Goal: Information Seeking & Learning: Understand process/instructions

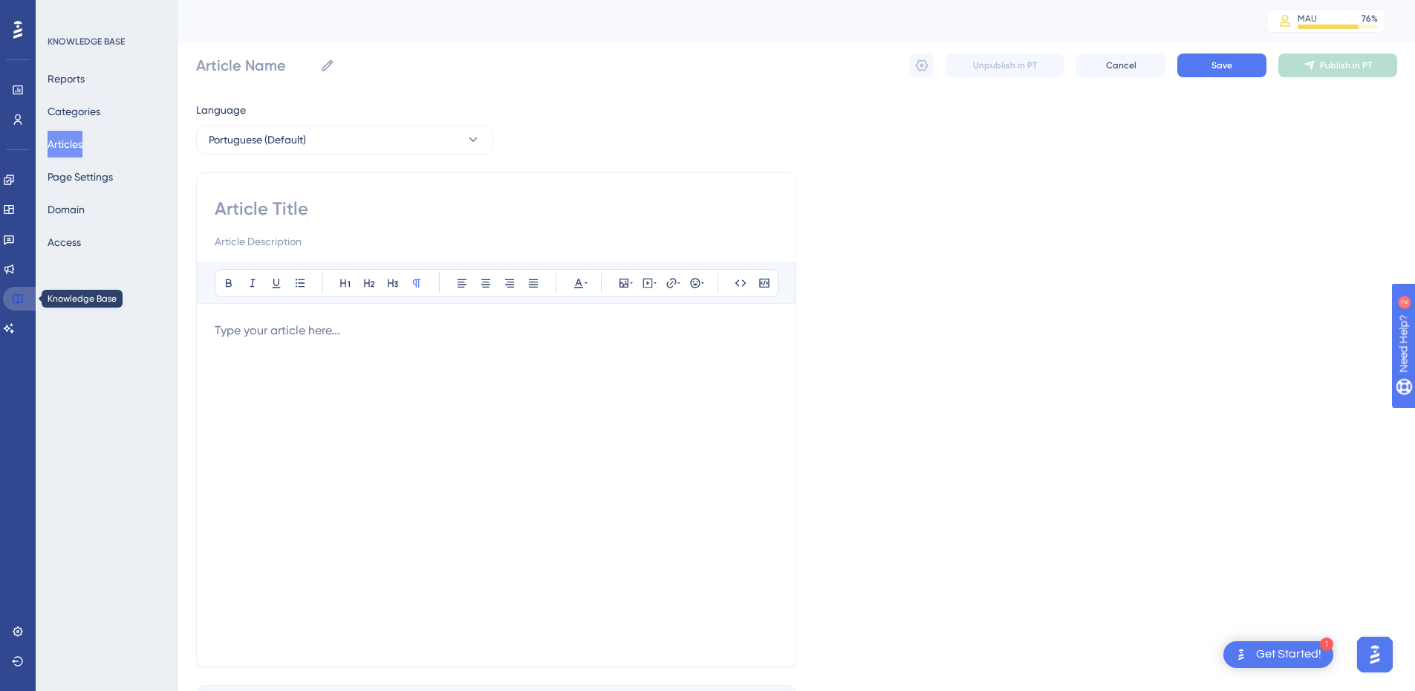
click at [23, 300] on icon at bounding box center [18, 299] width 12 height 12
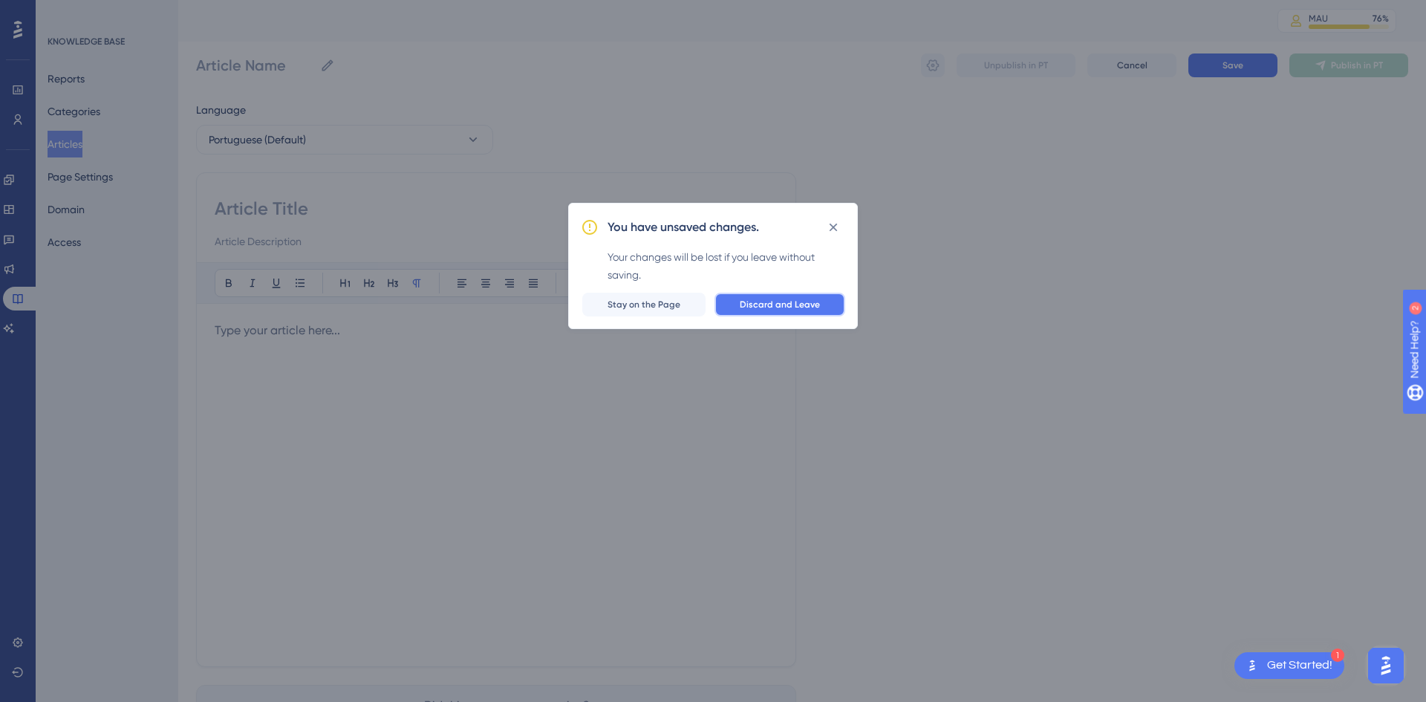
click at [791, 302] on span "Discard and Leave" at bounding box center [780, 305] width 80 height 12
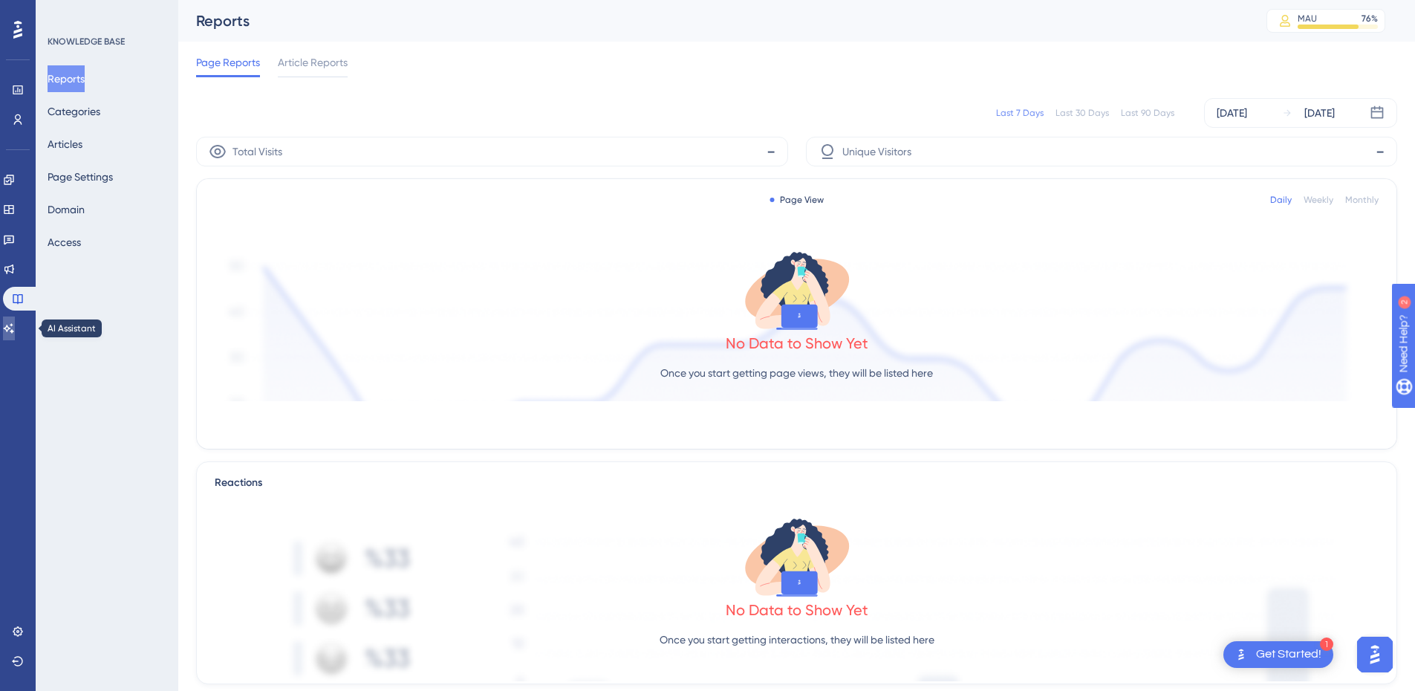
click at [14, 325] on icon at bounding box center [9, 328] width 10 height 10
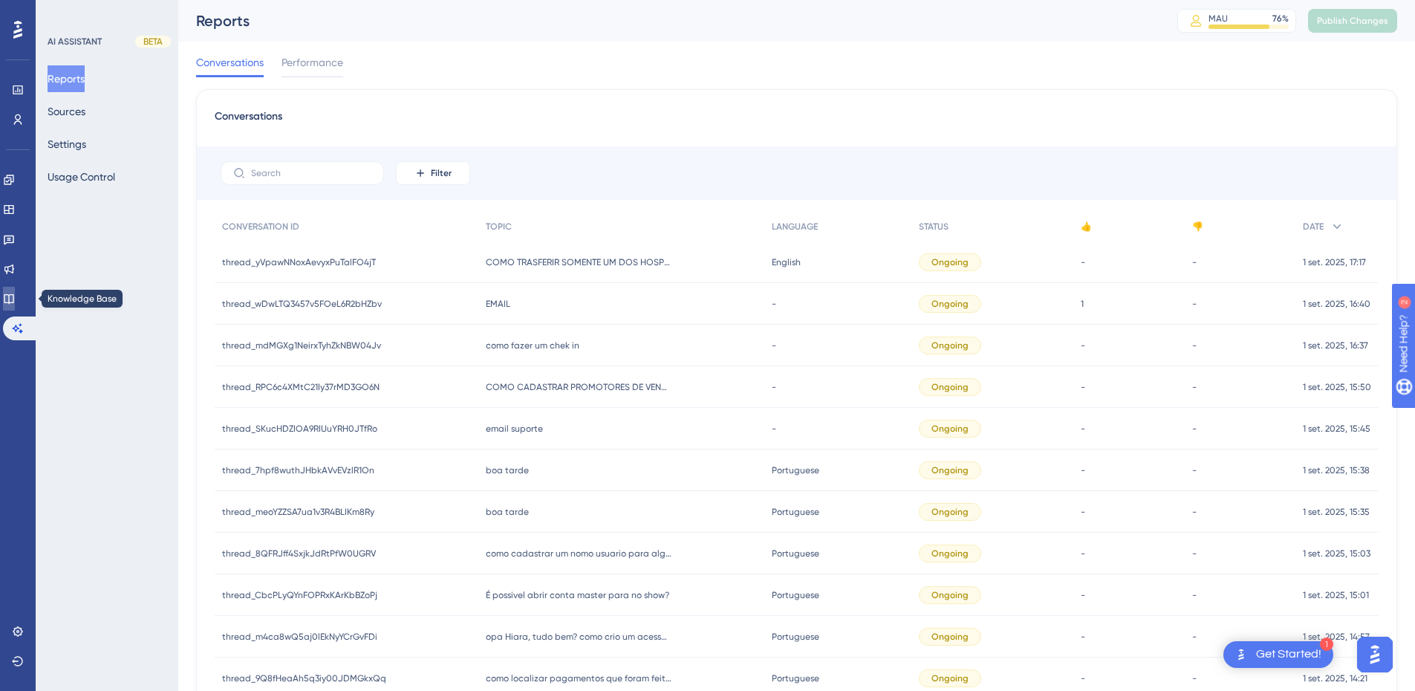
click at [13, 297] on icon at bounding box center [9, 299] width 12 height 12
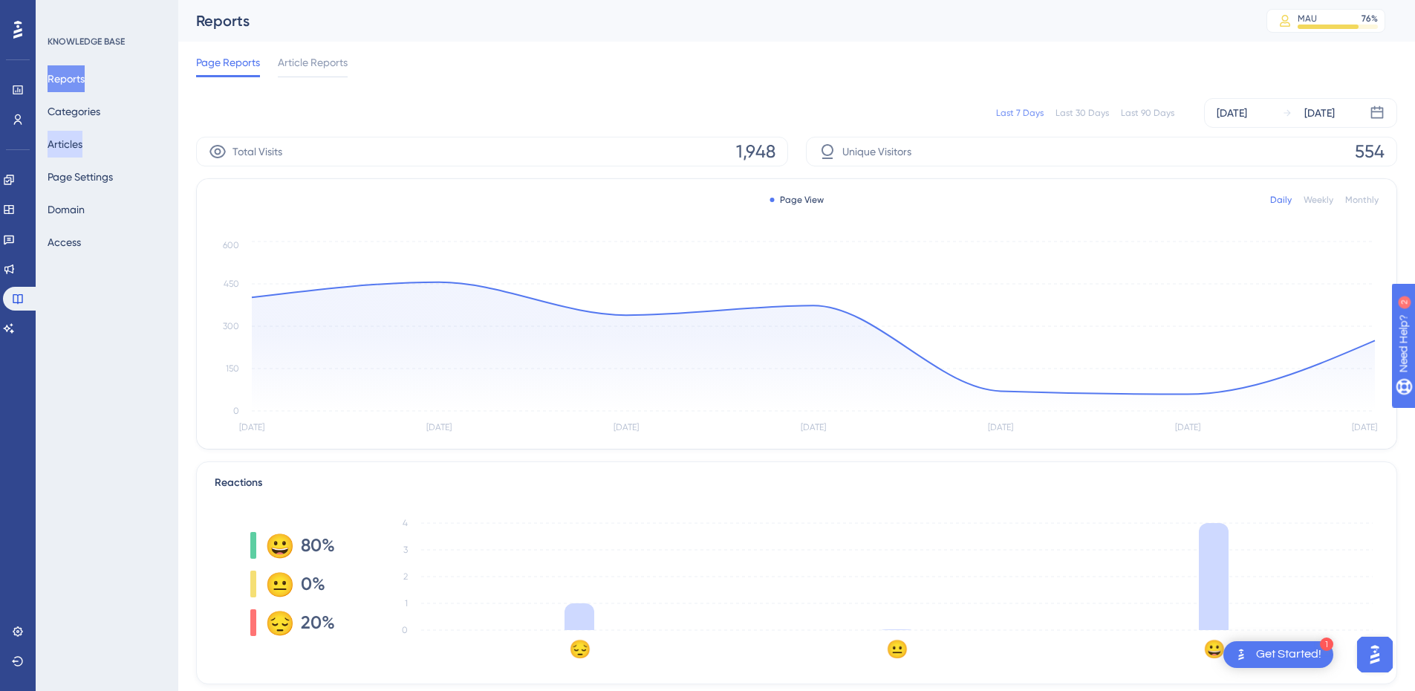
click at [59, 141] on button "Articles" at bounding box center [65, 144] width 35 height 27
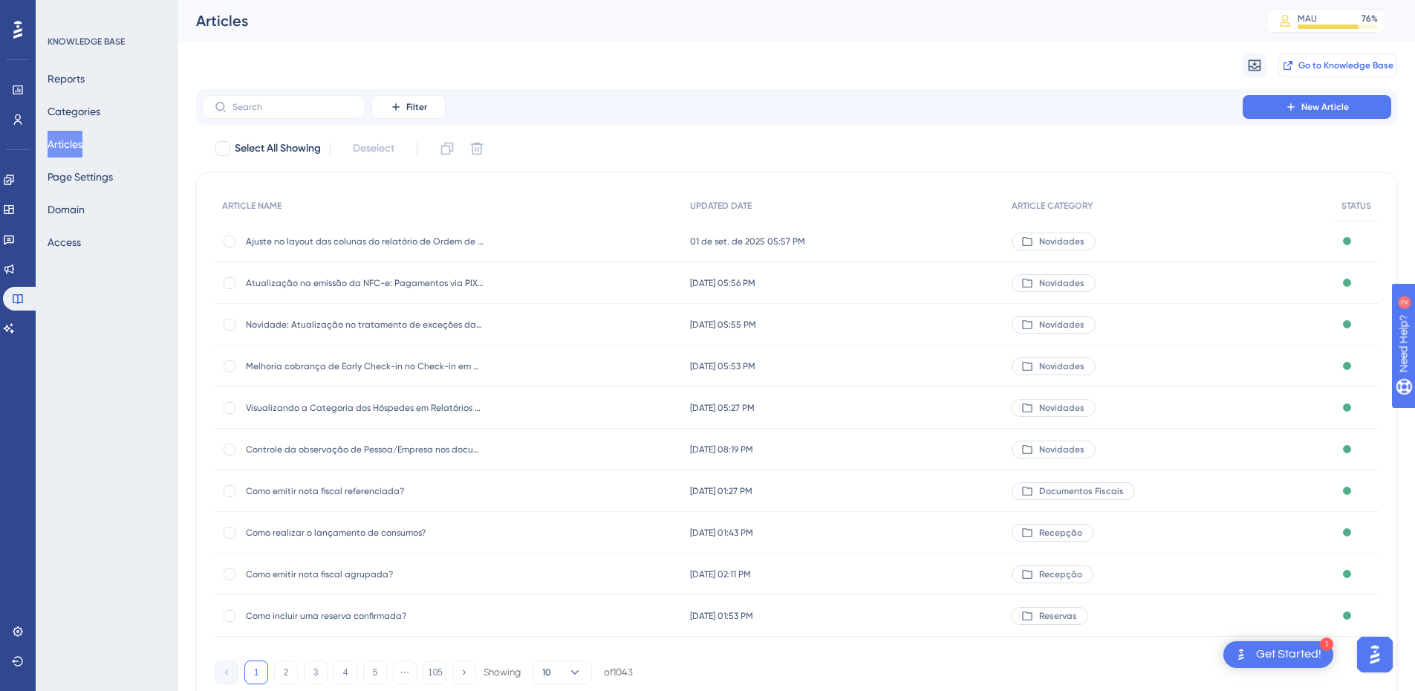
click at [1314, 57] on button "Go to Knowledge Base" at bounding box center [1337, 65] width 119 height 24
click at [298, 111] on input "text" at bounding box center [292, 107] width 120 height 10
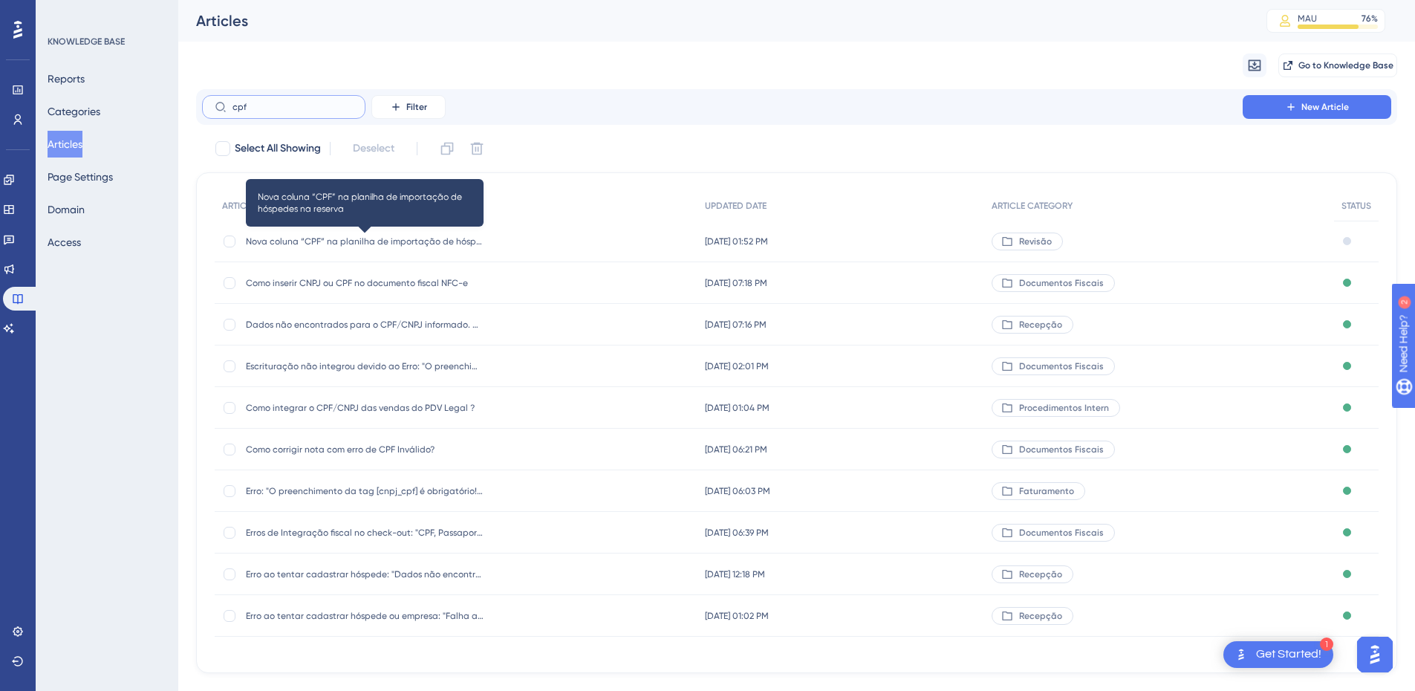
type input "cpf"
click at [350, 239] on span "Nova coluna “CPF” na planilha de importação de hóspedes na reserva" at bounding box center [365, 241] width 238 height 12
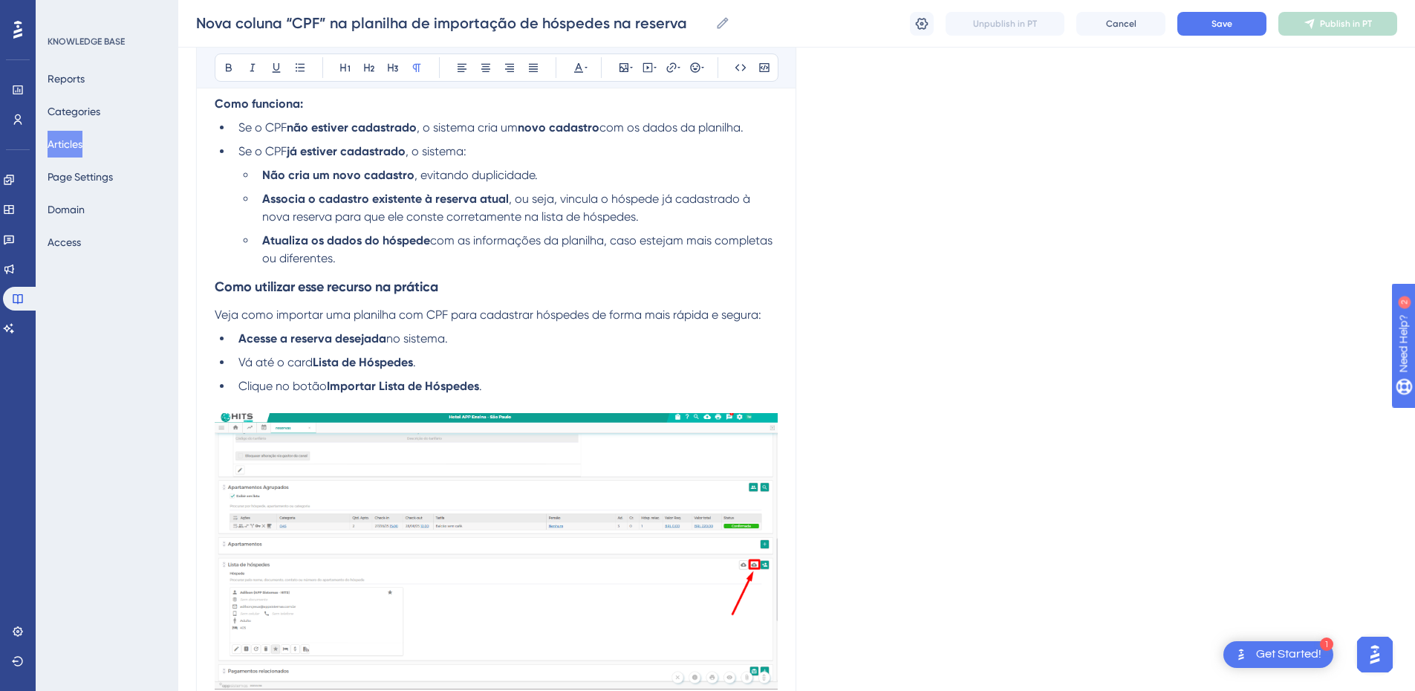
scroll to position [1020, 0]
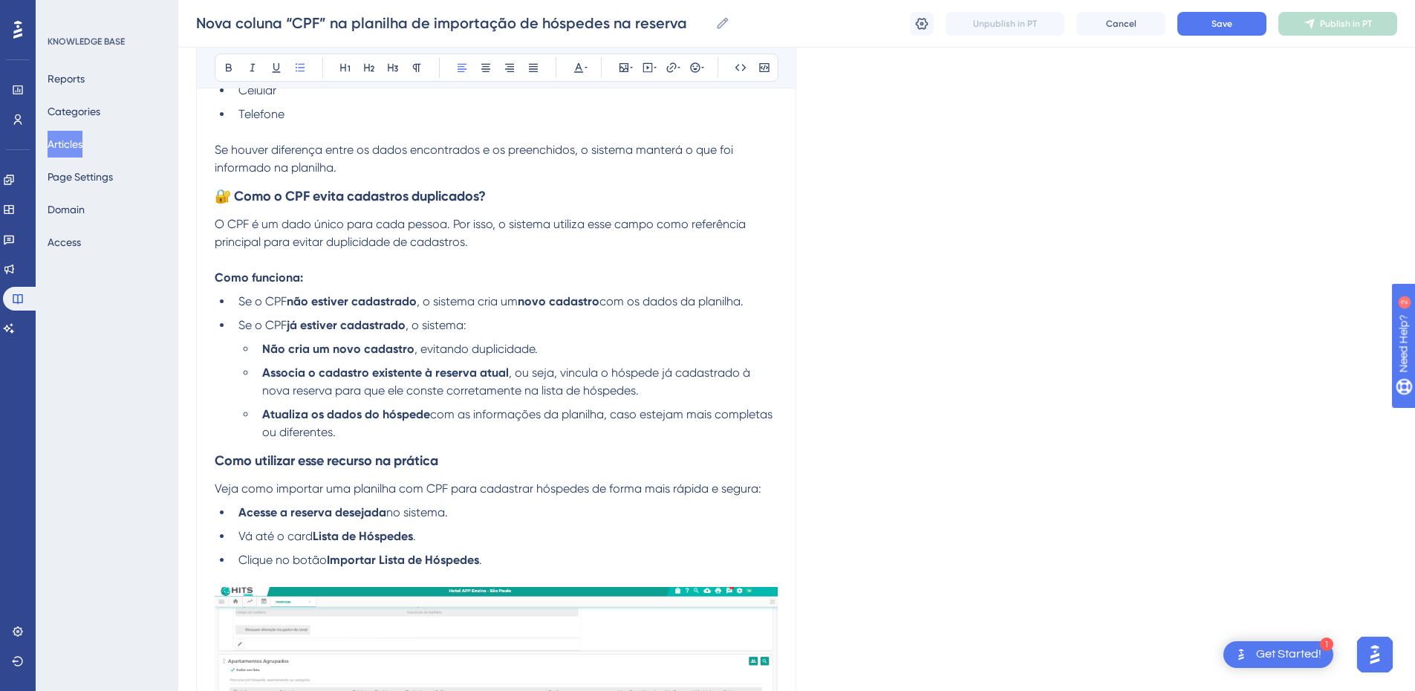
click at [639, 301] on span "com os dados da planilha." at bounding box center [671, 301] width 144 height 14
click at [616, 302] on span "com os dados da planilha." at bounding box center [671, 301] width 144 height 14
click at [743, 300] on span "com os dados da planilha." at bounding box center [671, 301] width 144 height 14
click at [455, 300] on span ", o sistema cria um" at bounding box center [467, 301] width 101 height 14
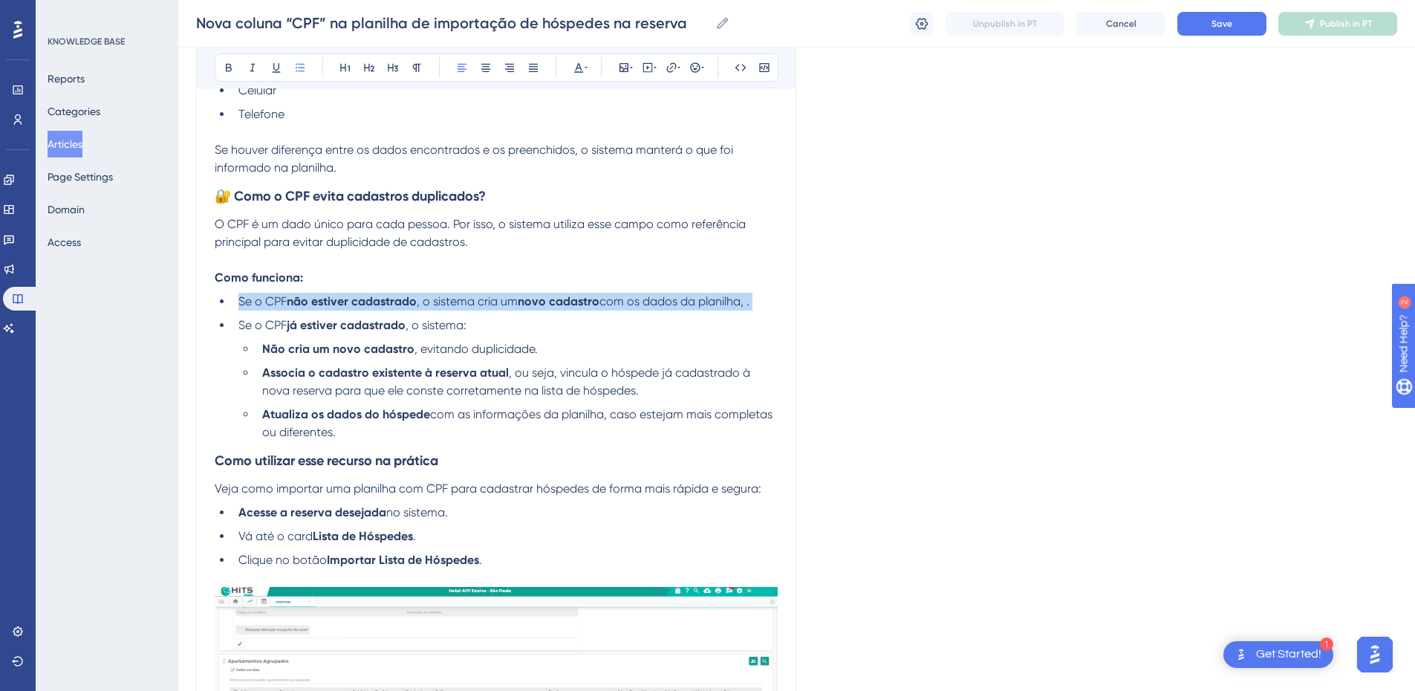
click at [455, 300] on span ", o sistema cria um" at bounding box center [467, 301] width 101 height 14
copy li "Se o CPF não estiver cadastrado , o sistema cria um novo cadastro"
click at [403, 306] on strong "não estiver cadastrado" at bounding box center [352, 301] width 130 height 14
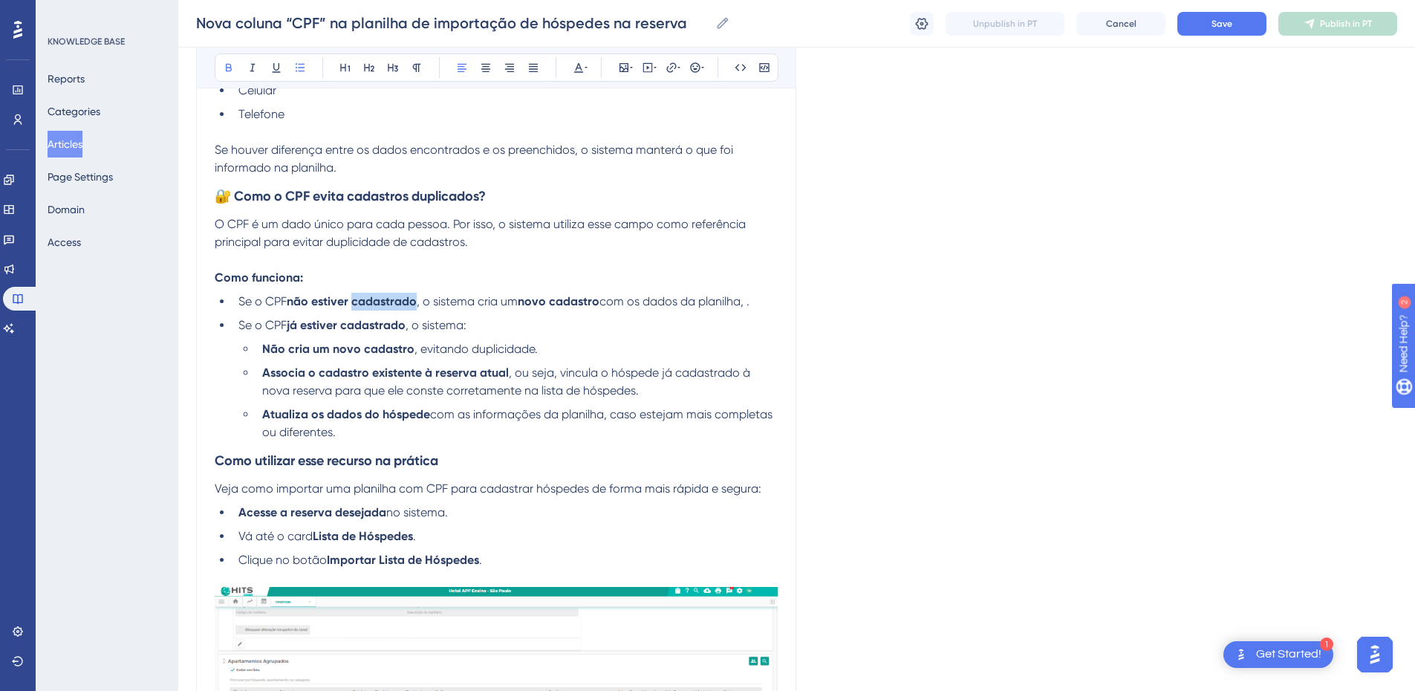
click at [403, 306] on strong "não estiver cadastrado" at bounding box center [352, 301] width 130 height 14
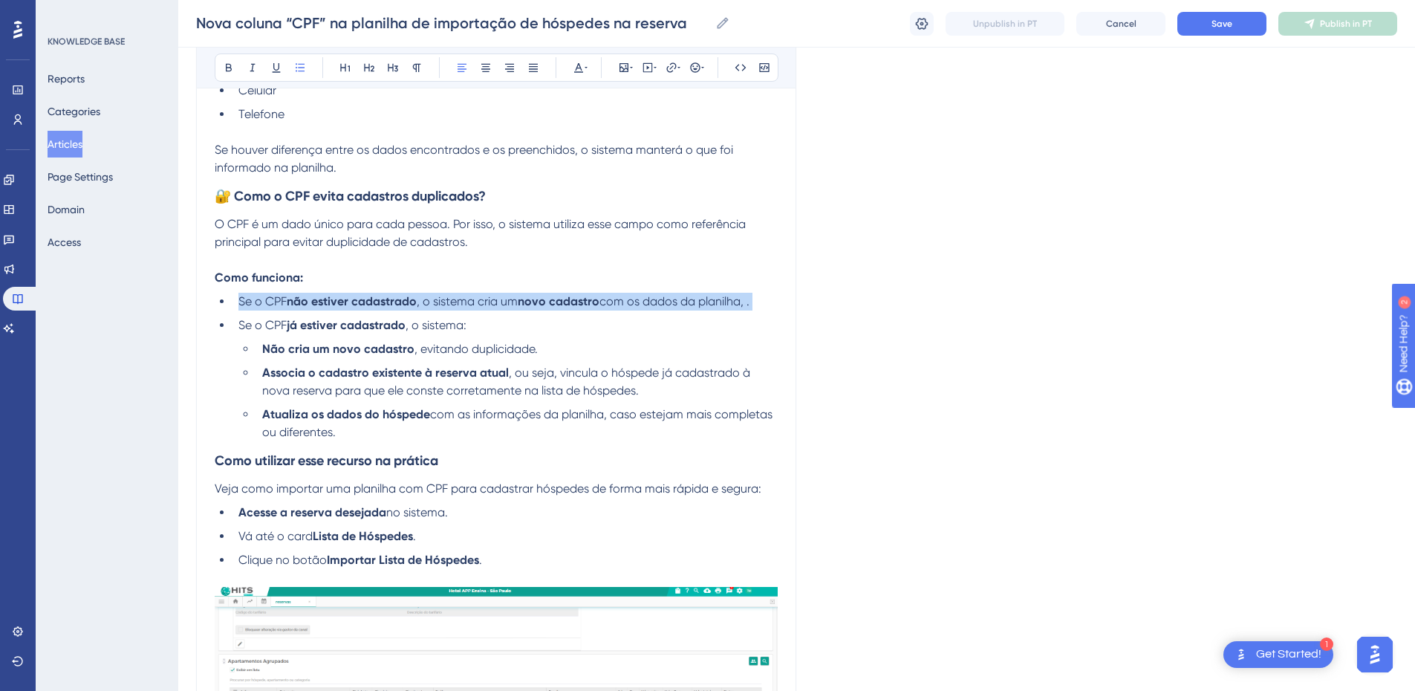
click at [403, 306] on strong "não estiver cadastrado" at bounding box center [352, 301] width 130 height 14
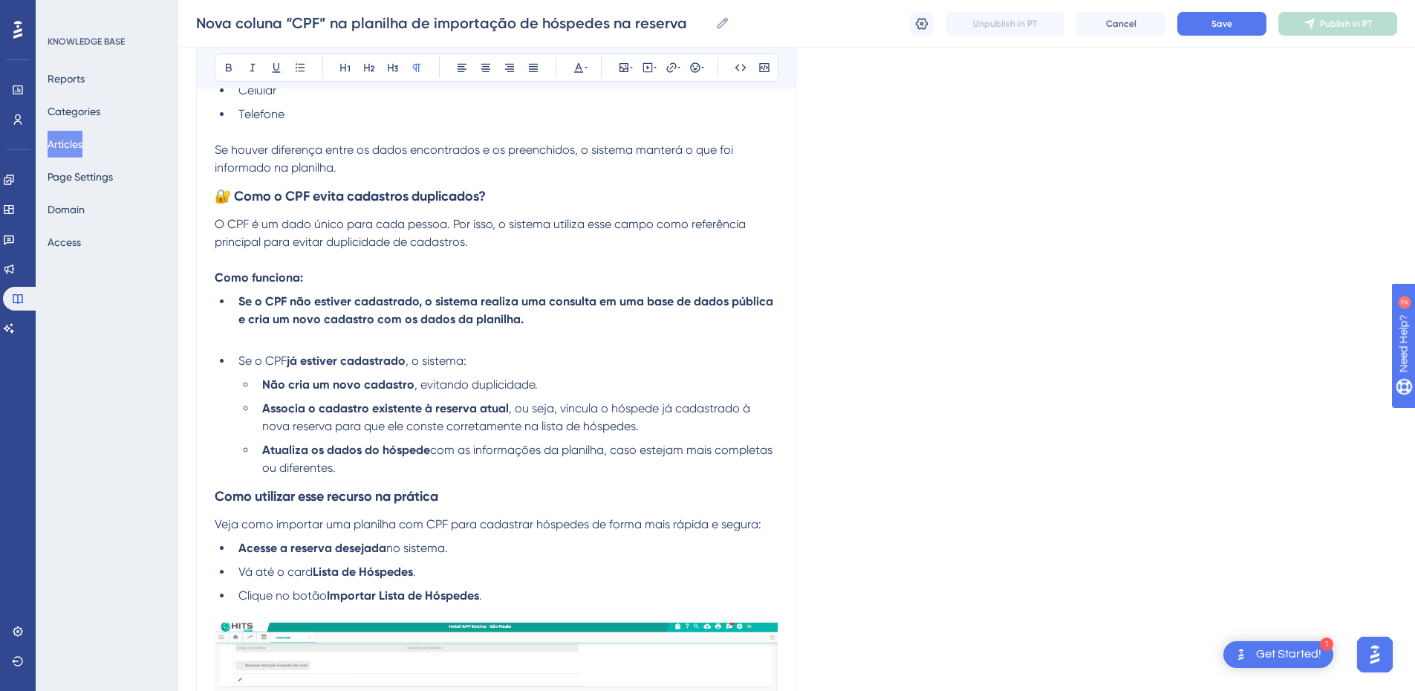
click at [318, 307] on strong "Se o CPF não estiver cadastrado, o sistema realiza uma consulta em uma base de …" at bounding box center [507, 310] width 538 height 32
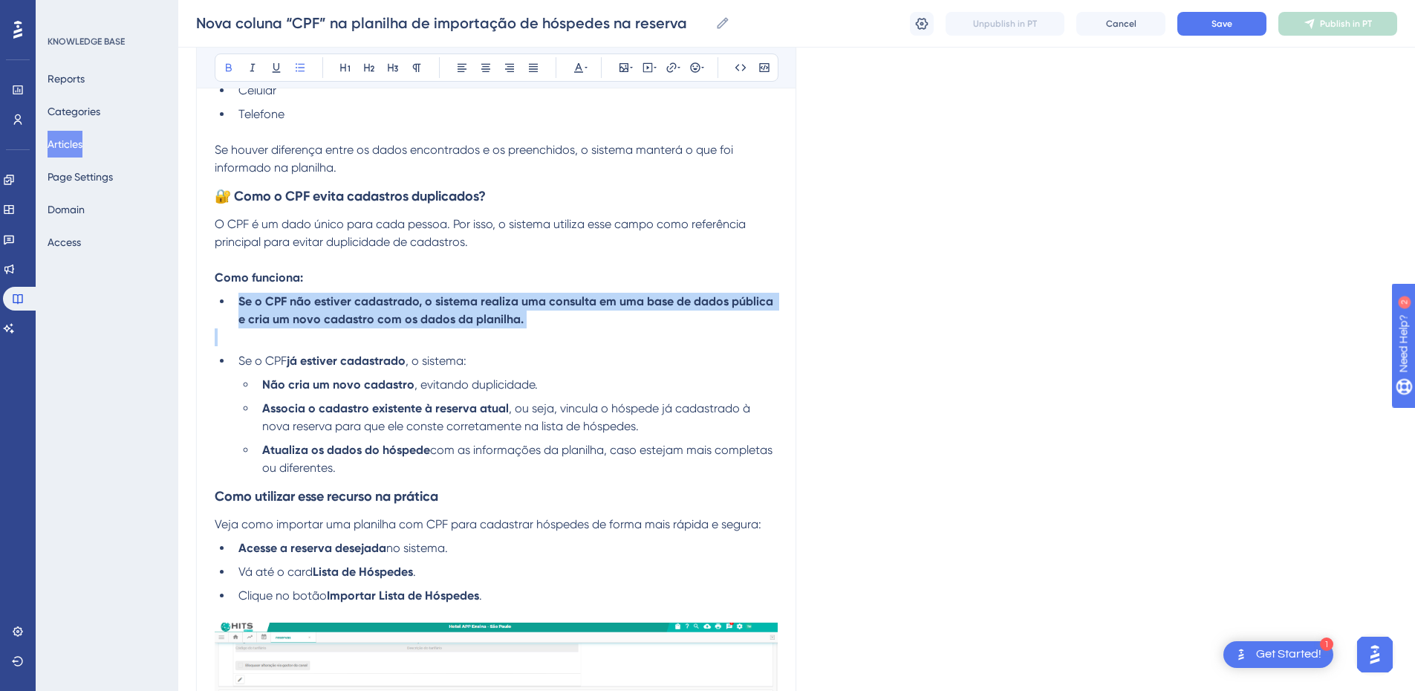
click at [318, 307] on strong "Se o CPF não estiver cadastrado, o sistema realiza uma consulta em uma base de …" at bounding box center [507, 310] width 538 height 32
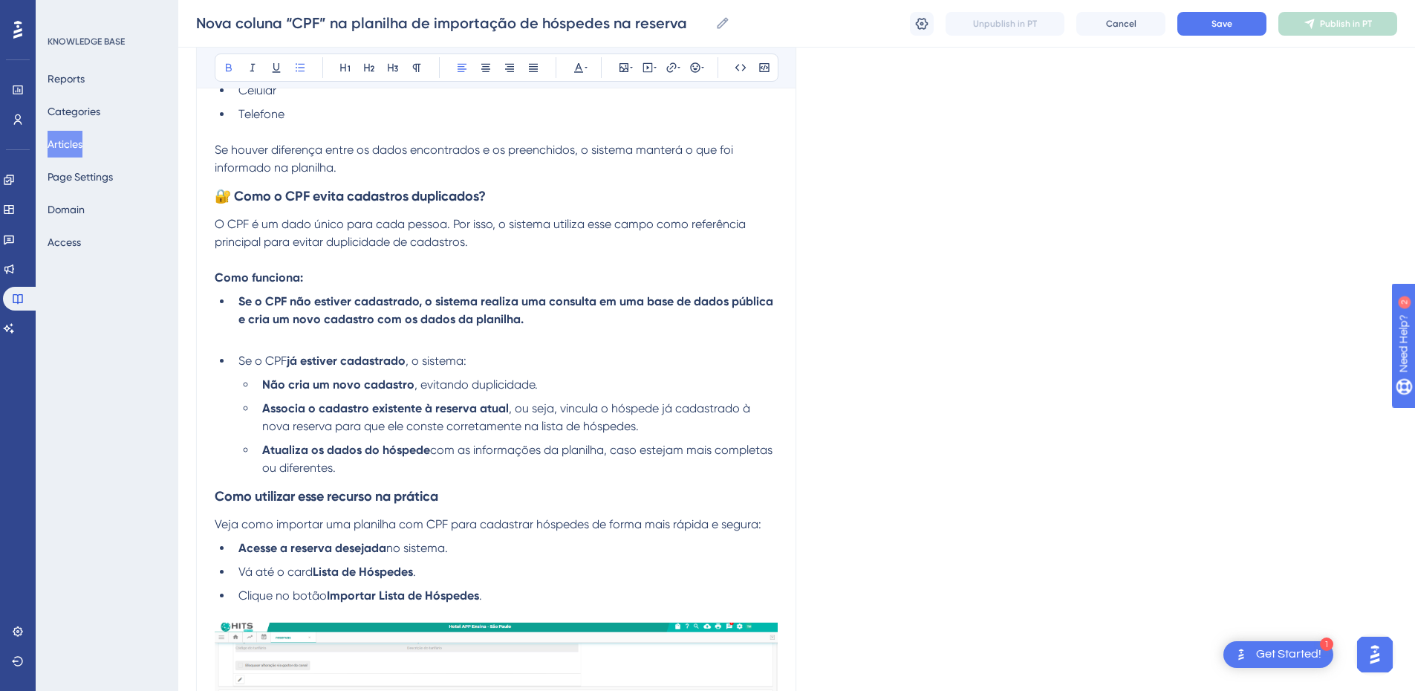
click at [383, 316] on strong "Se o CPF não estiver cadastrado, o sistema realiza uma consulta em uma base de …" at bounding box center [507, 310] width 538 height 32
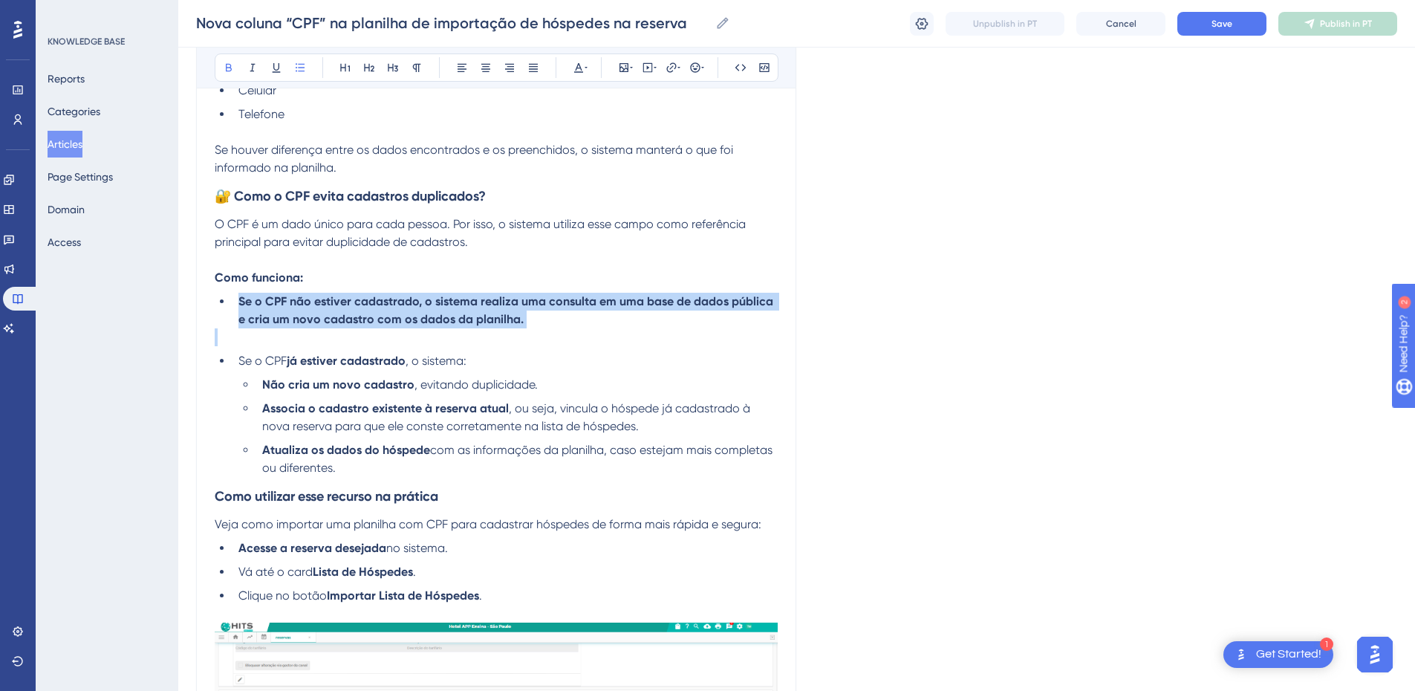
click at [383, 317] on strong "Se o CPF não estiver cadastrado, o sistema realiza uma consulta em uma base de …" at bounding box center [507, 310] width 538 height 32
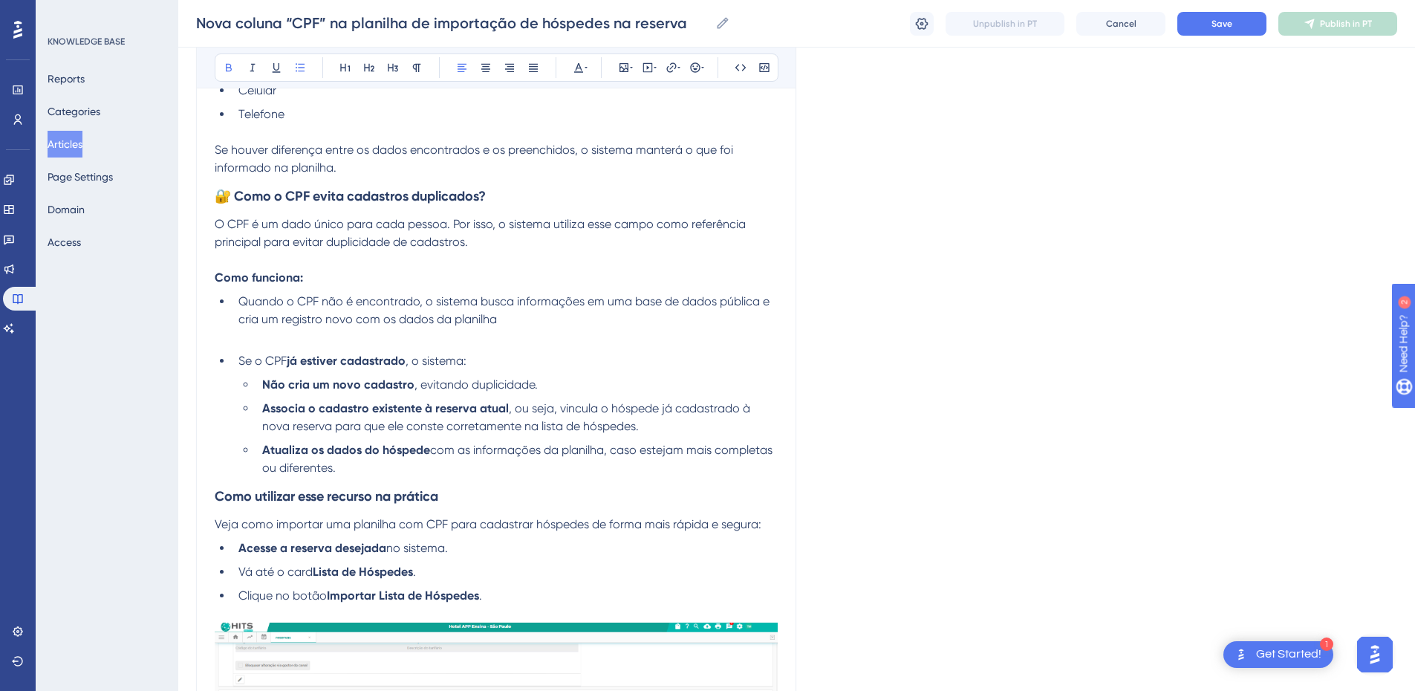
click at [331, 343] on p at bounding box center [496, 337] width 563 height 18
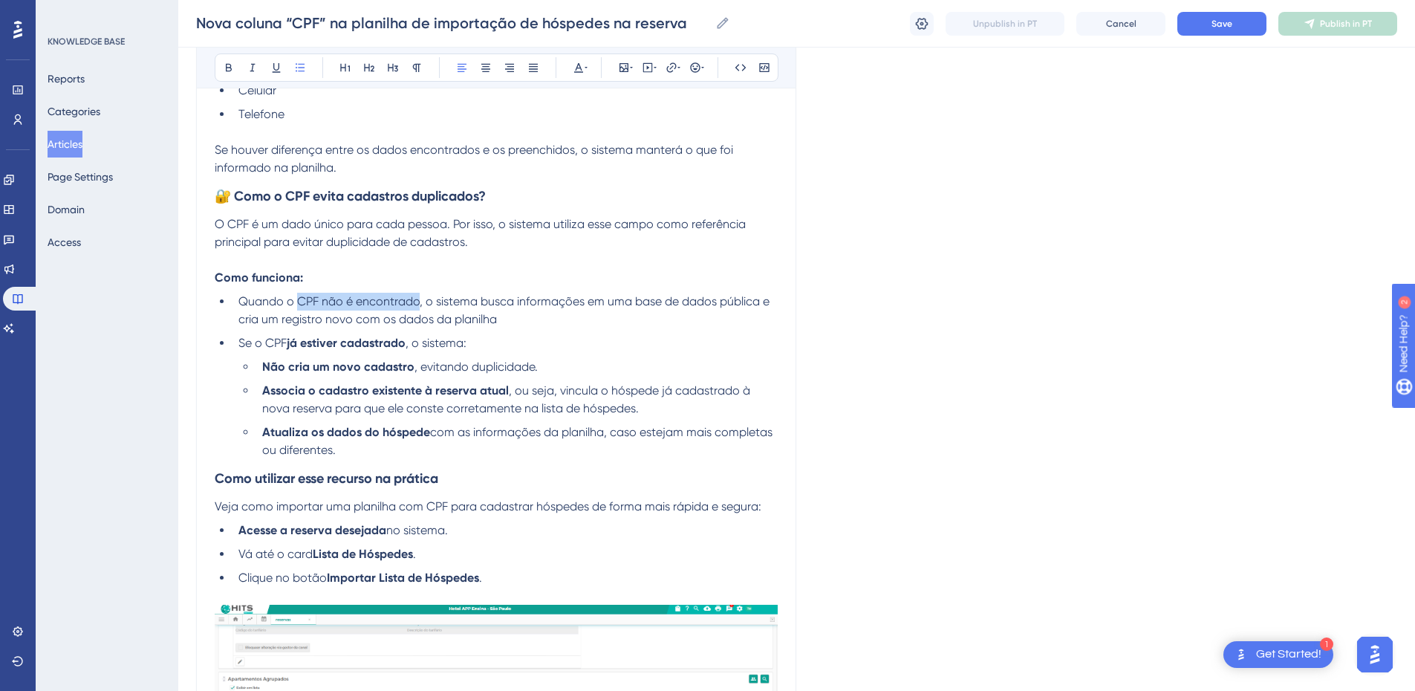
drag, startPoint x: 296, startPoint y: 305, endPoint x: 420, endPoint y: 307, distance: 124.0
click at [420, 307] on span "Quando o CPF não é encontrado, o sistema busca informações em uma base de dados…" at bounding box center [505, 310] width 534 height 32
click at [225, 65] on icon at bounding box center [229, 68] width 12 height 12
click at [491, 310] on li "Quando o CPF não é encontrado , o sistema busca informações em uma base de dado…" at bounding box center [504, 311] width 545 height 36
drag, startPoint x: 237, startPoint y: 318, endPoint x: 278, endPoint y: 320, distance: 41.6
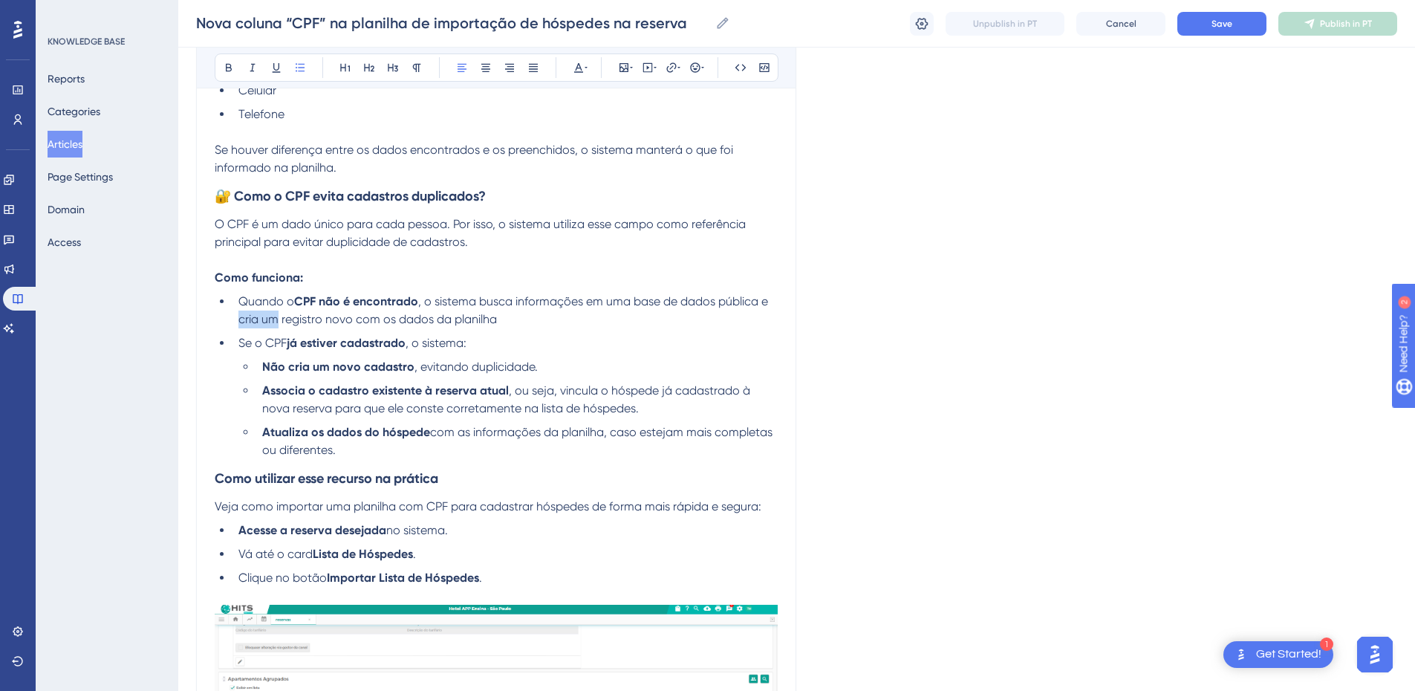
click at [278, 320] on li "Quando o CPF não é encontrado , o sistema busca informações em uma base de dado…" at bounding box center [504, 311] width 545 height 36
click at [304, 320] on span ", o sistema busca informações em uma base de dados pública e cria um registro n…" at bounding box center [504, 310] width 532 height 32
click at [309, 320] on span ", o sistema busca informações em uma base de dados pública e cria um novo com o…" at bounding box center [504, 310] width 532 height 32
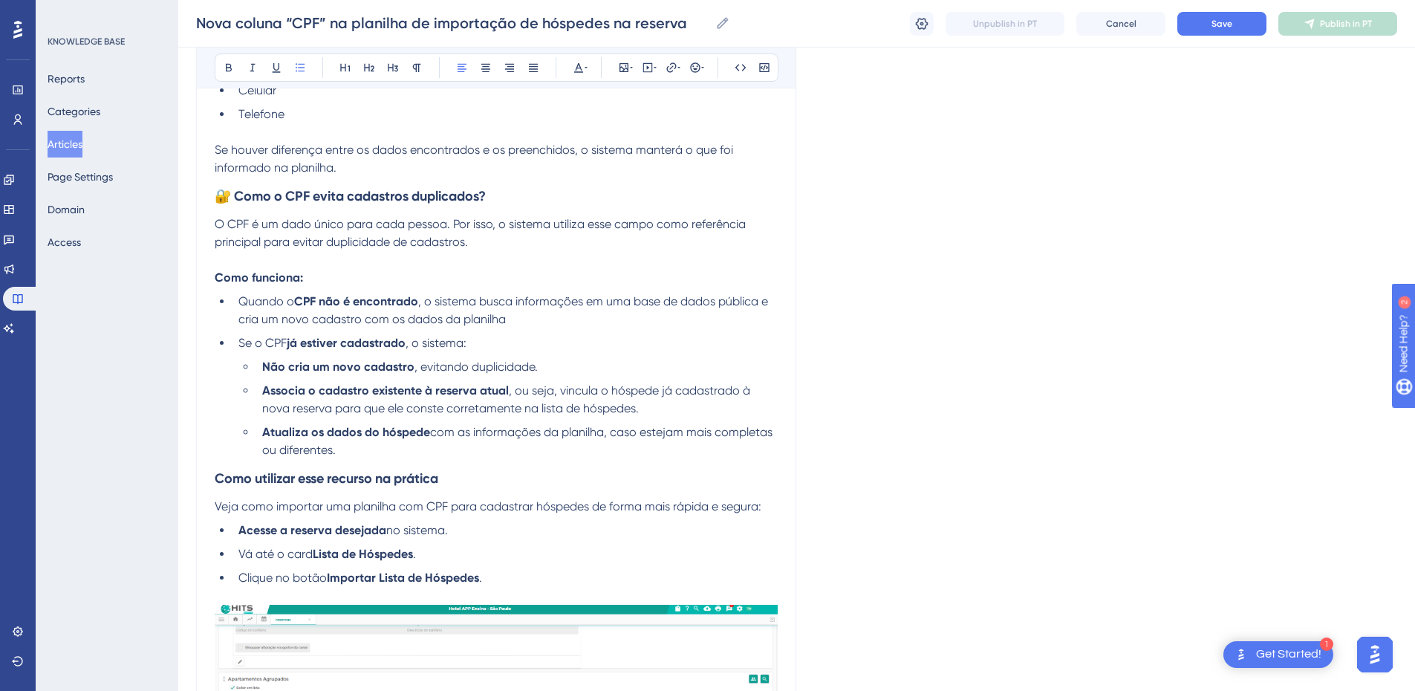
click at [432, 312] on li "Quando o CPF não é encontrado , o sistema busca informações em uma base de dado…" at bounding box center [504, 311] width 545 height 36
click at [1211, 25] on span "Save" at bounding box center [1221, 24] width 21 height 12
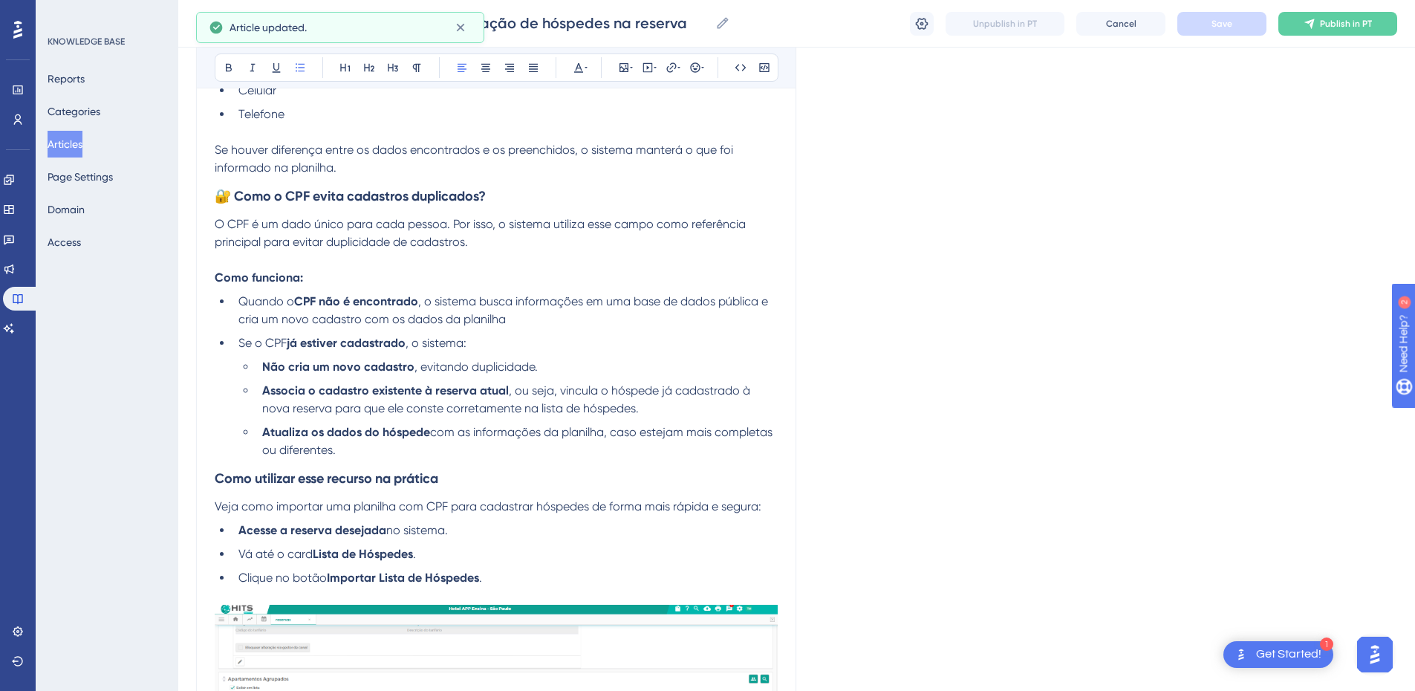
scroll to position [1193, 0]
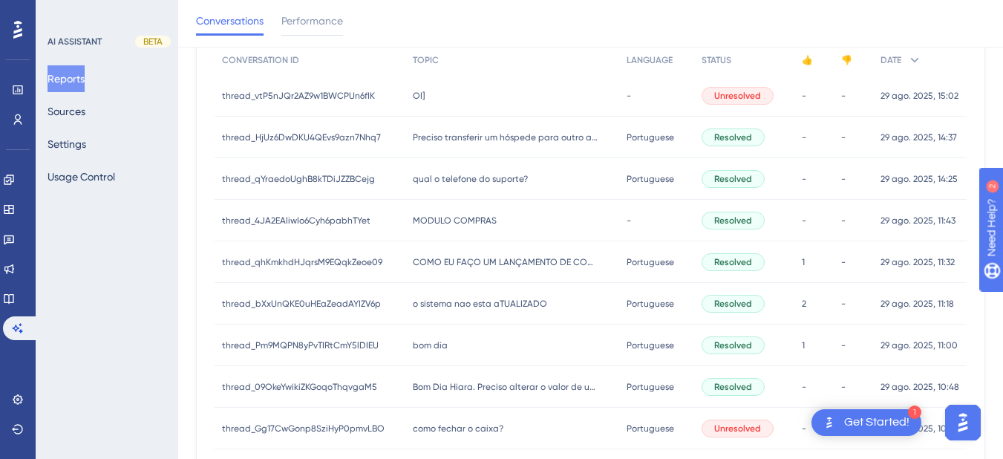
scroll to position [384, 0]
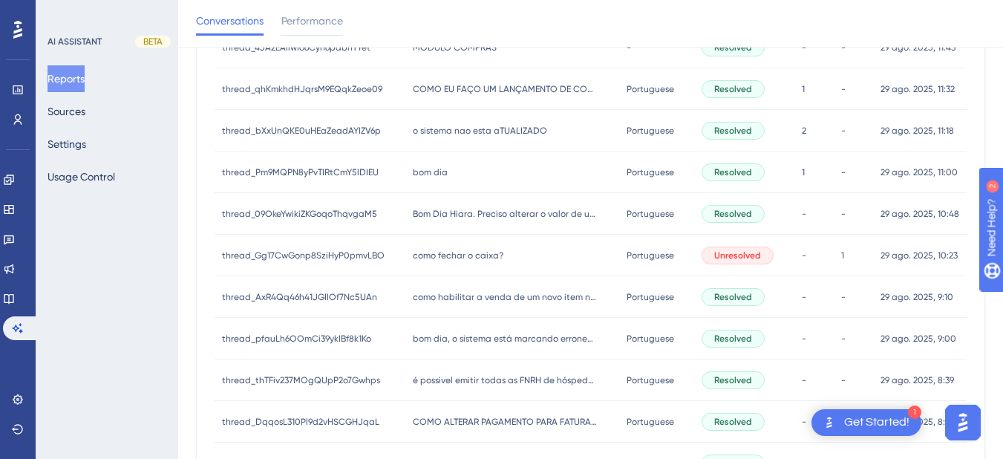
click at [539, 166] on div "bom dia bom dia" at bounding box center [512, 172] width 214 height 42
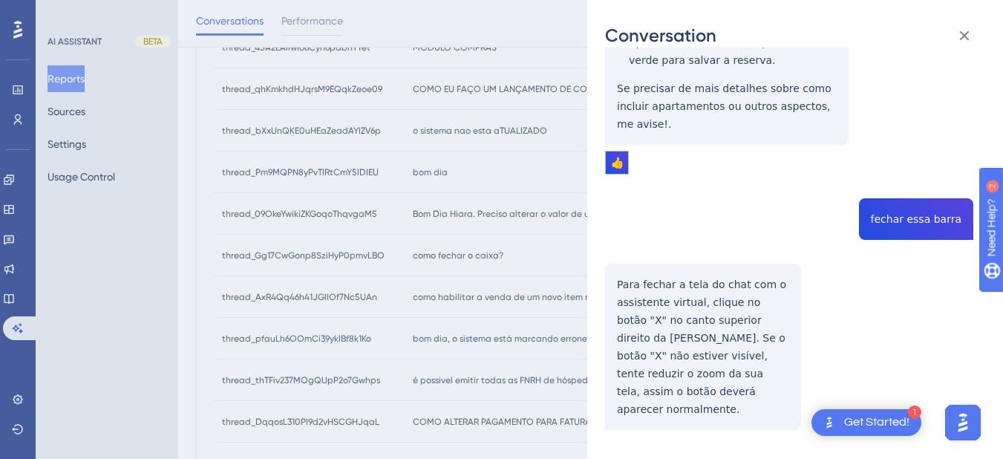
scroll to position [0, 0]
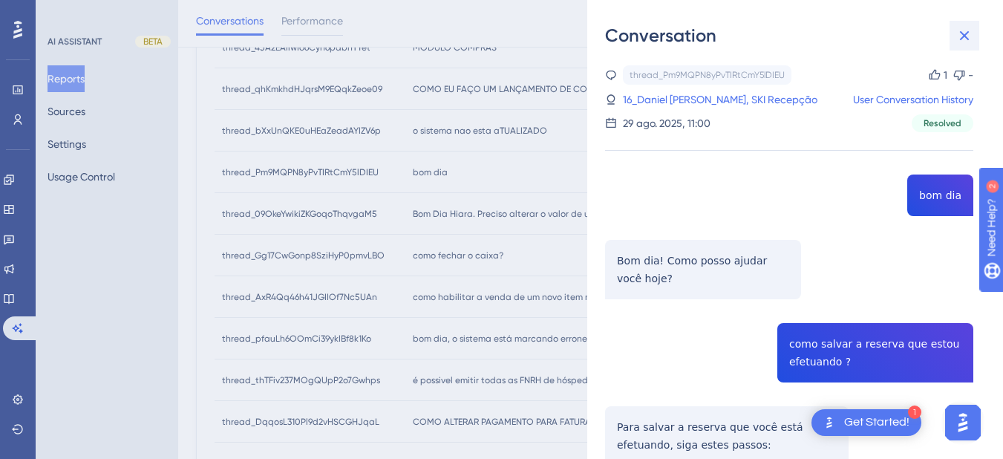
click at [959, 27] on icon at bounding box center [965, 36] width 18 height 18
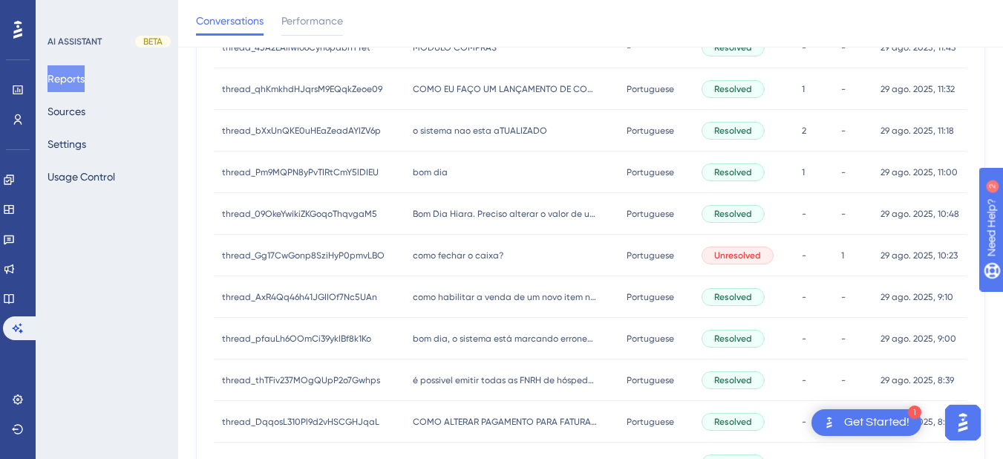
click at [471, 186] on div "bom dia bom dia" at bounding box center [512, 172] width 214 height 42
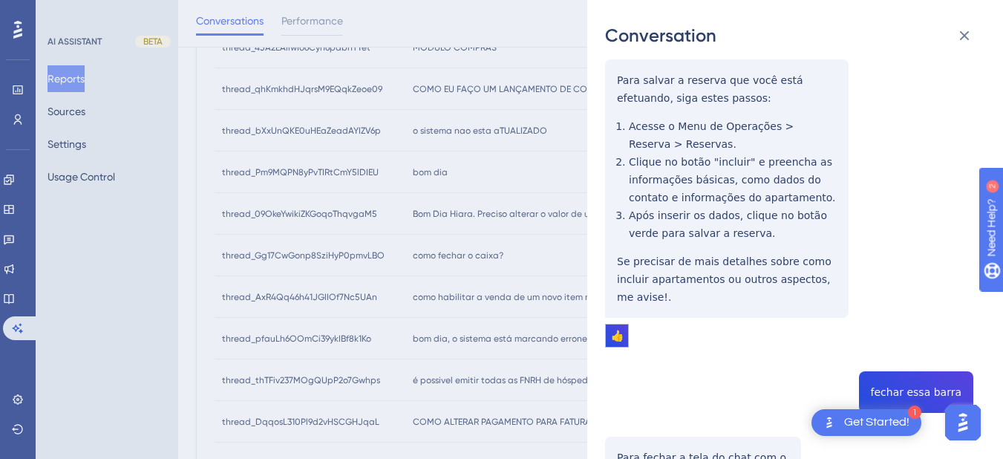
scroll to position [173, 0]
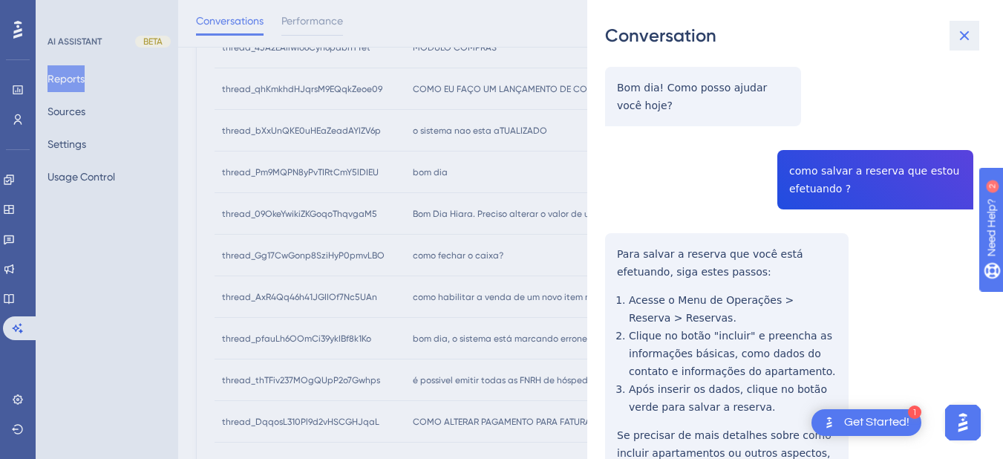
click at [953, 41] on button at bounding box center [965, 36] width 30 height 30
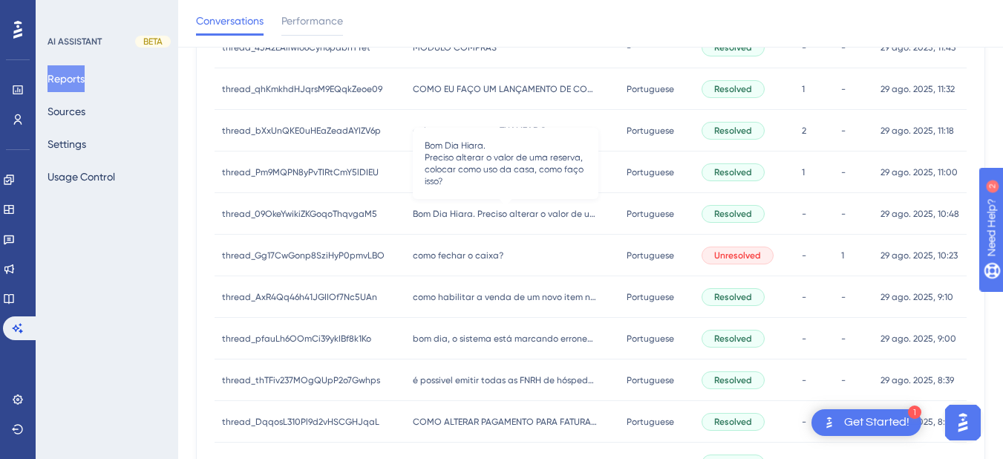
click at [460, 214] on span "Bom Dia Hiara. Preciso alterar o valor de uma reserva, colocar como uso da casa…" at bounding box center [506, 214] width 186 height 12
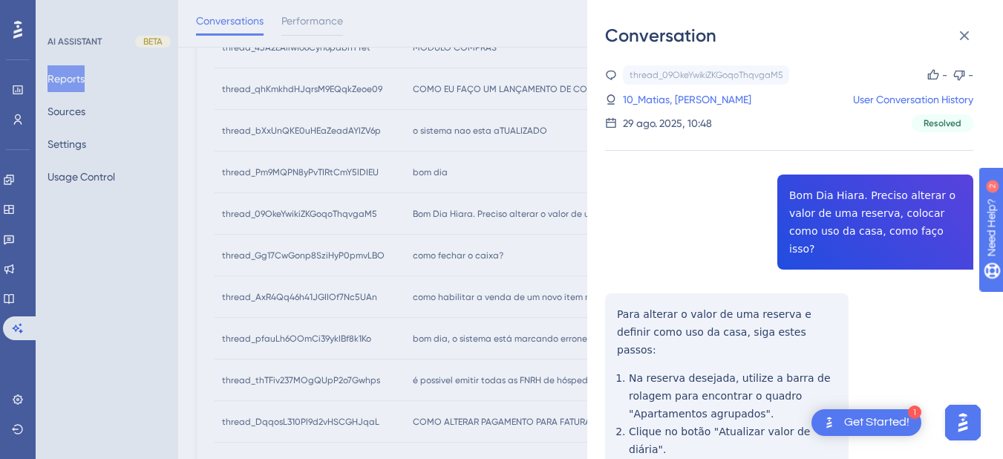
click at [858, 209] on div "thread_09OkeYwikiZKGoqoThqvgaM5 Copy - - 10_Matias, Raquel User Conversation Hi…" at bounding box center [789, 381] width 368 height 633
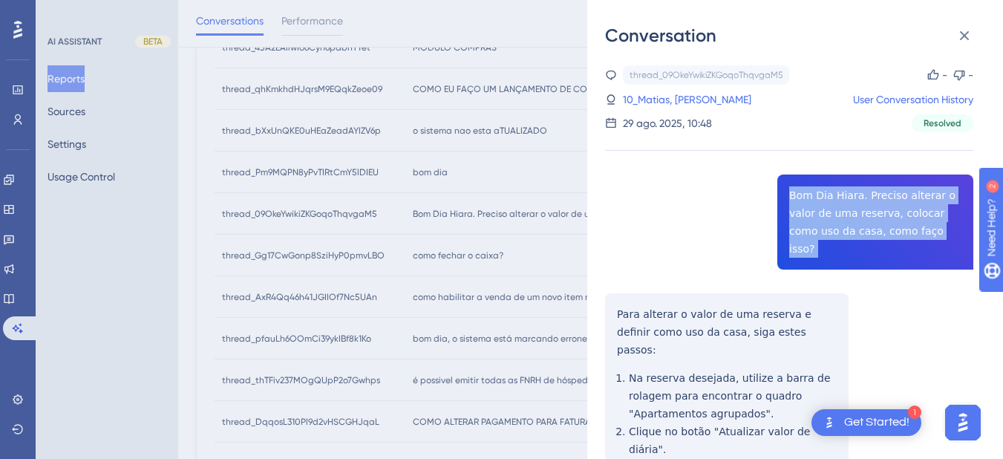
click at [858, 209] on div "thread_09OkeYwikiZKGoqoThqvgaM5 Copy - - 10_Matias, Raquel User Conversation Hi…" at bounding box center [789, 381] width 368 height 633
copy span "Bom Dia Hiara. Preciso alterar o valor de uma reserva, colocar como uso da casa…"
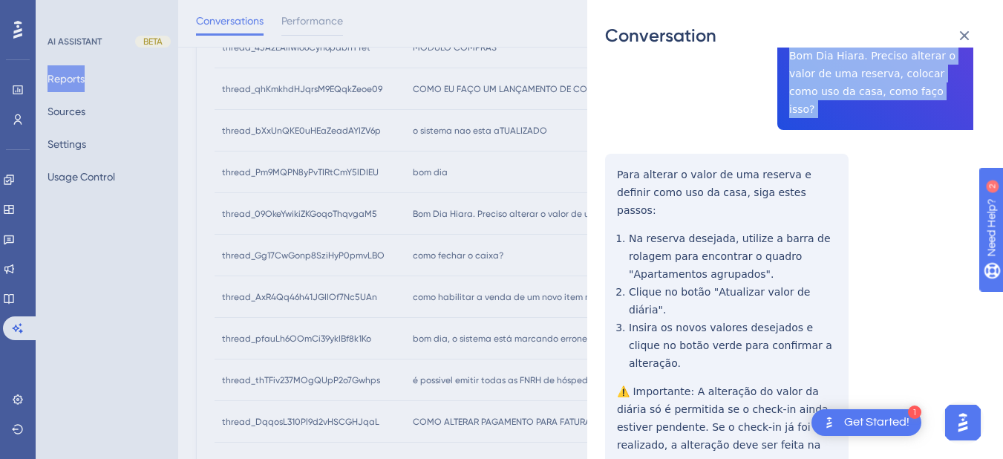
click at [604, 142] on div "Conversation thread_09OkeYwikiZKGoqoThqvgaM5 Copy - - 10_Matias, Raquel User Co…" at bounding box center [795, 229] width 416 height 459
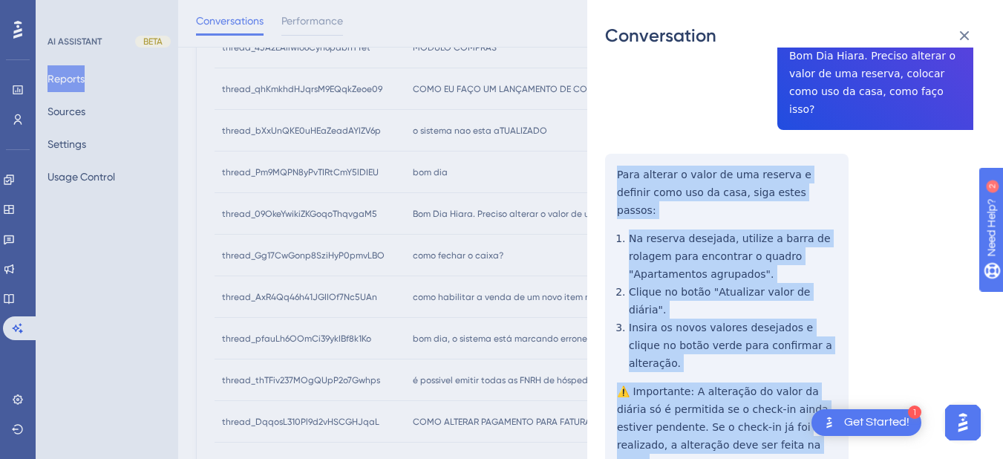
drag, startPoint x: 616, startPoint y: 150, endPoint x: 783, endPoint y: 362, distance: 270.7
click at [789, 377] on div "thread_09OkeYwikiZKGoqoThqvgaM5 Copy - - 10_Matias, Raquel User Conversation Hi…" at bounding box center [789, 242] width 368 height 633
copy div "Para alterar o valor de uma reserva e definir como uso da casa, siga estes pass…"
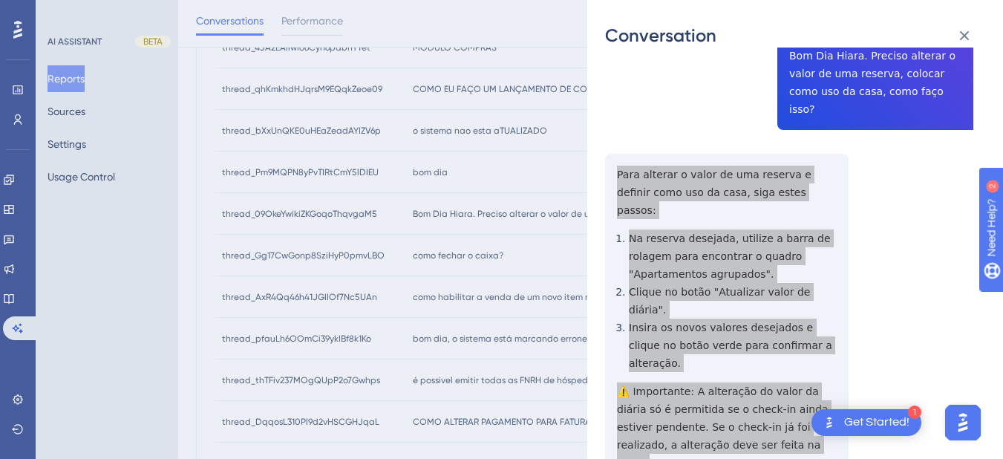
scroll to position [0, 0]
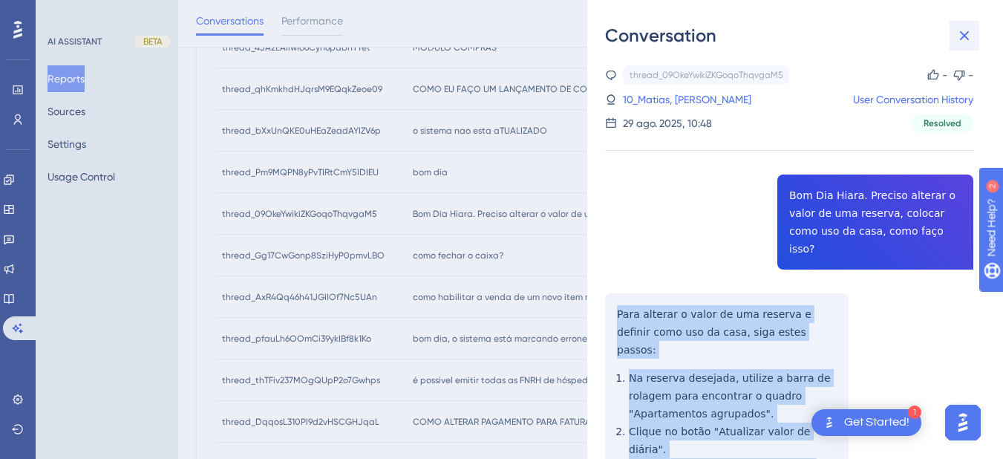
click at [962, 41] on icon at bounding box center [965, 36] width 18 height 18
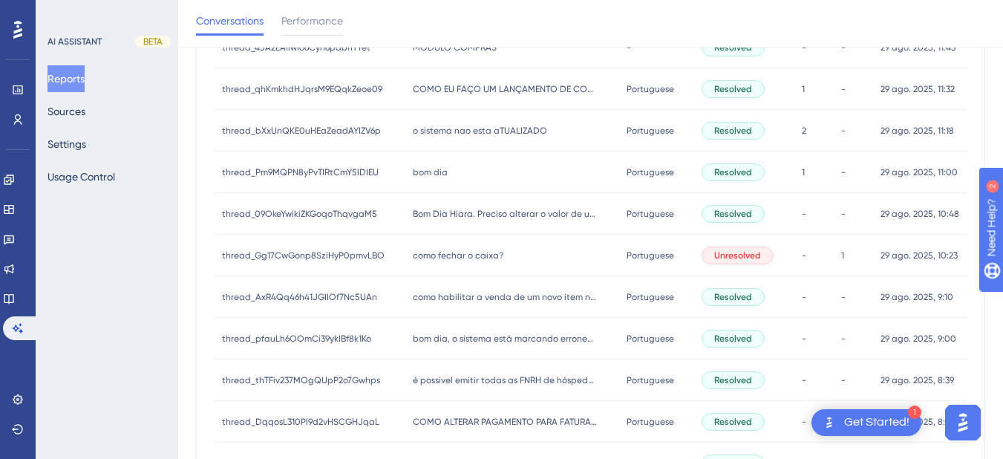
click at [446, 264] on div "como fechar o caixa? como fechar o caixa?" at bounding box center [512, 256] width 214 height 42
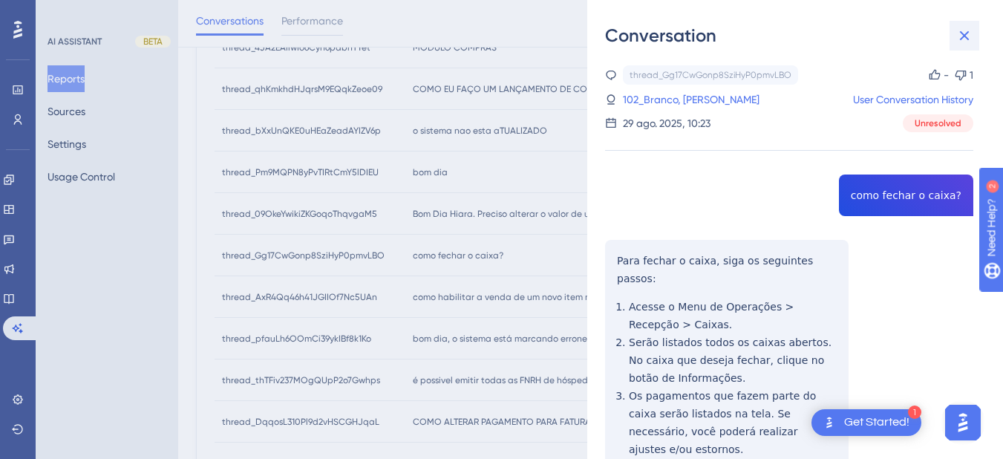
click at [965, 32] on icon at bounding box center [965, 36] width 18 height 18
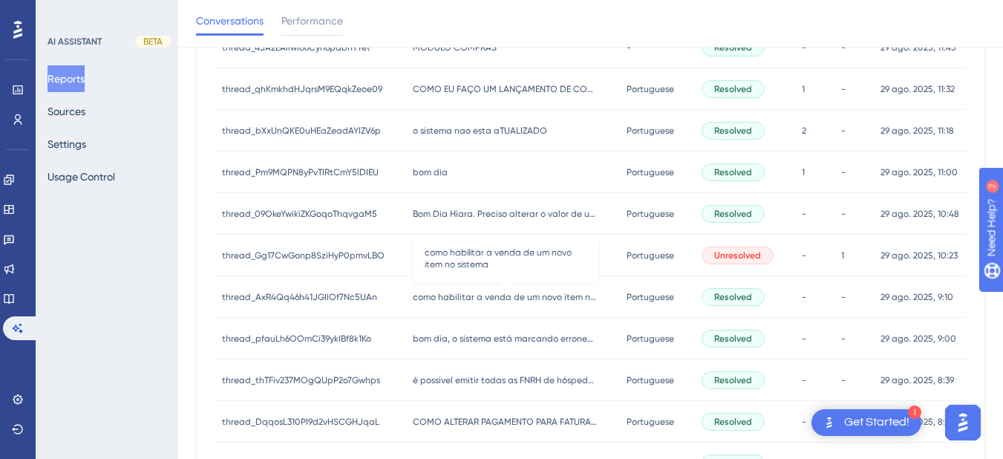
click at [444, 299] on span "como habilitar a venda de um novo item no sistema" at bounding box center [506, 297] width 186 height 12
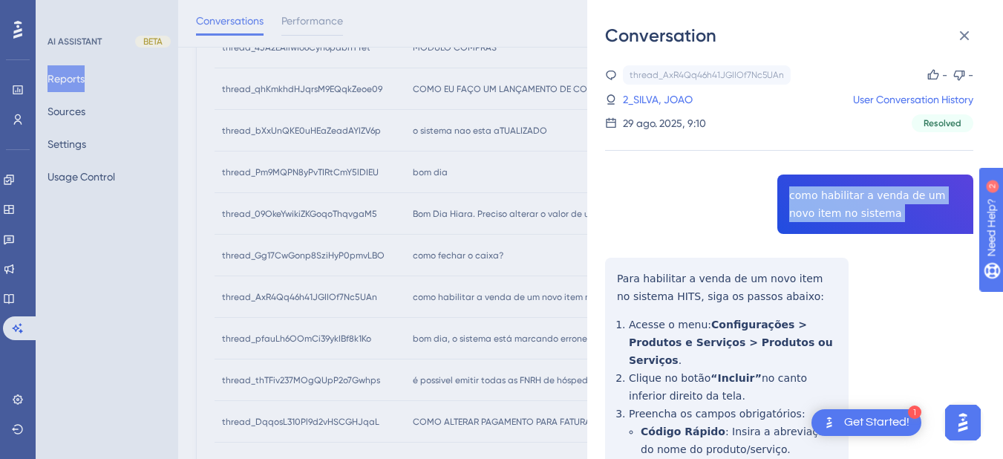
copy span "como habilitar a venda de um novo item no sistema"
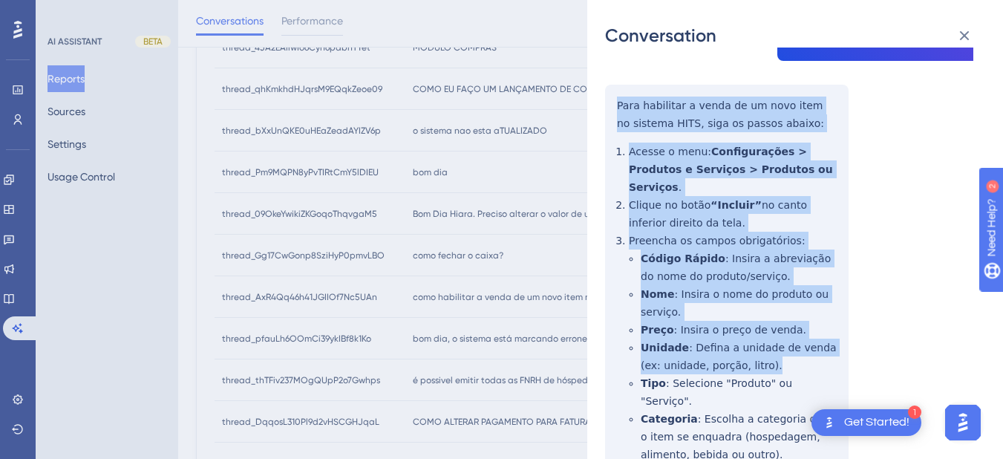
scroll to position [520, 0]
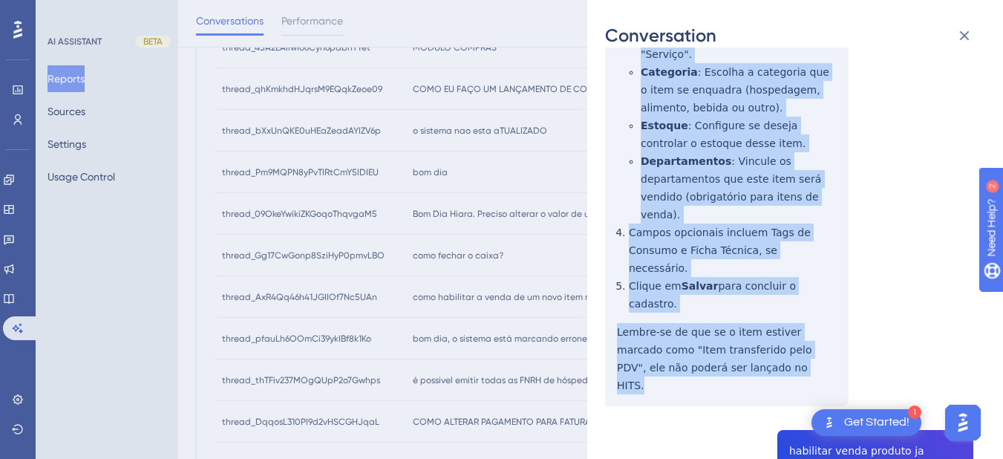
drag, startPoint x: 615, startPoint y: 276, endPoint x: 757, endPoint y: 281, distance: 141.9
click at [757, 281] on div "thread_AxR4Qq46h41JGIIOf7Nc5UAn Copy - - 2_SILVA, JOAO User Conversation Histor…" at bounding box center [789, 268] width 368 height 1444
copy div "Para habilitar a venda de um novo item no sistema HITS, siga os passos abaixo: …"
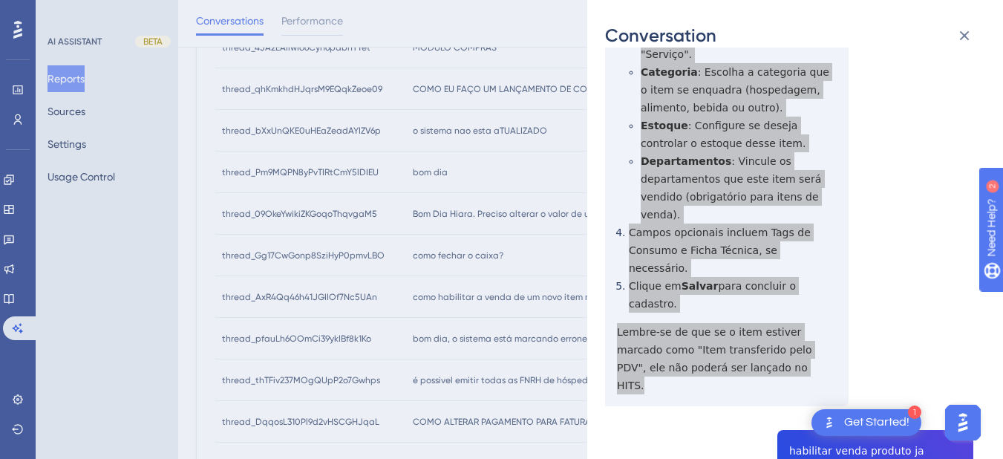
scroll to position [0, 0]
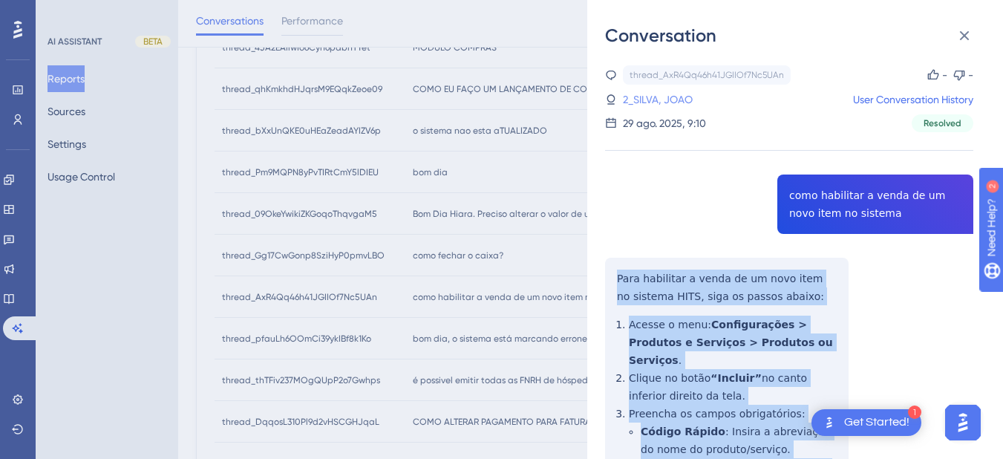
click at [655, 100] on link "2_SILVA, JOAO" at bounding box center [658, 100] width 70 height 18
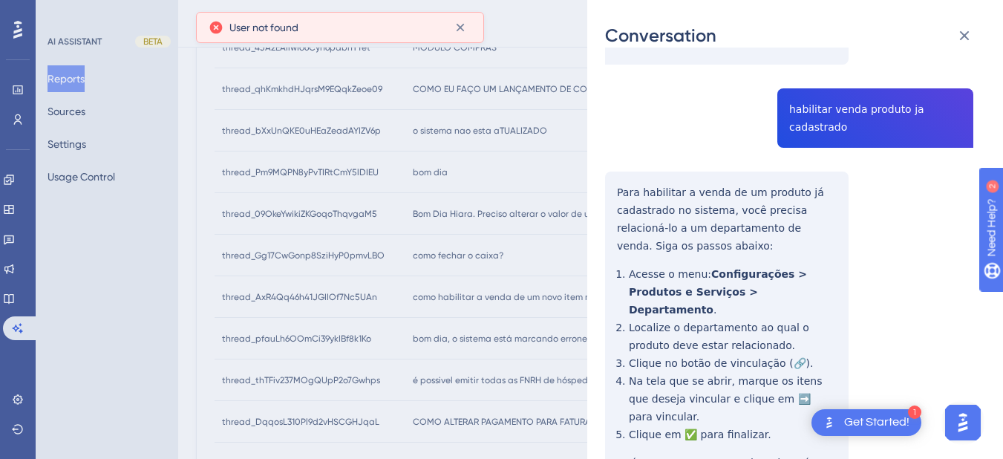
scroll to position [688, 0]
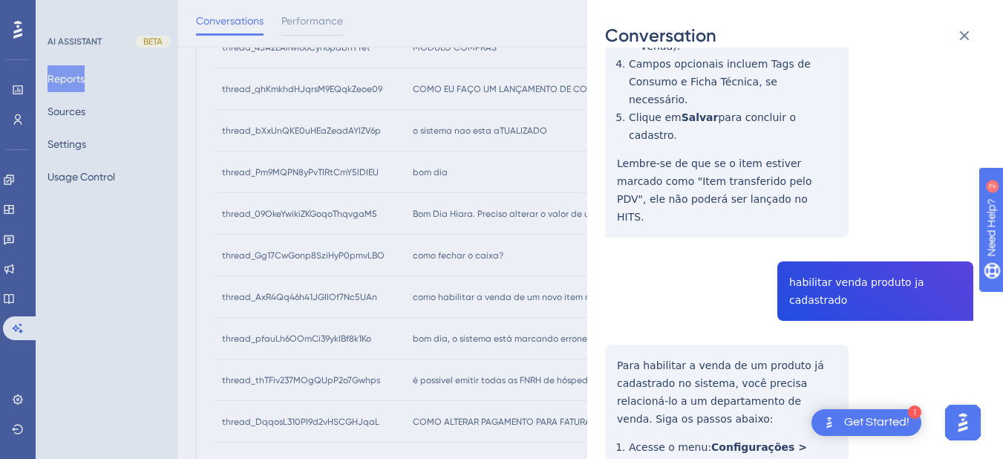
click at [852, 175] on div "thread_AxR4Qq46h41JGIIOf7Nc5UAn Copy - - 2_SILVA, JOAO User Conversation Histor…" at bounding box center [789, 99] width 368 height 1444
copy span "habilitar venda produto ja cadastrado"
drag, startPoint x: 622, startPoint y: 244, endPoint x: 615, endPoint y: 237, distance: 10.0
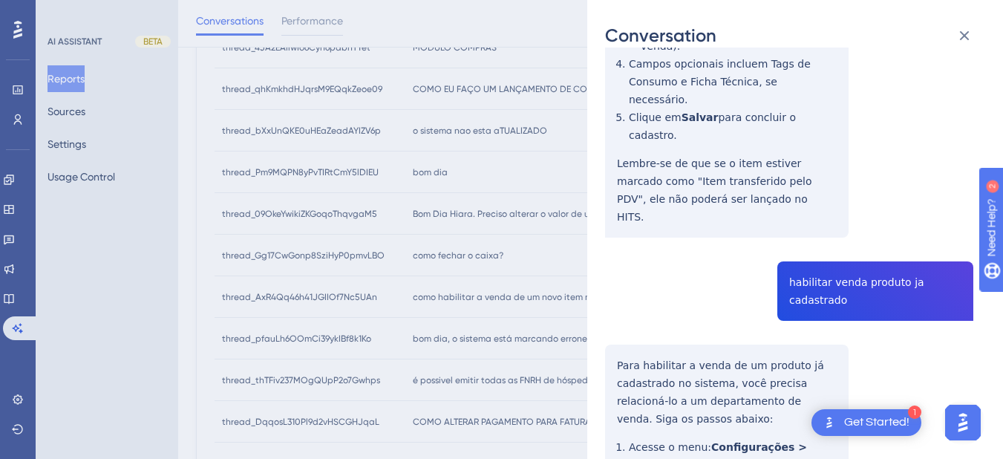
click at [622, 244] on div "thread_AxR4Qq46h41JGIIOf7Nc5UAn Copy - - 2_SILVA, JOAO User Conversation Histor…" at bounding box center [789, 99] width 368 height 1444
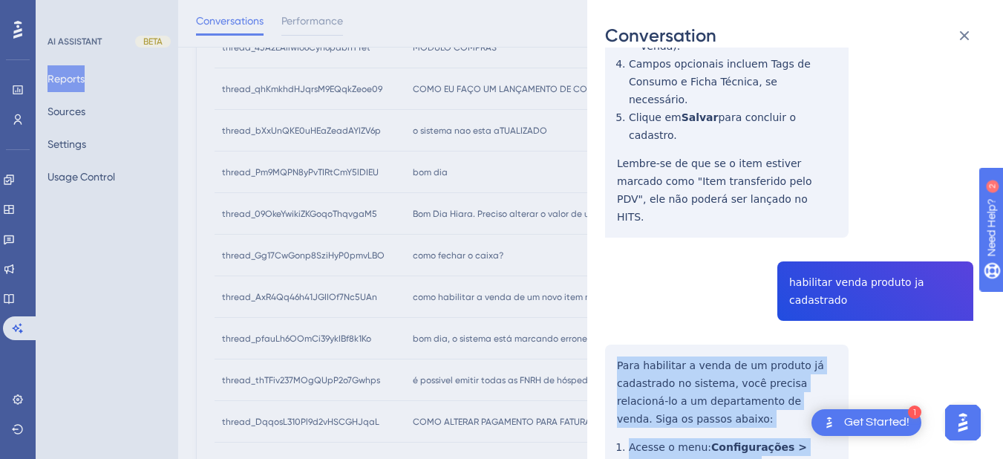
scroll to position [861, 0]
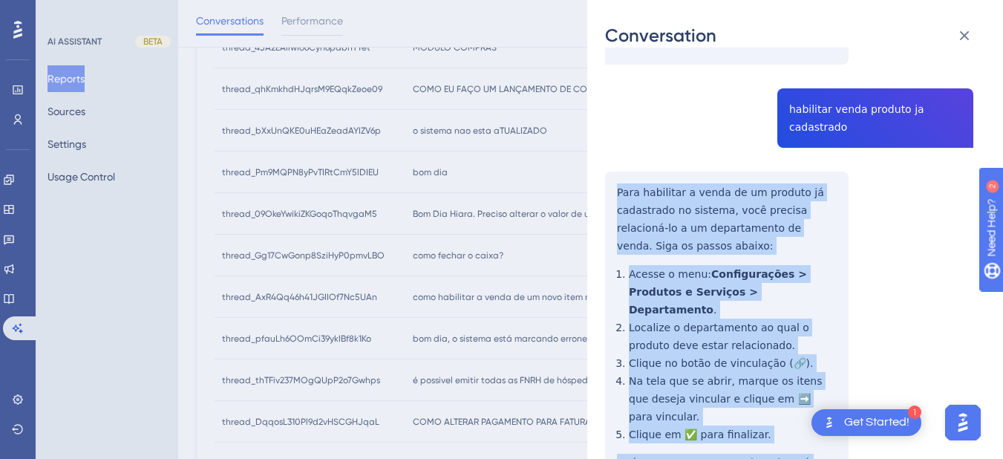
drag, startPoint x: 613, startPoint y: 234, endPoint x: 697, endPoint y: 333, distance: 129.6
copy div "Para habilitar a venda de um produto já cadastrado no sistema, você precisa rel…"
drag, startPoint x: 965, startPoint y: 40, endPoint x: 925, endPoint y: 48, distance: 40.9
click at [965, 40] on icon at bounding box center [965, 36] width 18 height 18
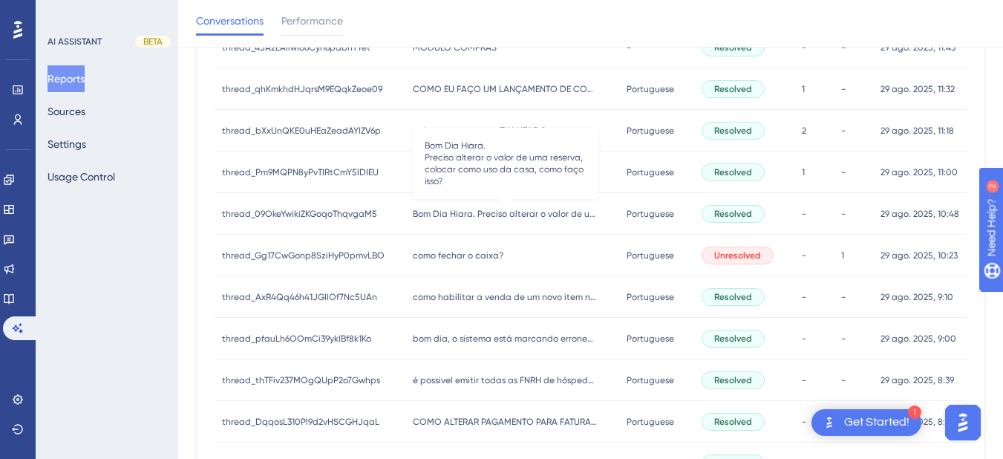
click at [483, 215] on span "Bom Dia Hiara. Preciso alterar o valor de uma reserva, colocar como uso da casa…" at bounding box center [506, 214] width 186 height 12
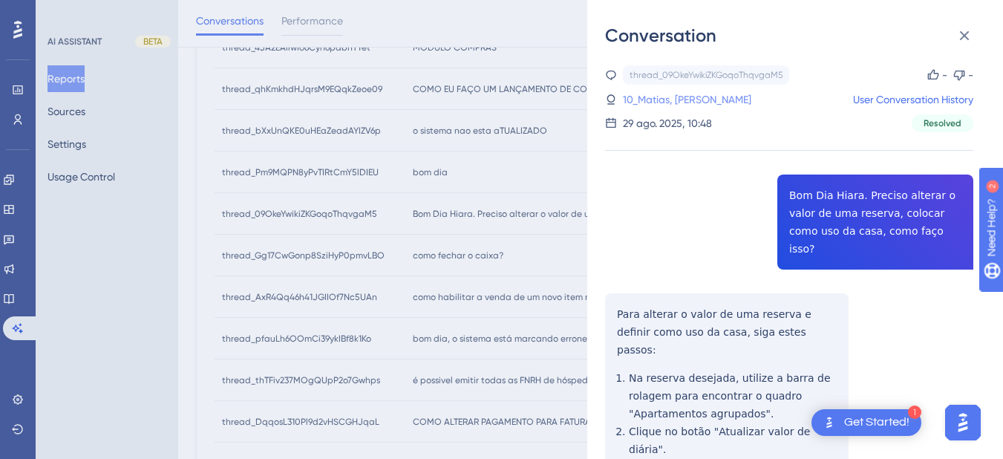
click at [645, 94] on link "10_Matias, Raquel" at bounding box center [687, 100] width 128 height 18
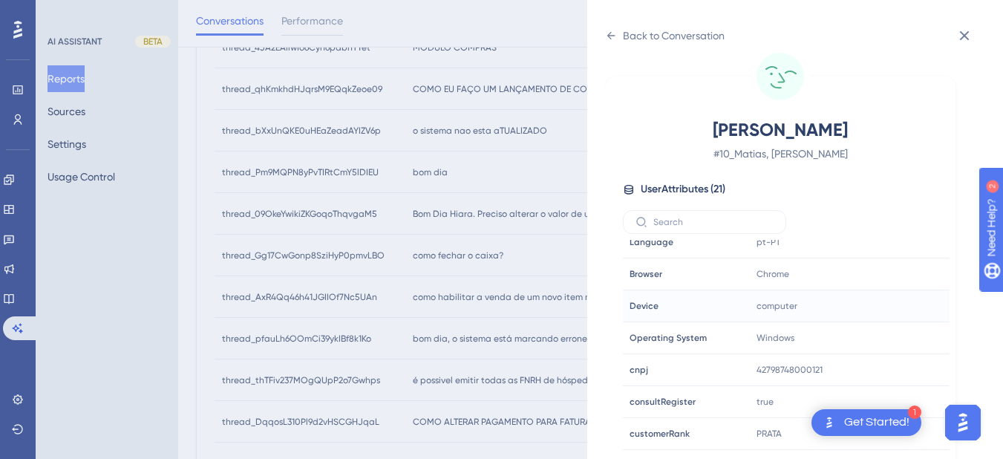
scroll to position [452, 0]
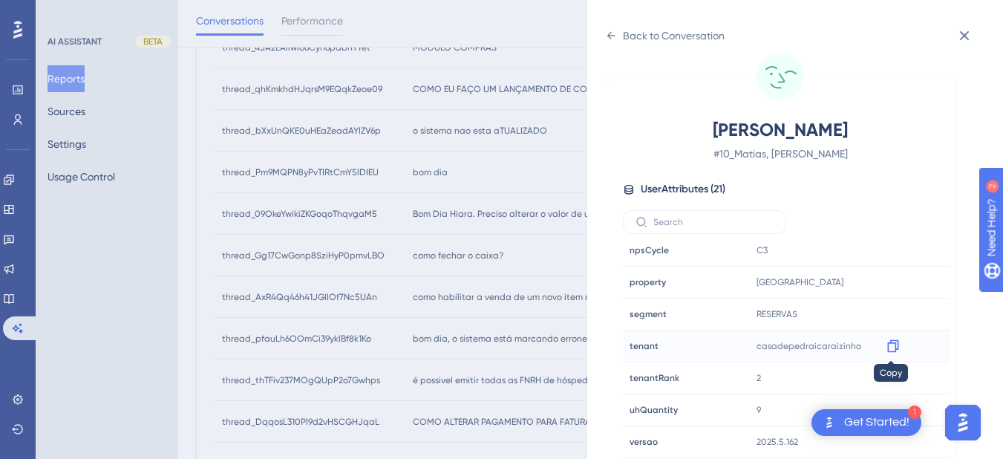
click at [890, 348] on icon at bounding box center [893, 346] width 15 height 15
click at [609, 36] on icon at bounding box center [611, 35] width 8 height 7
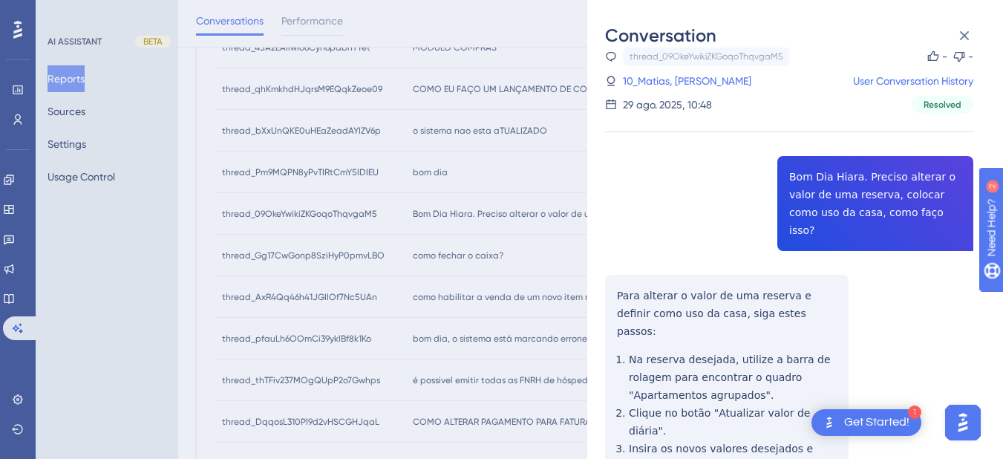
scroll to position [140, 0]
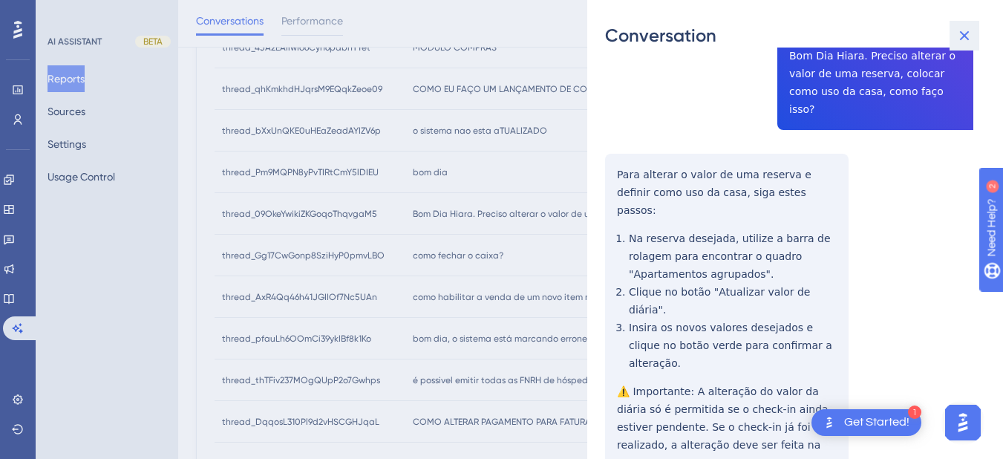
click at [961, 33] on icon at bounding box center [965, 36] width 18 height 18
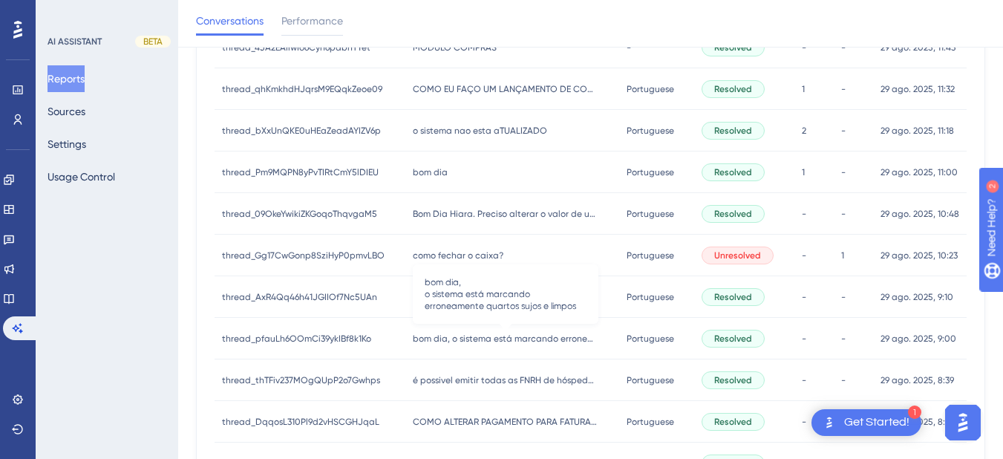
click at [448, 337] on span "bom dia, o sistema está marcando erroneamente quartos sujos e limpos" at bounding box center [506, 339] width 186 height 12
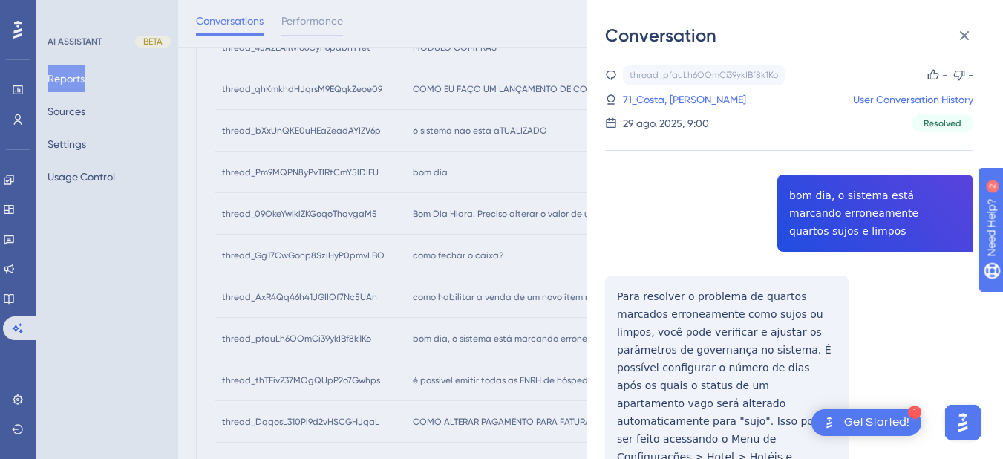
click at [849, 201] on div "thread_pfauLh6OOmCi39ykIBf8k1Ko Copy - - 71_Costa, Igor User Conversation Histo…" at bounding box center [789, 407] width 368 height 684
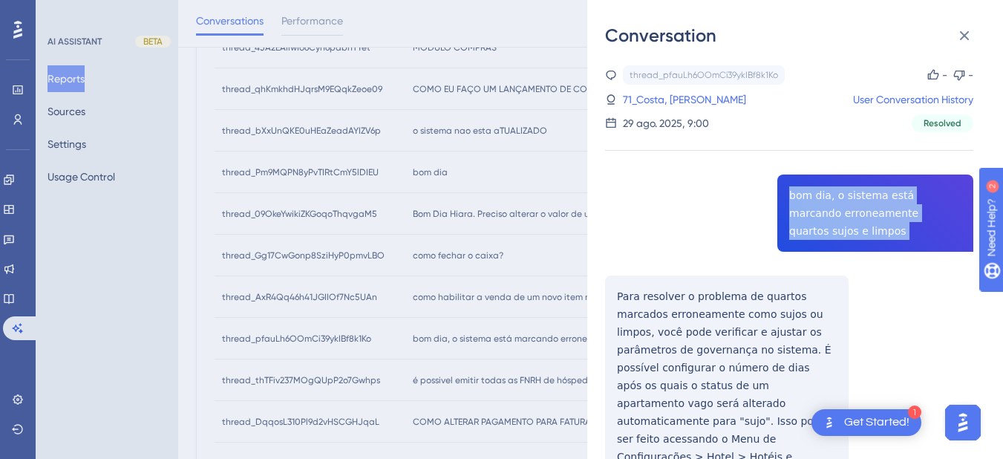
click at [849, 201] on div "thread_pfauLh6OOmCi39ykIBf8k1Ko Copy - - 71_Costa, Igor User Conversation Histo…" at bounding box center [789, 407] width 368 height 684
copy span "bom dia, o sistema está marcando erroneamente quartos sujos e limpos"
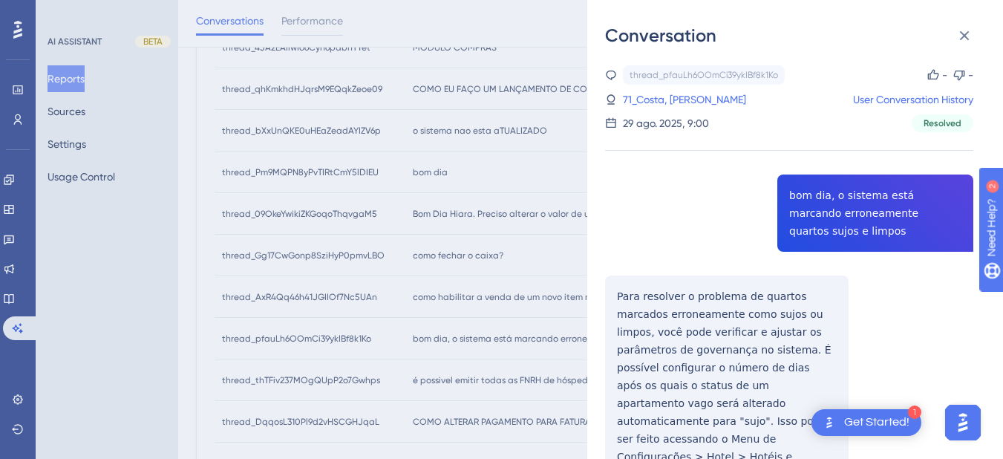
click at [716, 290] on div "thread_pfauLh6OOmCi39ykIBf8k1Ko Copy - - 71_Costa, Igor User Conversation Histo…" at bounding box center [789, 407] width 368 height 684
click at [611, 280] on div "thread_pfauLh6OOmCi39ykIBf8k1Ko Copy - - 71_Costa, Igor User Conversation Histo…" at bounding box center [789, 407] width 368 height 684
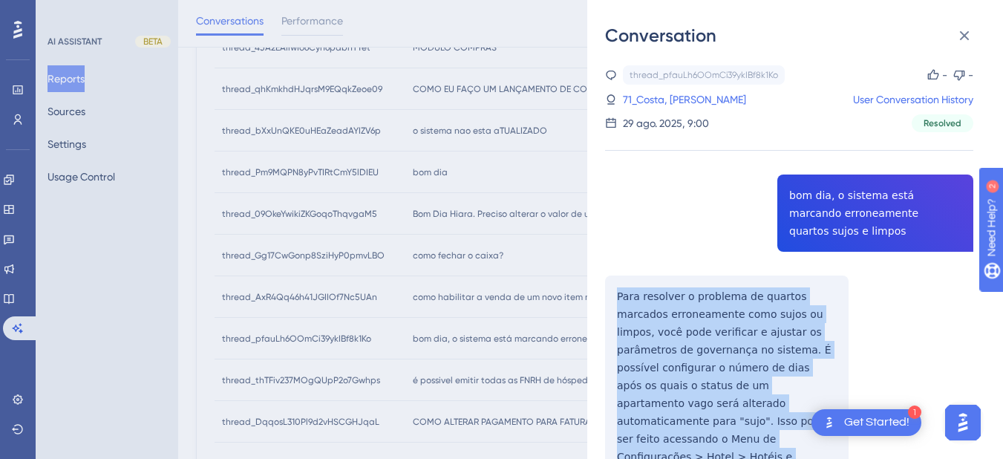
scroll to position [190, 0]
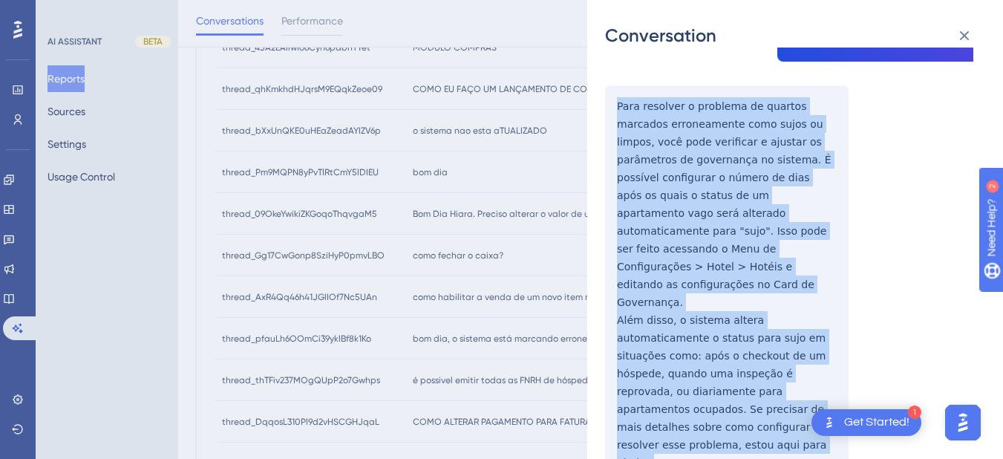
drag, startPoint x: 619, startPoint y: 274, endPoint x: 808, endPoint y: 374, distance: 213.9
click at [808, 374] on div "thread_pfauLh6OOmCi39ykIBf8k1Ko Copy - - 71_Costa, Igor User Conversation Histo…" at bounding box center [789, 217] width 368 height 684
copy div "Para resolver o problema de quartos marcados erroneamente como sujos ou limpos,…"
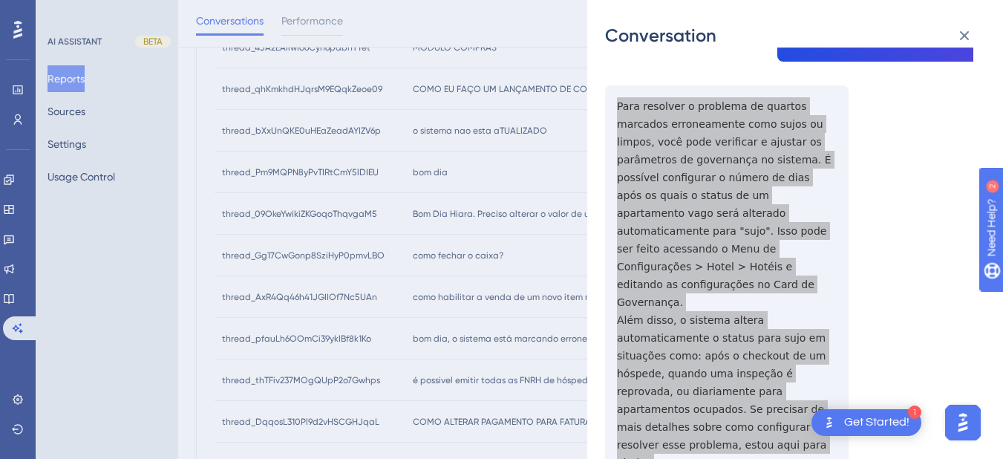
scroll to position [0, 0]
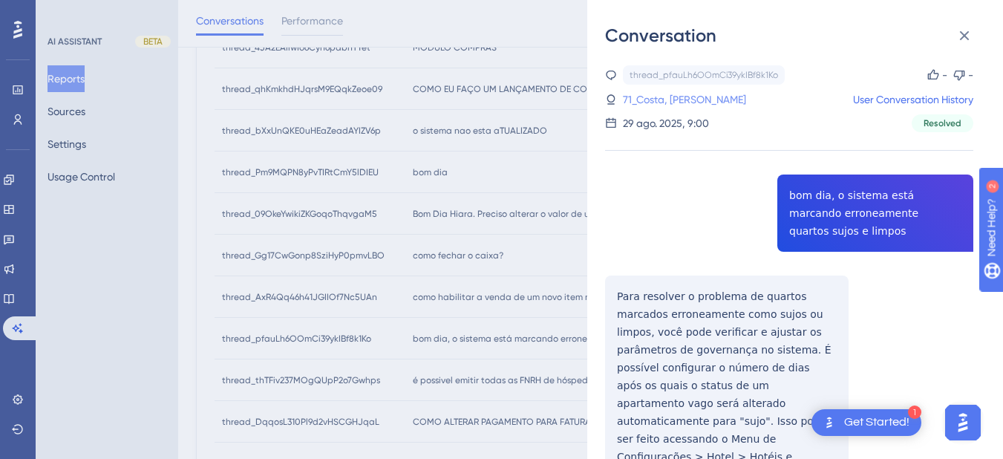
click at [671, 98] on link "71_Costa, Igor" at bounding box center [684, 100] width 123 height 18
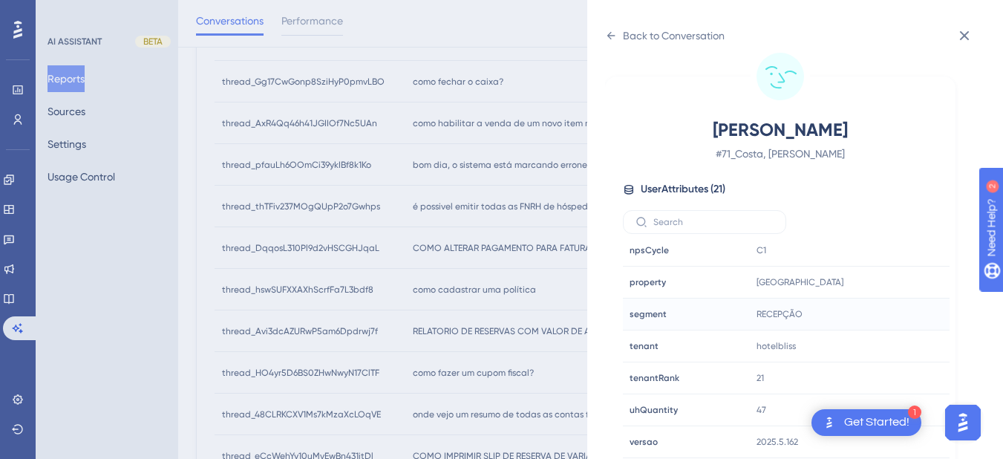
scroll to position [731, 0]
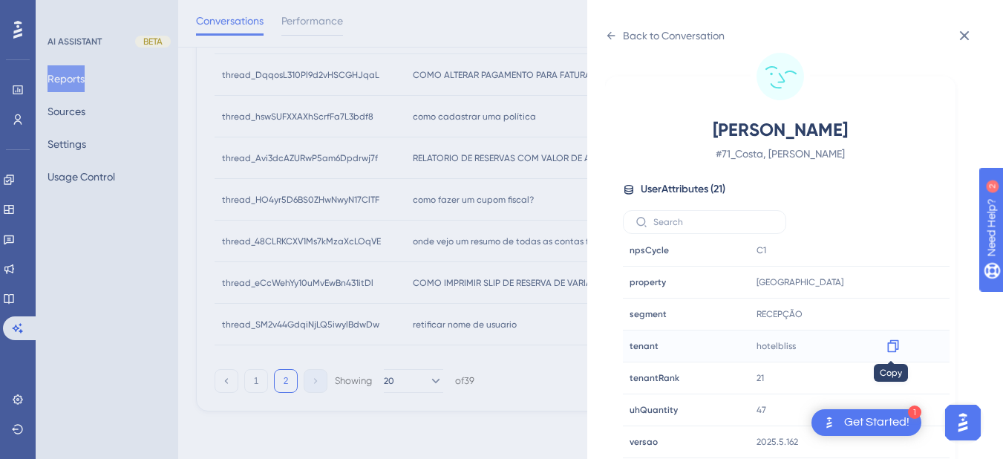
click at [890, 344] on icon at bounding box center [893, 346] width 15 height 15
click at [610, 35] on icon at bounding box center [611, 36] width 12 height 12
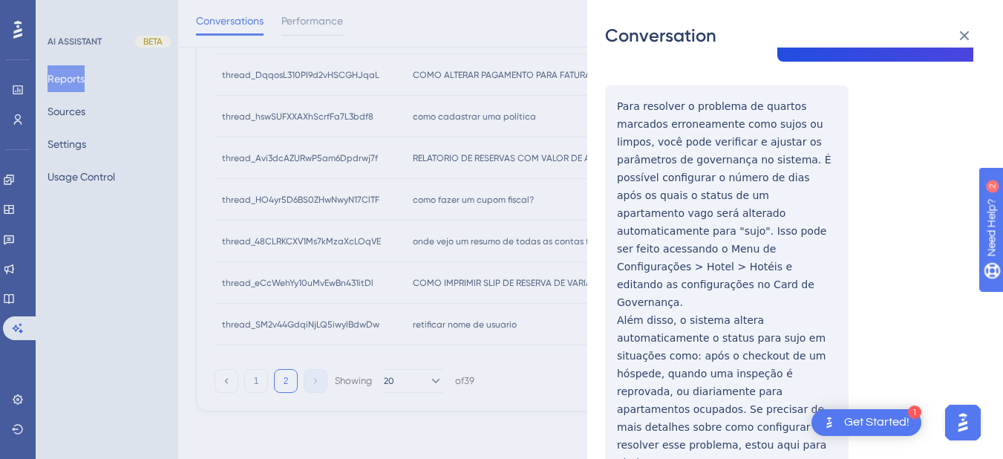
scroll to position [558, 0]
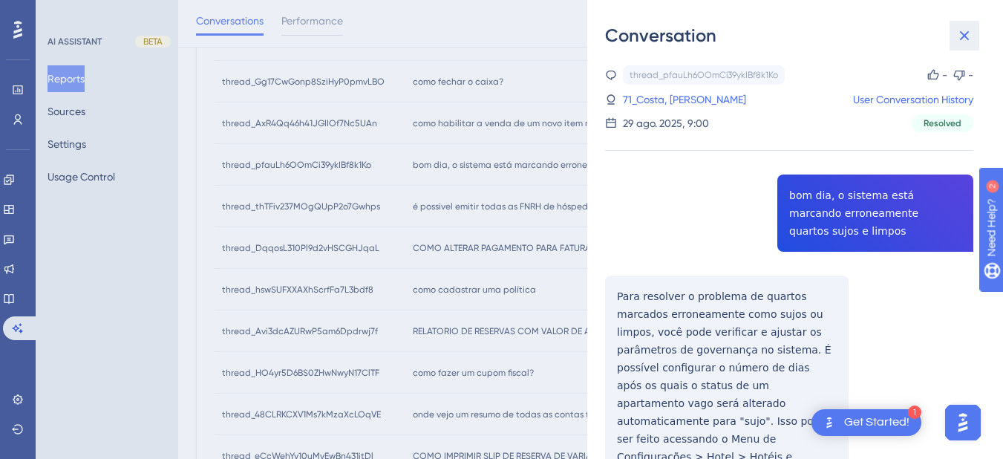
click at [965, 34] on icon at bounding box center [965, 36] width 10 height 10
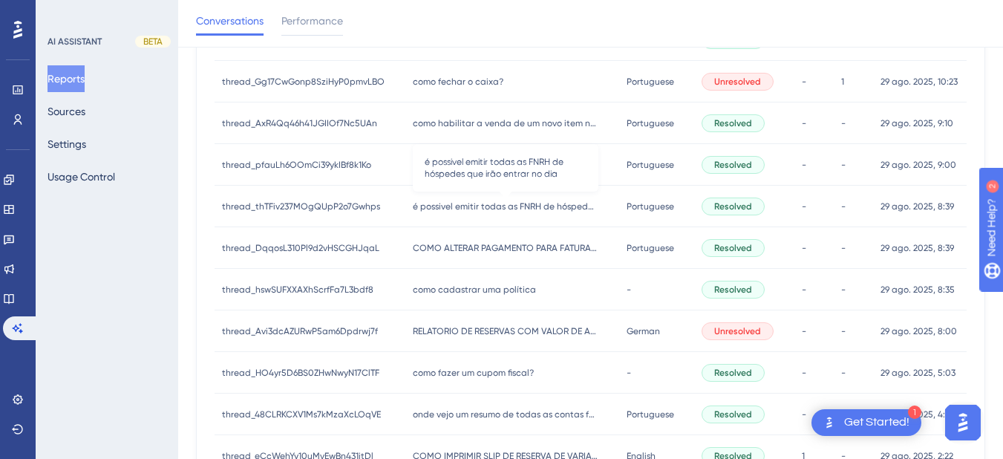
click at [474, 209] on span "é possivel emitir todas as FNRH de hóspedes que irão entrar no dia" at bounding box center [506, 206] width 186 height 12
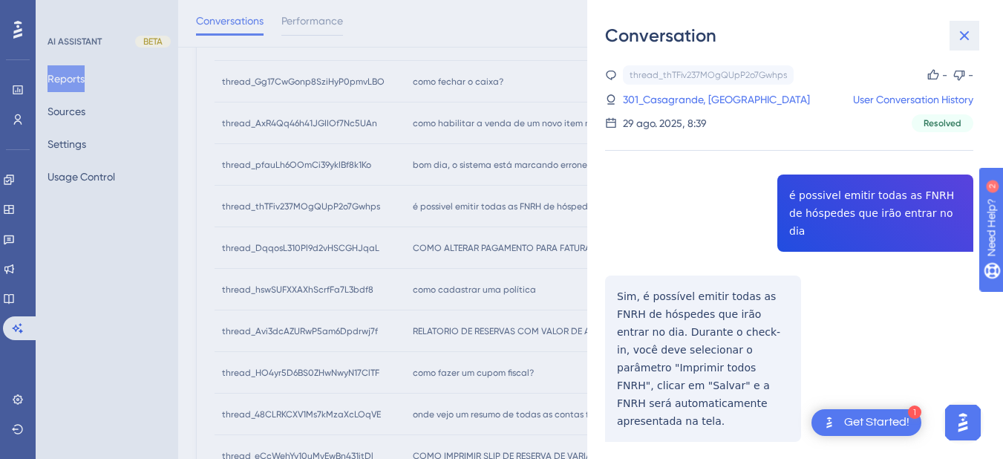
click at [965, 41] on icon at bounding box center [965, 36] width 18 height 18
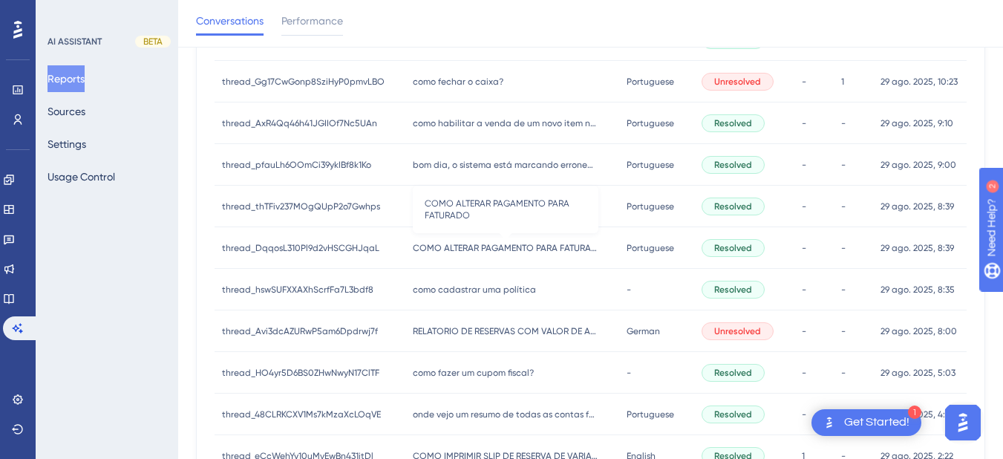
click at [451, 252] on span "COMO ALTERAR PAGAMENTO PARA FATURADO" at bounding box center [506, 248] width 186 height 12
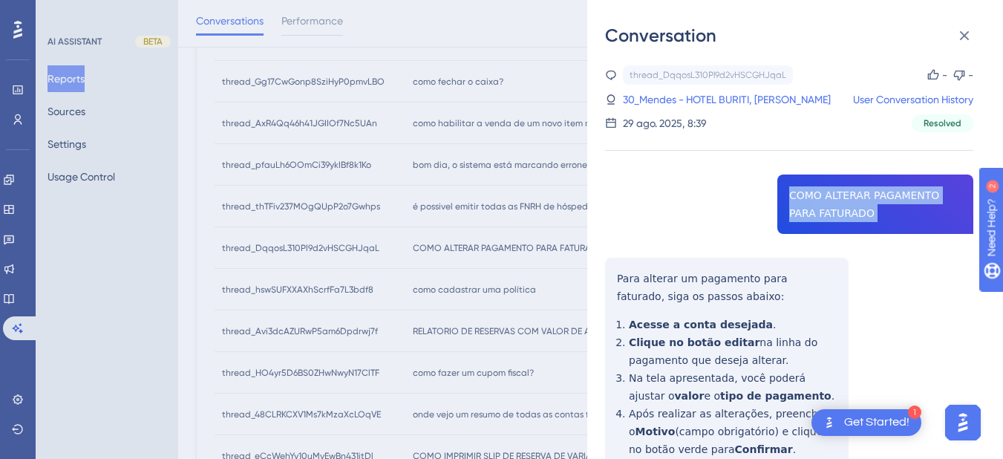
copy span "COMO ALTERAR PAGAMENTO PARA FATURADO"
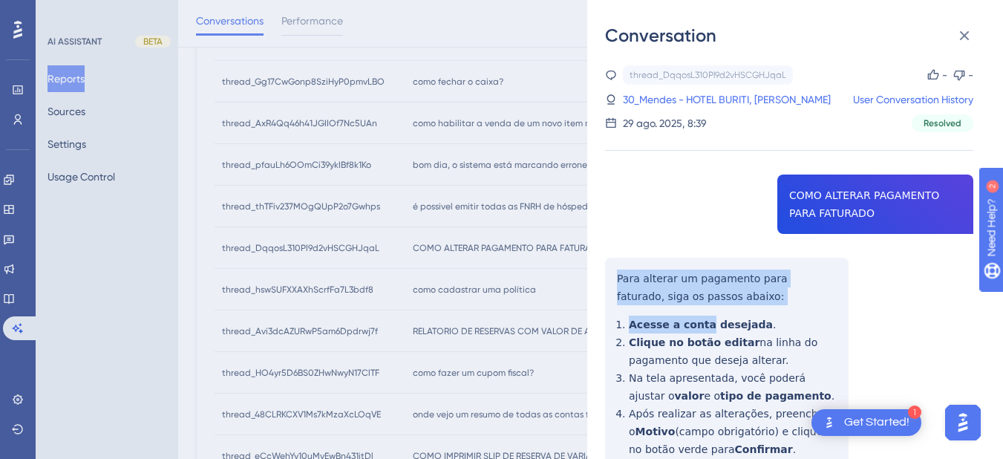
scroll to position [347, 0]
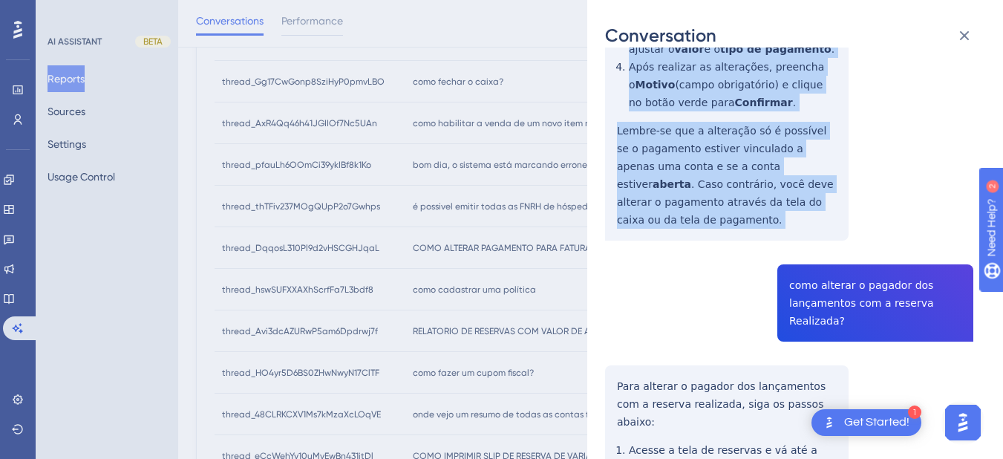
drag, startPoint x: 619, startPoint y: 277, endPoint x: 633, endPoint y: 151, distance: 126.3
copy div "Para alterar um pagamento para faturado, siga os passos abaixo: Acesse a conta …"
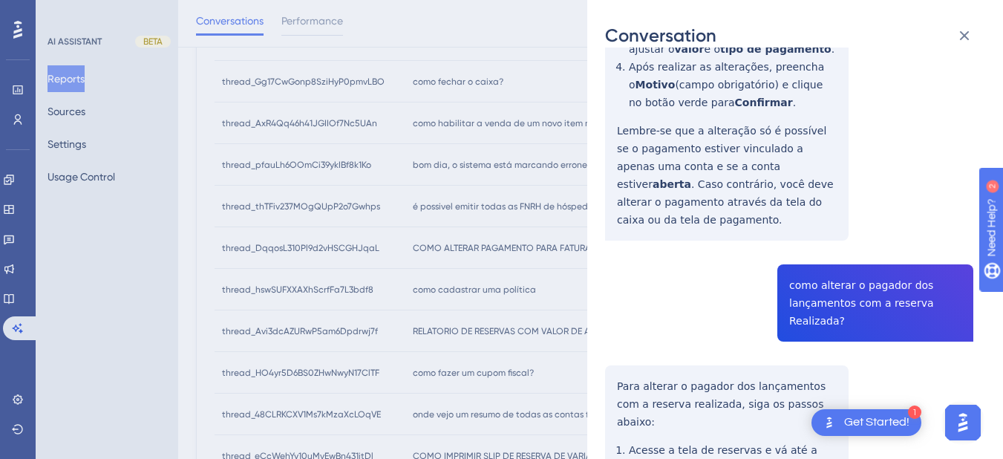
scroll to position [520, 0]
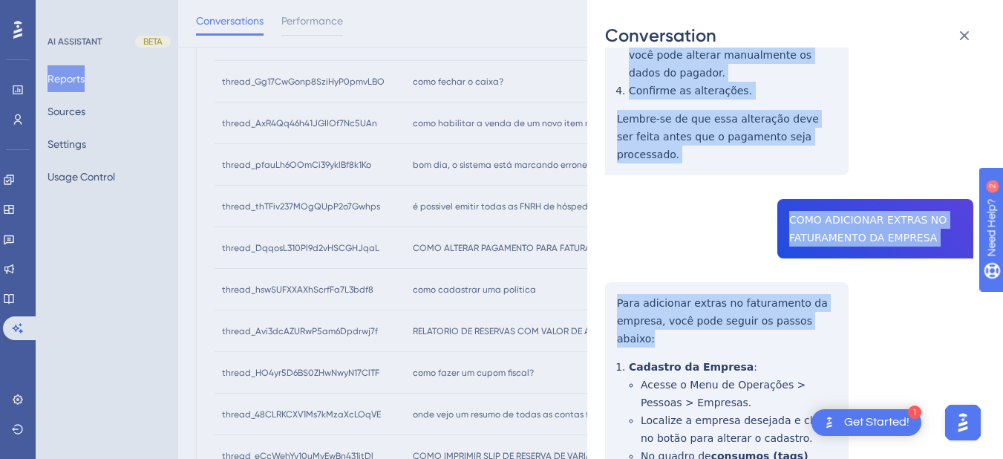
drag, startPoint x: 616, startPoint y: 215, endPoint x: 813, endPoint y: 280, distance: 208.1
click at [813, 280] on div "thread_DqqosL310Pl9d2vHSCGHJqaL Copy - - 30_Mendes - HOTEL BURITI, Marco Antoni…" at bounding box center [789, 23] width 368 height 1649
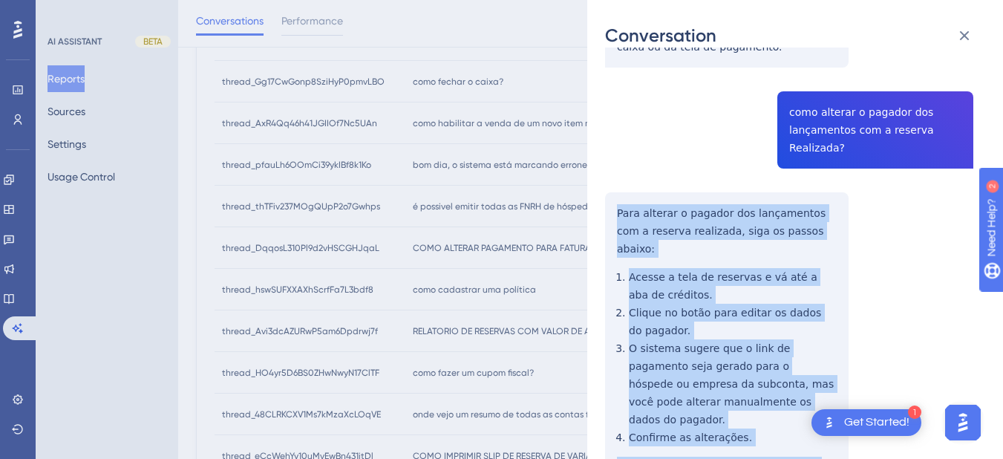
click at [678, 270] on div "thread_DqqosL310Pl9d2vHSCGHJqaL Copy - - 30_Mendes - HOTEL BURITI, Marco Antoni…" at bounding box center [789, 370] width 368 height 1649
click at [625, 214] on div "thread_DqqosL310Pl9d2vHSCGHJqaL Copy - - 30_Mendes - HOTEL BURITI, Marco Antoni…" at bounding box center [789, 370] width 368 height 1649
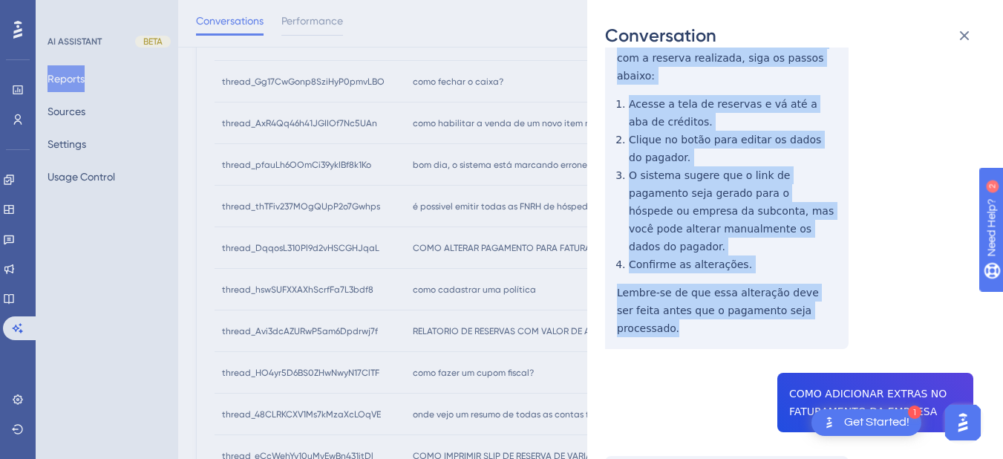
drag, startPoint x: 614, startPoint y: 214, endPoint x: 720, endPoint y: 197, distance: 106.8
click at [815, 289] on div "thread_DqqosL310Pl9d2vHSCGHJqaL Copy - - 30_Mendes - HOTEL BURITI, Marco Antoni…" at bounding box center [789, 197] width 368 height 1649
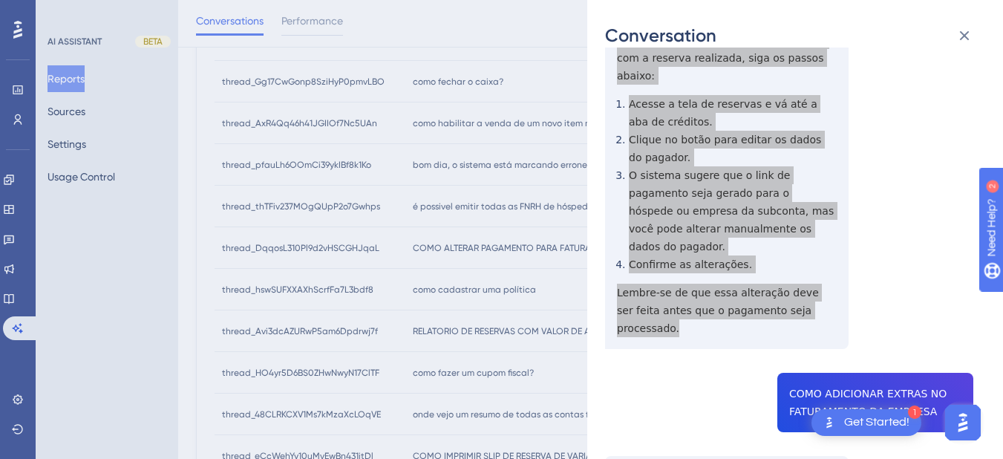
scroll to position [867, 0]
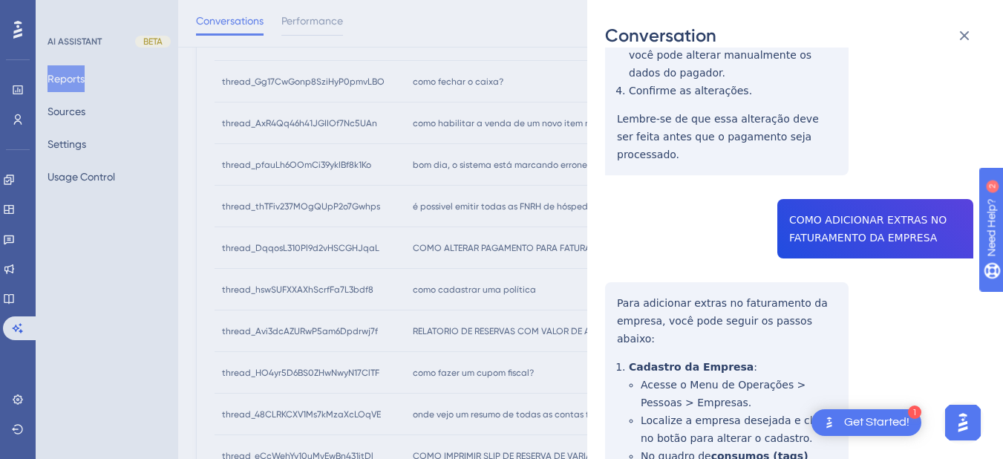
click at [855, 173] on div "thread_DqqosL310Pl9d2vHSCGHJqaL Copy - - 30_Mendes - HOTEL BURITI, Marco Antoni…" at bounding box center [789, 23] width 368 height 1649
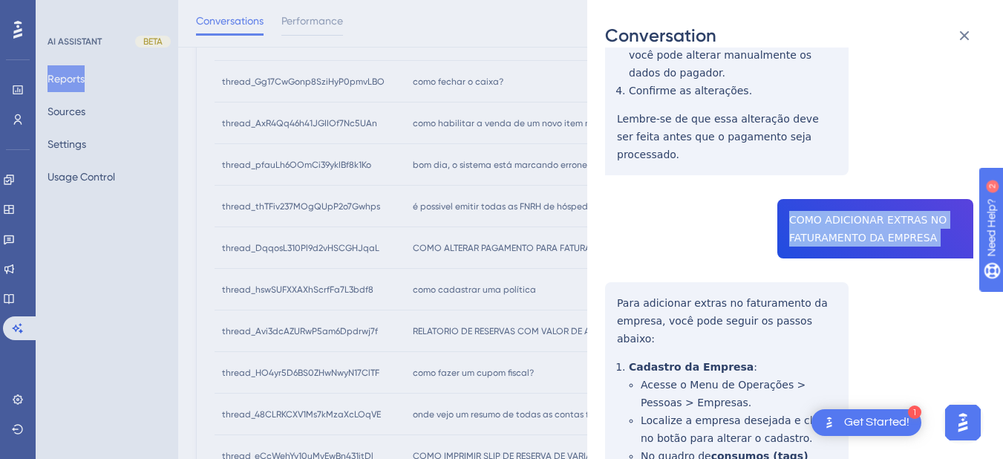
click at [855, 173] on div "thread_DqqosL310Pl9d2vHSCGHJqaL Copy - - 30_Mendes - HOTEL BURITI, Marco Antoni…" at bounding box center [789, 23] width 368 height 1649
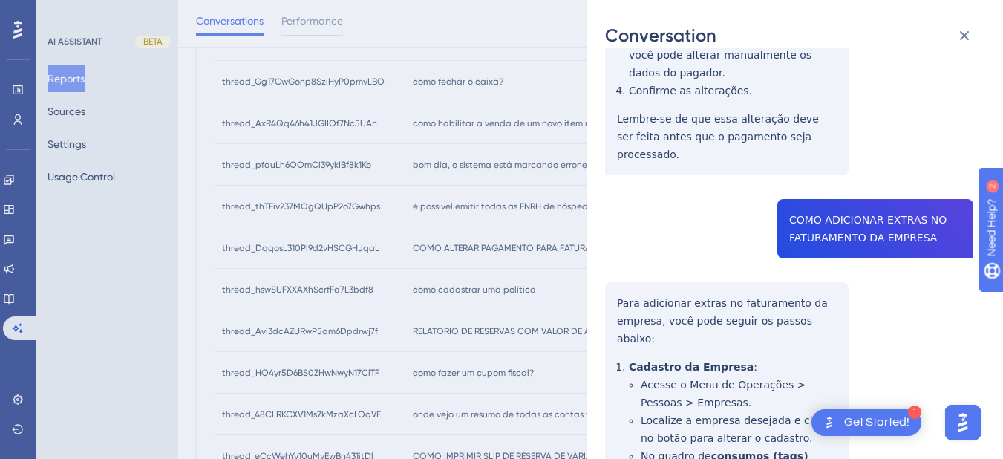
click at [616, 264] on div "thread_DqqosL310Pl9d2vHSCGHJqaL Copy - - 30_Mendes - HOTEL BURITI, Marco Antoni…" at bounding box center [789, 23] width 368 height 1649
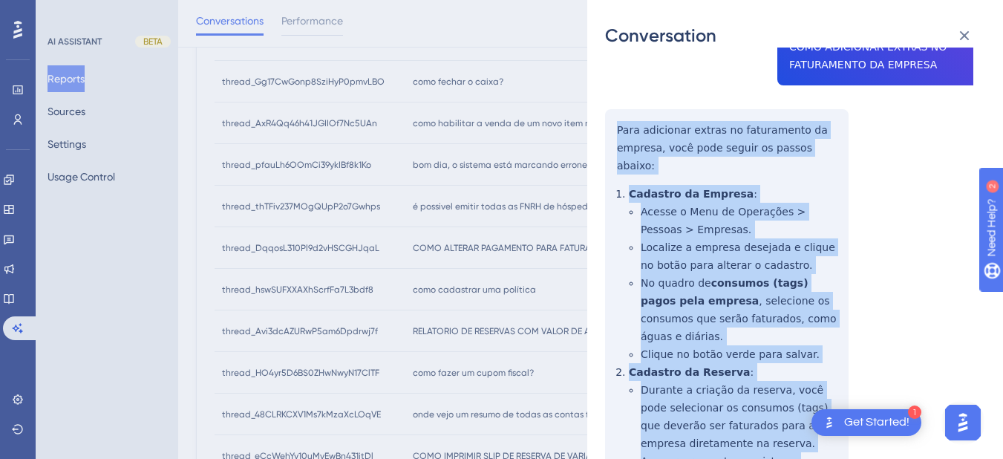
scroll to position [1138, 0]
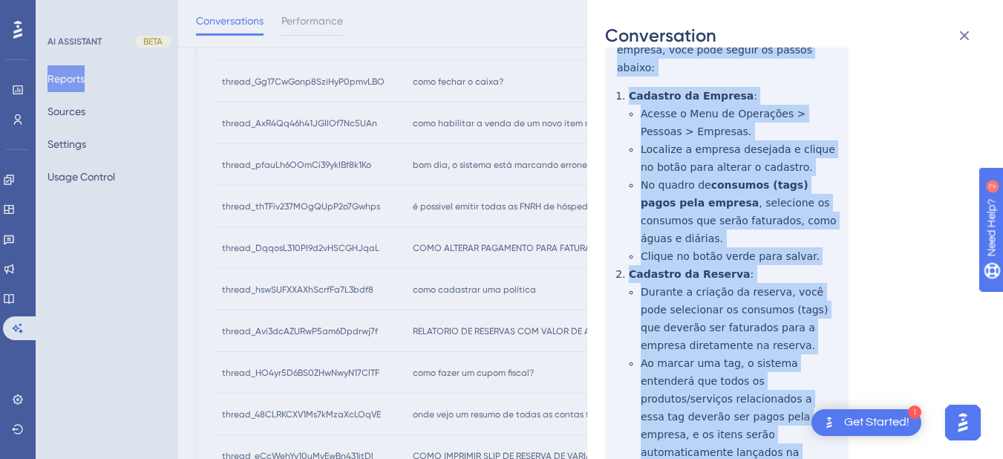
drag, startPoint x: 613, startPoint y: 250, endPoint x: 745, endPoint y: 368, distance: 176.7
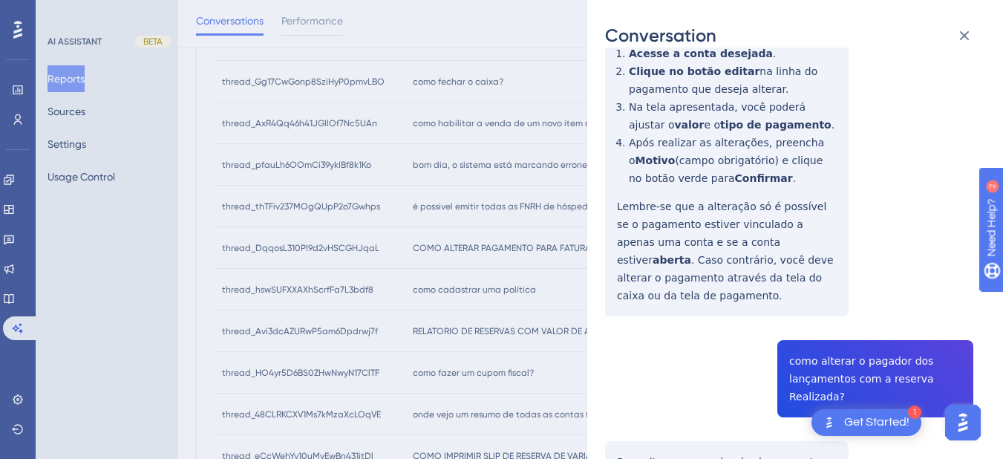
scroll to position [38, 0]
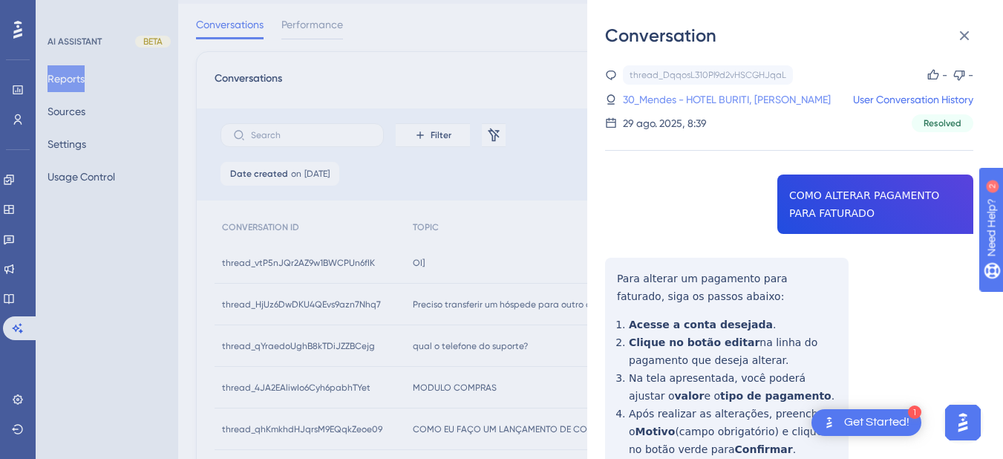
click at [677, 103] on link "30_Mendes - HOTEL BURITI, Marco Antonio" at bounding box center [727, 100] width 208 height 18
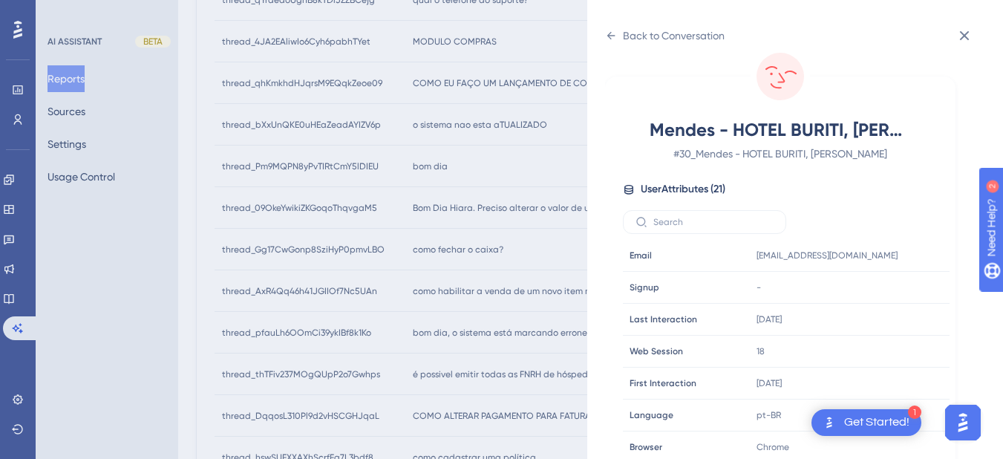
scroll to position [452, 0]
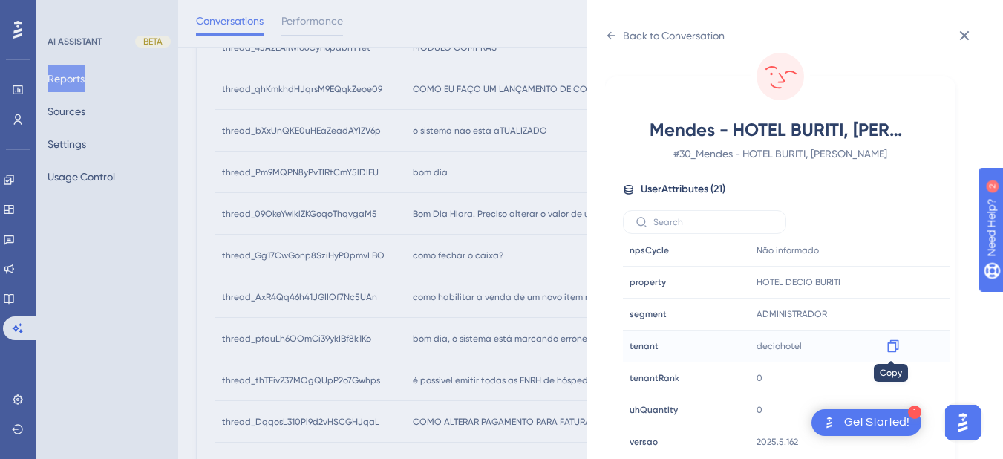
click at [886, 353] on div at bounding box center [893, 346] width 24 height 24
click at [893, 351] on icon at bounding box center [893, 346] width 15 height 15
click at [619, 36] on div "Back to Conversation" at bounding box center [665, 36] width 120 height 24
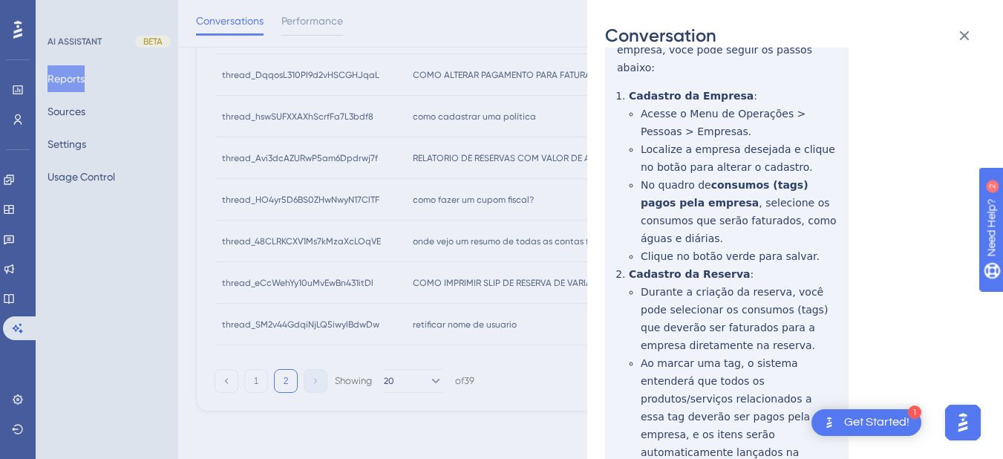
scroll to position [0, 0]
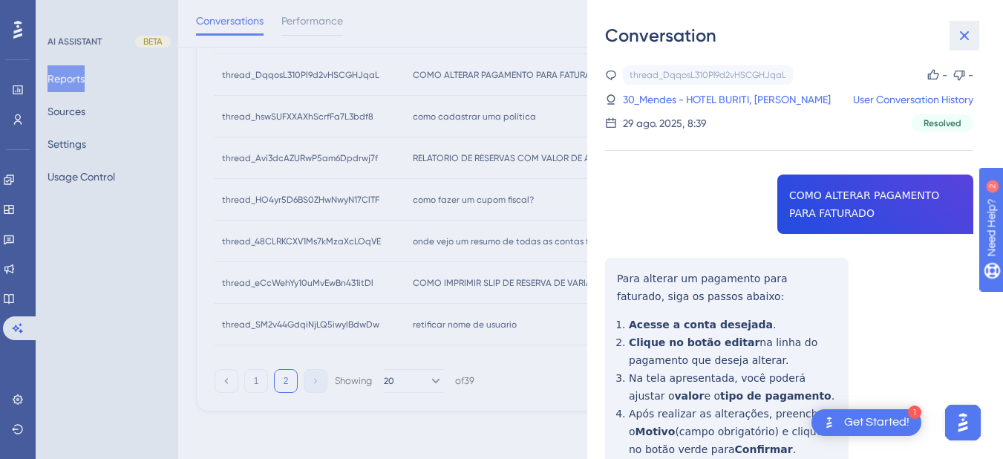
click at [953, 39] on button at bounding box center [965, 36] width 30 height 30
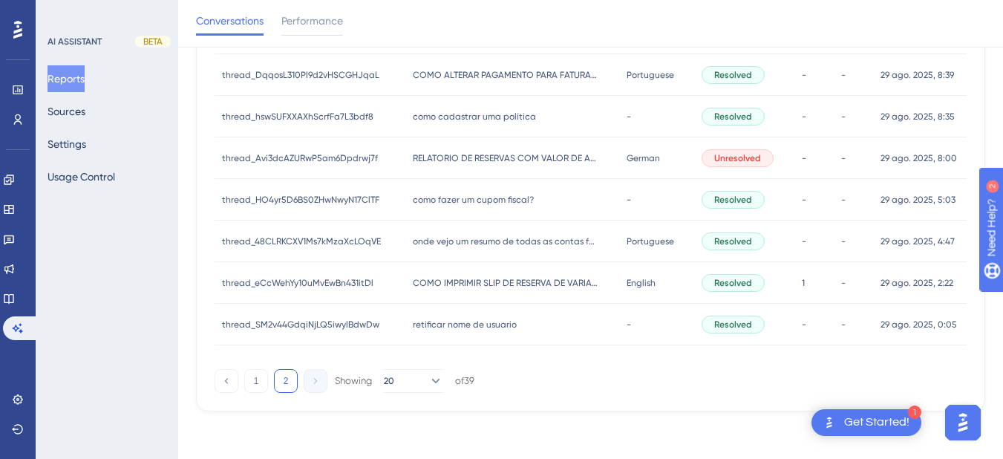
click at [463, 128] on div "como cadastrar uma política como cadastrar uma política" at bounding box center [512, 117] width 214 height 42
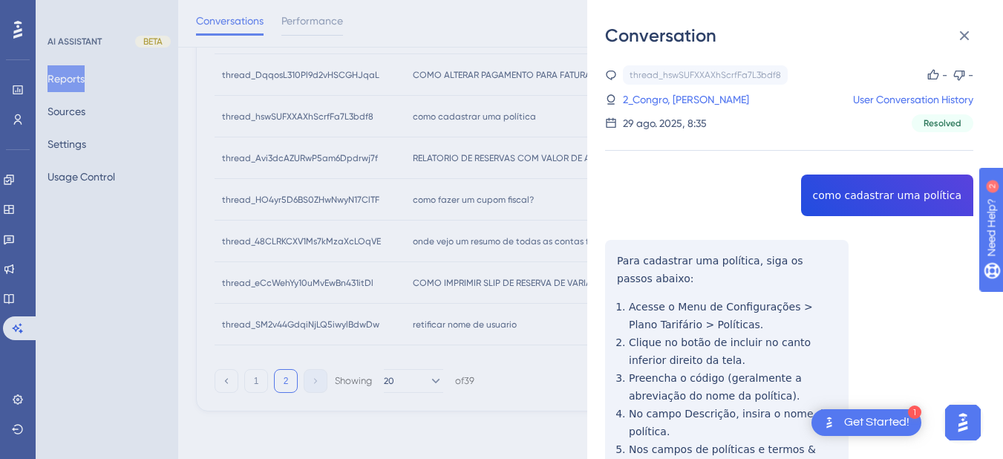
click at [863, 200] on div "thread_hswSUFXXAXhScrfFa7L3bdf8 Copy - - 2_Congro, Lucas User Conversation Hist…" at bounding box center [789, 381] width 368 height 633
click at [658, 362] on div "thread_hswSUFXXAXhScrfFa7L3bdf8 Copy - - 2_Congro, Lucas User Conversation Hist…" at bounding box center [789, 381] width 368 height 633
click at [619, 265] on div "thread_hswSUFXXAXhScrfFa7L3bdf8 Copy - - 2_Congro, Lucas User Conversation Hist…" at bounding box center [789, 381] width 368 height 633
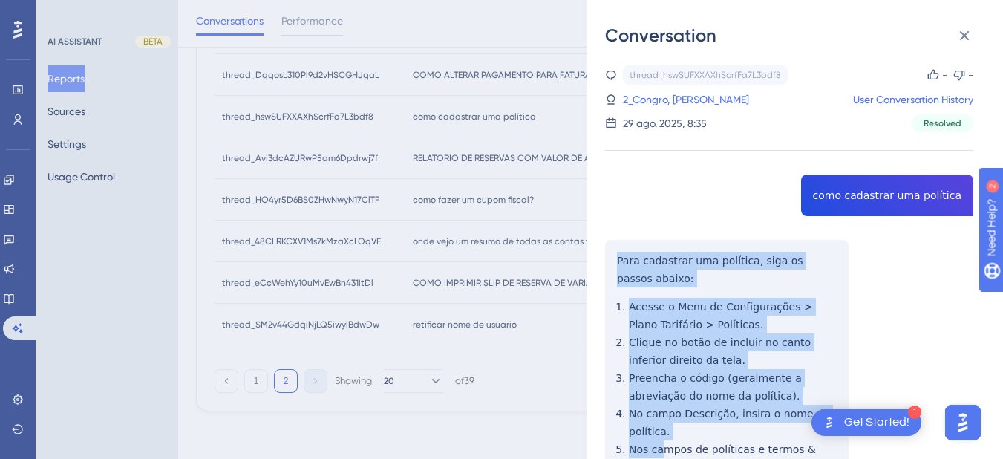
scroll to position [193, 0]
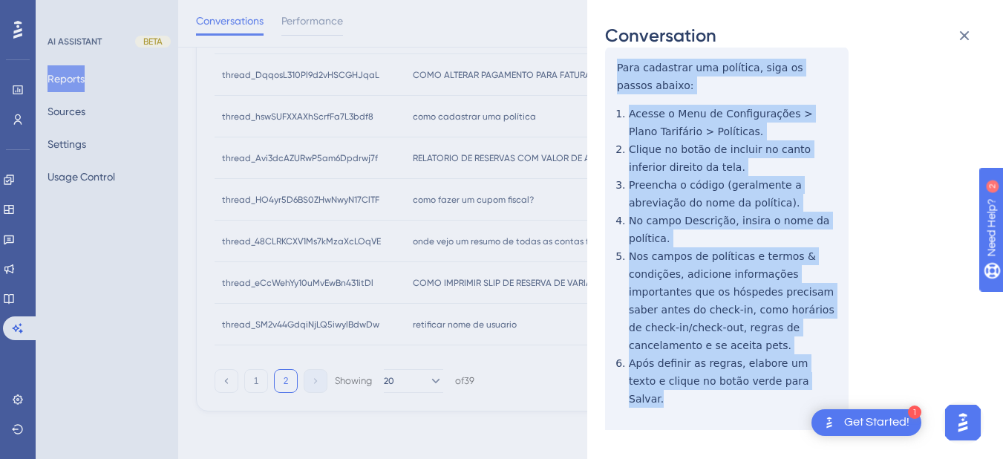
drag, startPoint x: 646, startPoint y: 269, endPoint x: 812, endPoint y: 368, distance: 192.8
click at [812, 368] on div "thread_hswSUFXXAXhScrfFa7L3bdf8 Copy - - 2_Congro, Lucas User Conversation Hist…" at bounding box center [789, 188] width 368 height 633
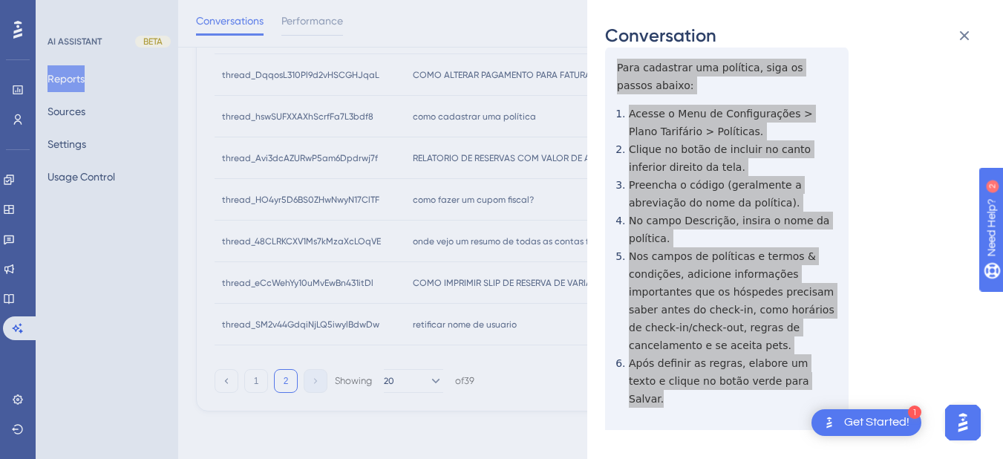
scroll to position [211, 0]
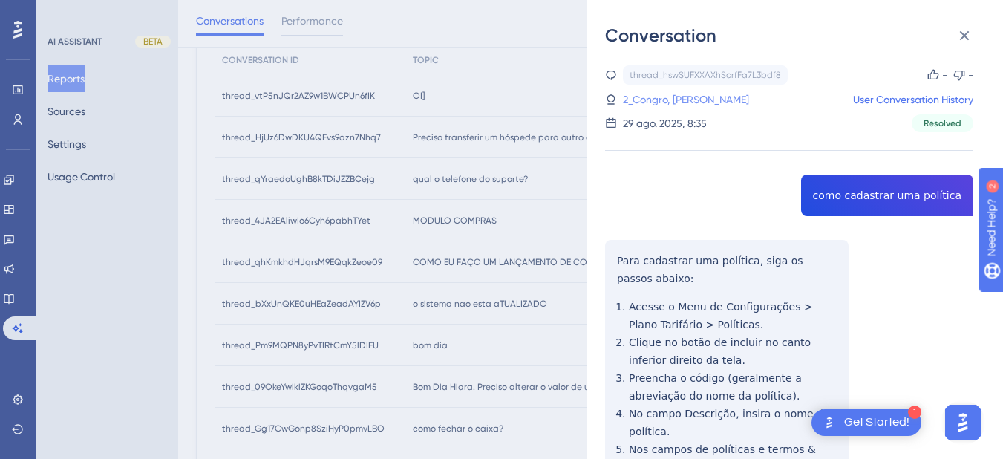
click at [655, 96] on link "2_Congro, Lucas" at bounding box center [686, 100] width 126 height 18
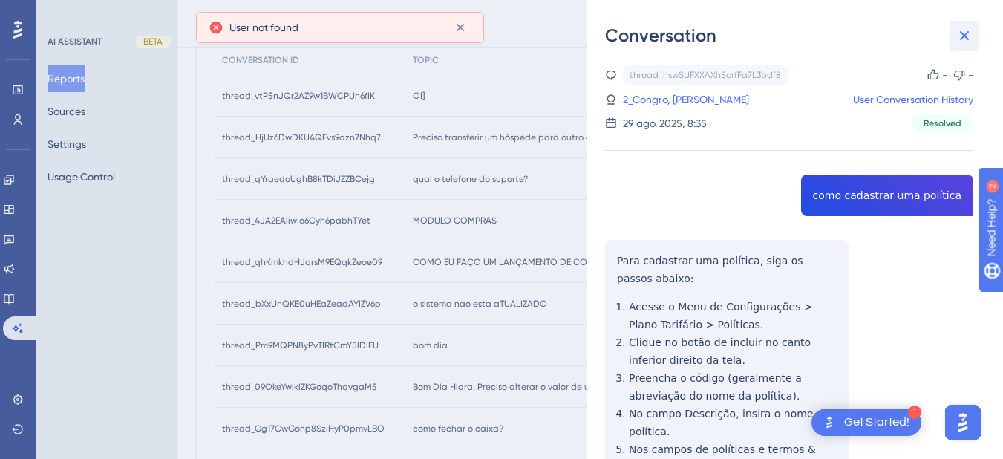
click at [963, 29] on icon at bounding box center [965, 36] width 18 height 18
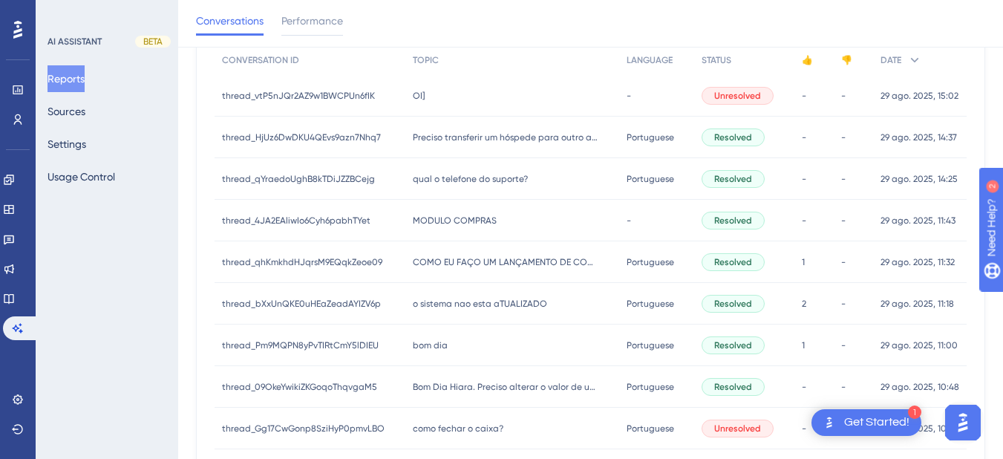
scroll to position [731, 0]
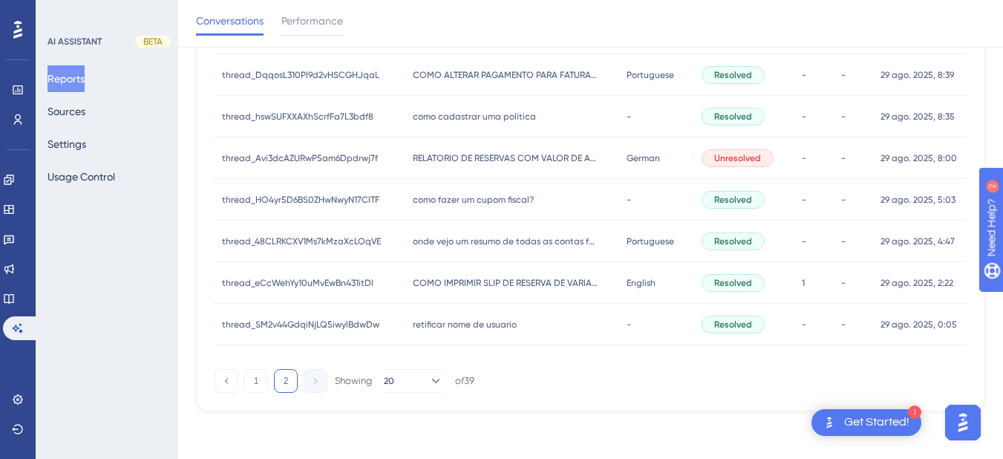
click at [461, 151] on div "RELATORIO DE RESERVAS COM VALOR DE ADIANTAMENTO RELATORIO DE RESERVAS COM VALOR…" at bounding box center [512, 158] width 214 height 42
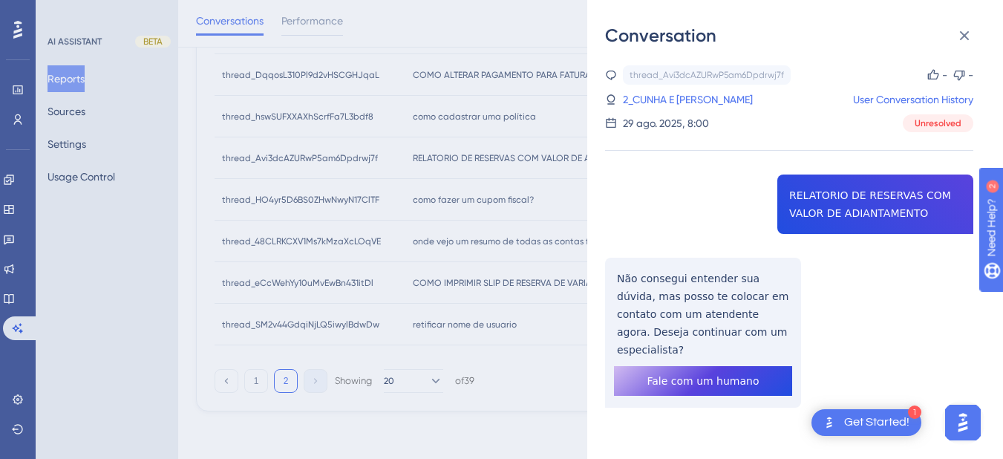
click at [826, 191] on div "thread_Avi3dcAZURwP5am6Dpdrwj7f Copy - - 2_CUNHA E SOUZA, ROBERTA DA User Conve…" at bounding box center [789, 274] width 368 height 418
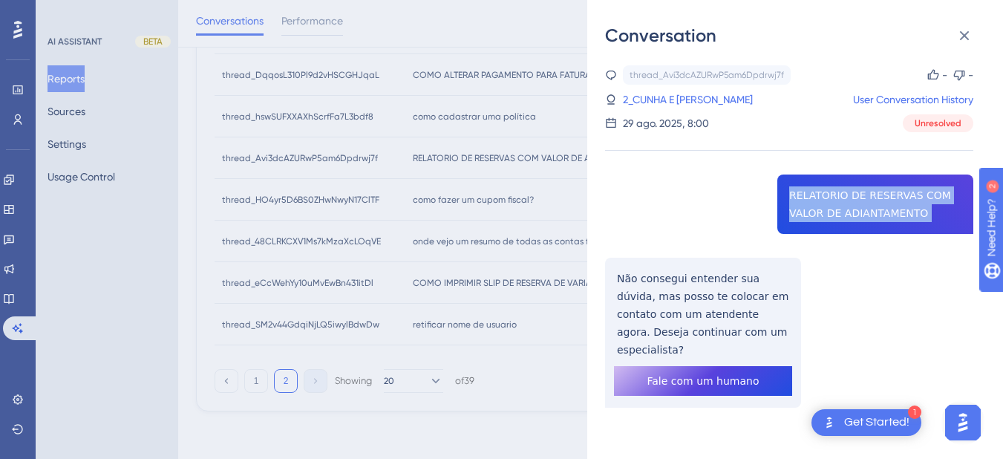
click at [826, 191] on div "thread_Avi3dcAZURwP5am6Dpdrwj7f Copy - - 2_CUNHA E SOUZA, ROBERTA DA User Conve…" at bounding box center [789, 274] width 368 height 418
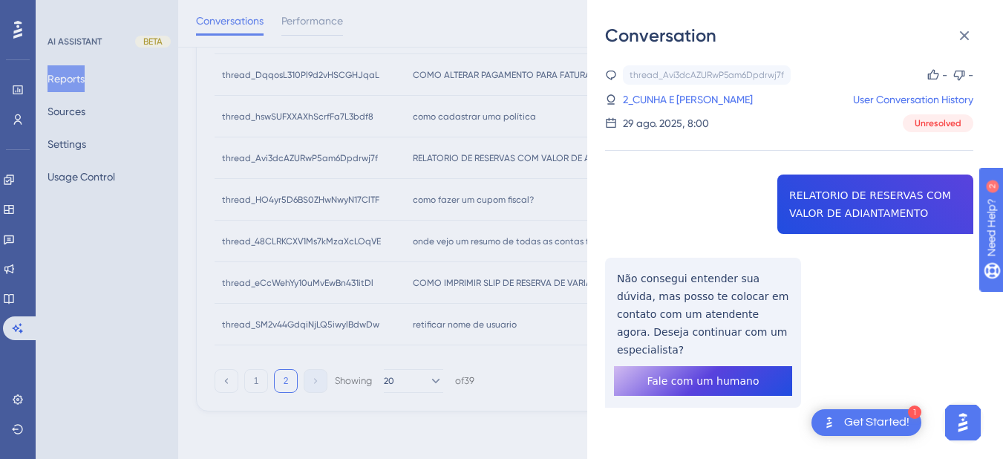
click at [653, 284] on div "thread_Avi3dcAZURwP5am6Dpdrwj7f Copy - - 2_CUNHA E SOUZA, ROBERTA DA User Conve…" at bounding box center [789, 274] width 368 height 418
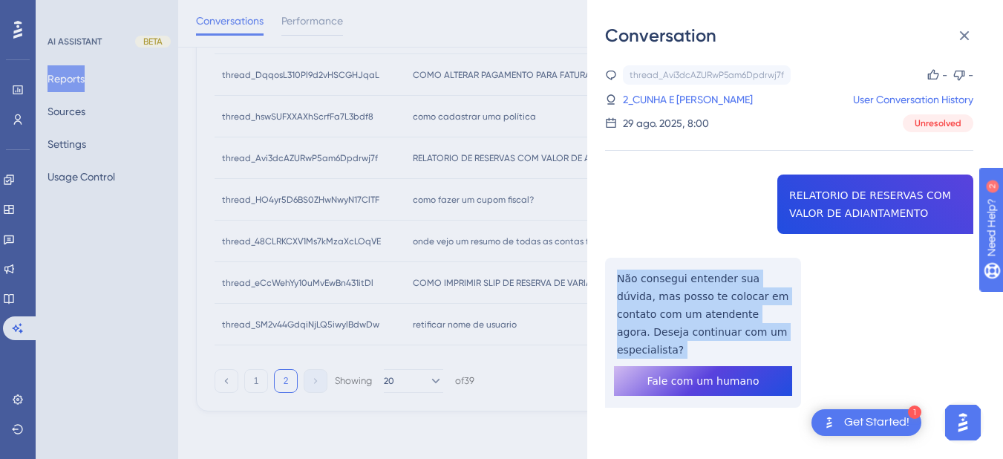
click at [653, 284] on div "thread_Avi3dcAZURwP5am6Dpdrwj7f Copy - - 2_CUNHA E SOUZA, ROBERTA DA User Conve…" at bounding box center [789, 274] width 368 height 418
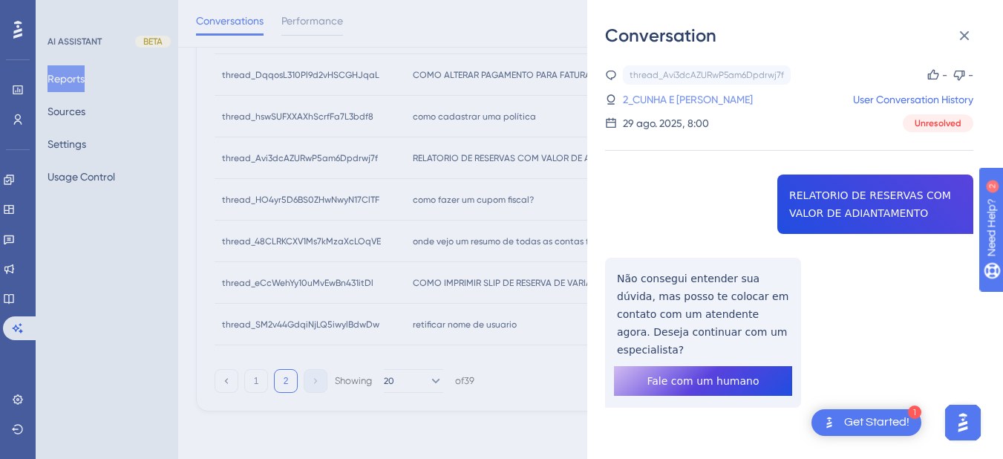
click at [689, 105] on link "2_CUNHA E SOUZA, ROBERTA DA" at bounding box center [688, 100] width 130 height 18
click at [657, 97] on link "2_CUNHA E SOUZA, ROBERTA DA" at bounding box center [688, 100] width 130 height 18
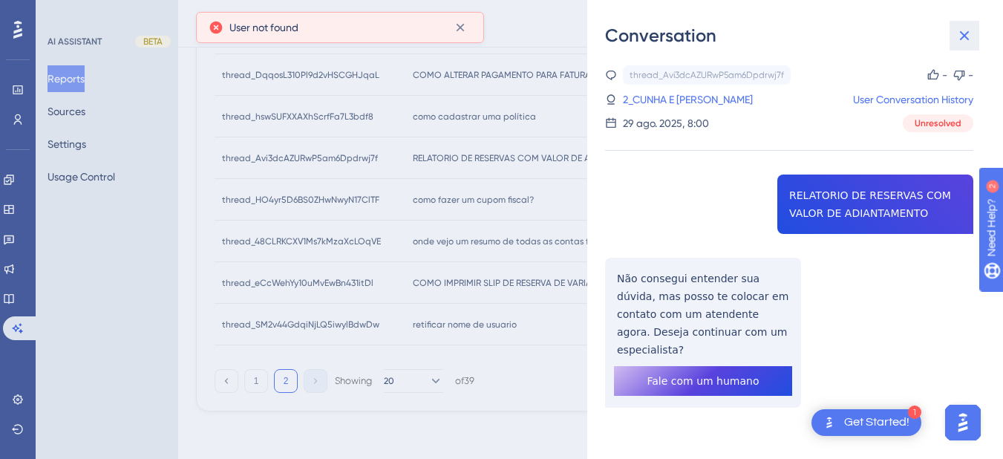
click at [969, 33] on icon at bounding box center [965, 36] width 18 height 18
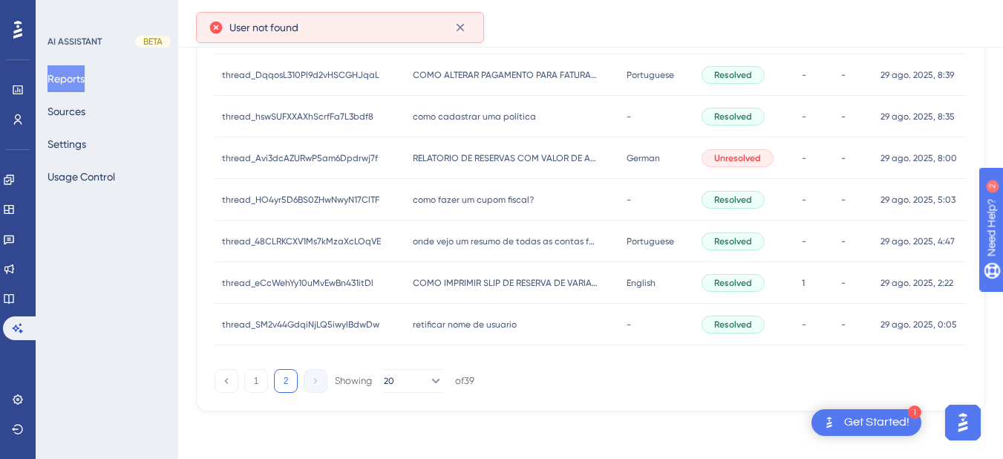
click at [460, 197] on span "como fazer um cupom fiscal?" at bounding box center [473, 200] width 121 height 12
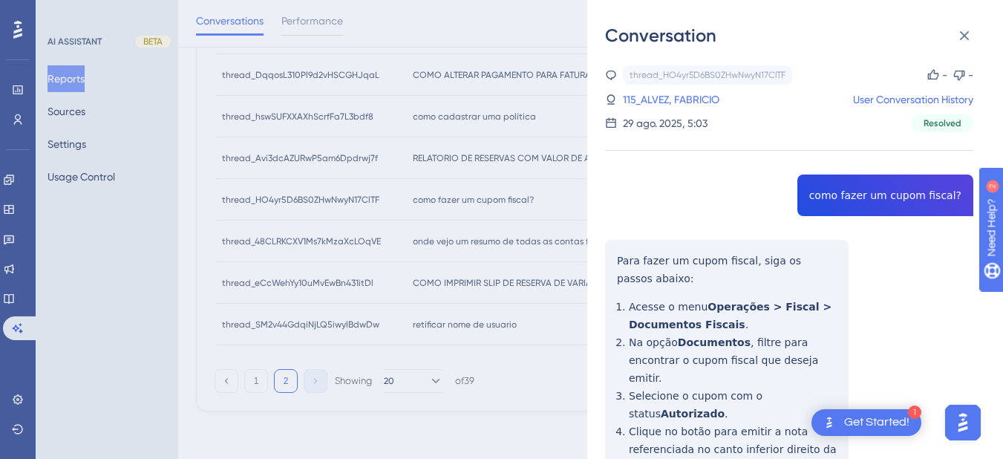
click at [853, 199] on div "thread_HO4yr5D6BS0ZHwNwyN17ClTF Copy - - 115_ALVEZ, FABRICIO User Conversation …" at bounding box center [789, 408] width 368 height 687
click at [616, 263] on div "thread_HO4yr5D6BS0ZHwNwyN17ClTF Copy - - 115_ALVEZ, FABRICIO User Conversation …" at bounding box center [789, 408] width 368 height 687
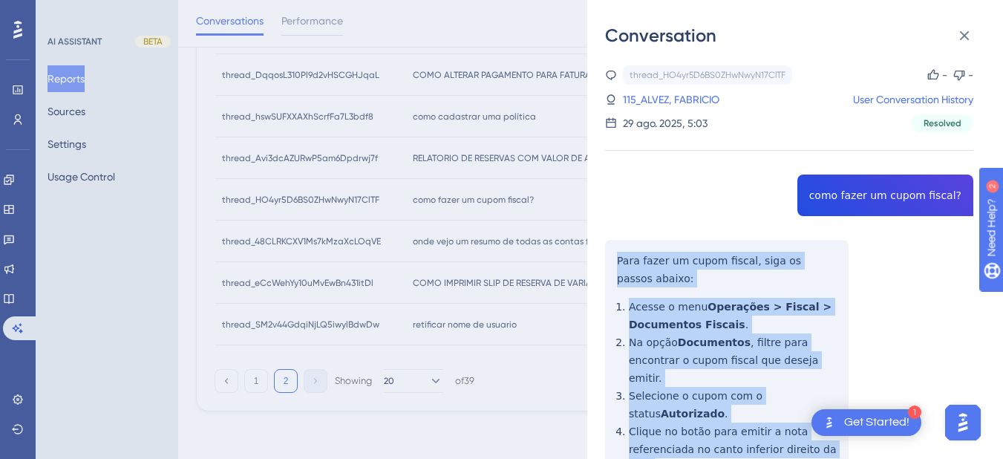
scroll to position [211, 0]
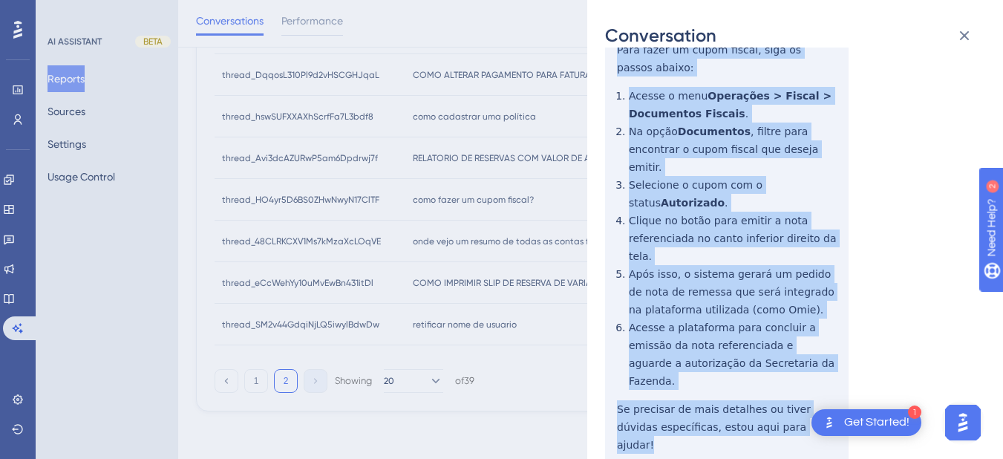
drag, startPoint x: 616, startPoint y: 263, endPoint x: 751, endPoint y: 298, distance: 140.3
click at [785, 375] on div "thread_HO4yr5D6BS0ZHwNwyN17ClTF Copy - - 115_ALVEZ, FABRICIO User Conversation …" at bounding box center [789, 197] width 368 height 687
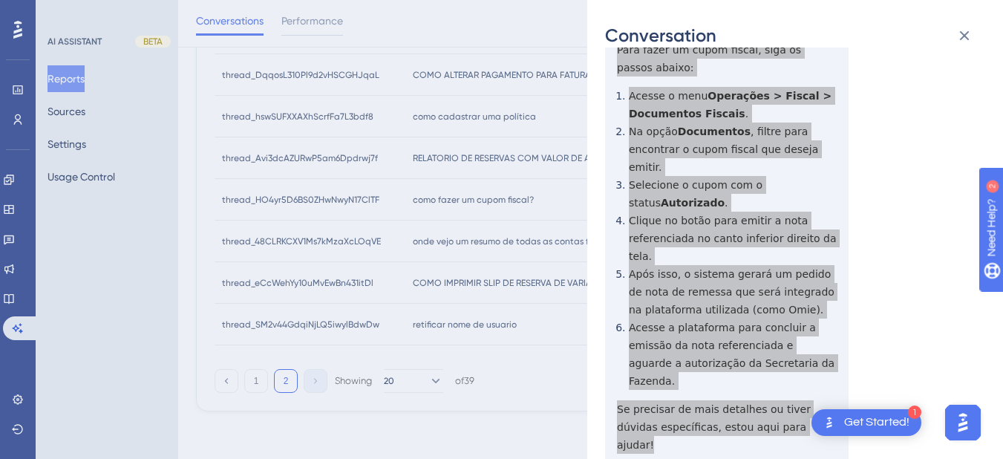
scroll to position [0, 0]
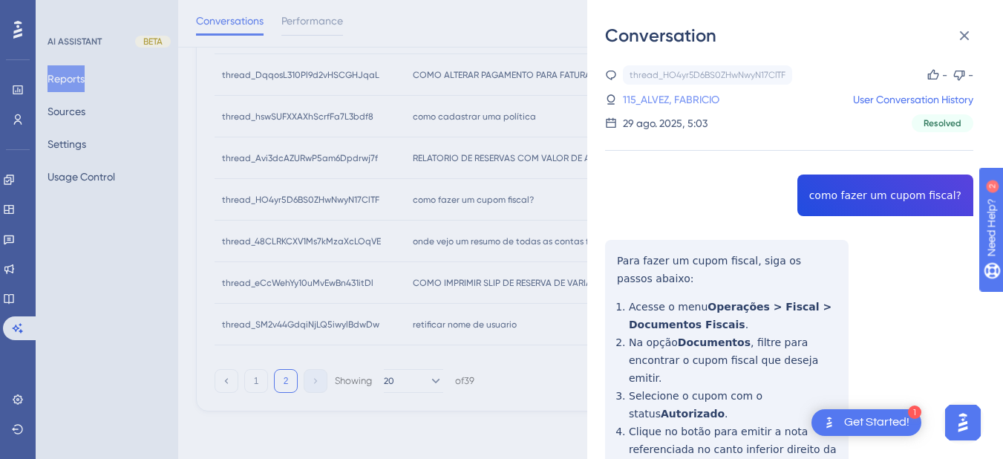
click at [705, 91] on link "115_ALVEZ, FABRICIO" at bounding box center [671, 100] width 97 height 18
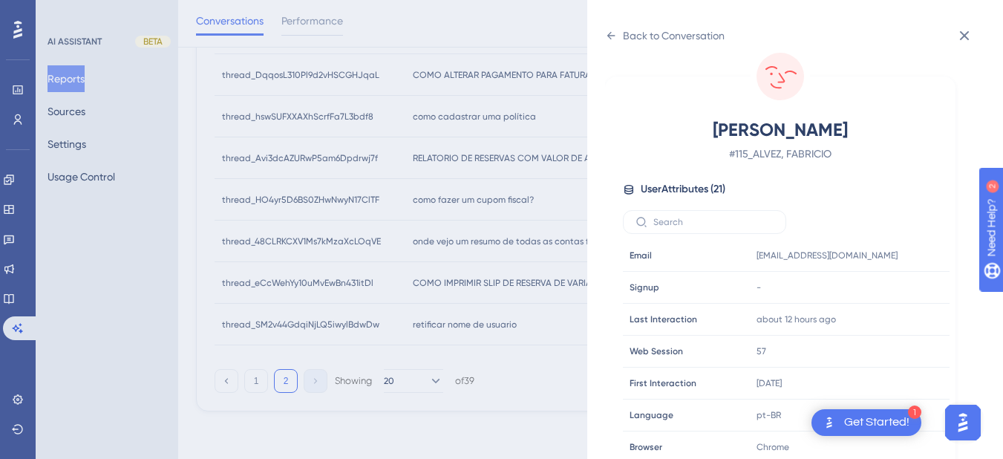
scroll to position [452, 0]
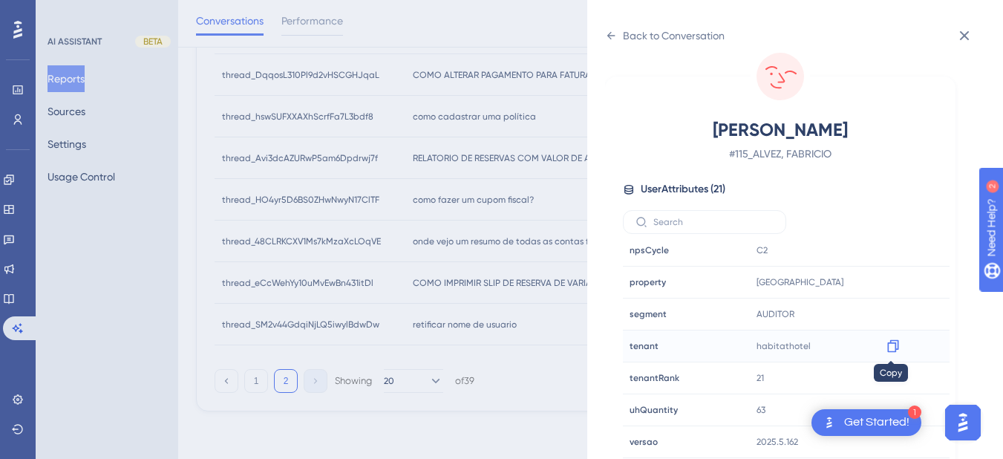
click at [896, 345] on icon at bounding box center [892, 346] width 11 height 13
click at [613, 33] on icon at bounding box center [611, 36] width 12 height 12
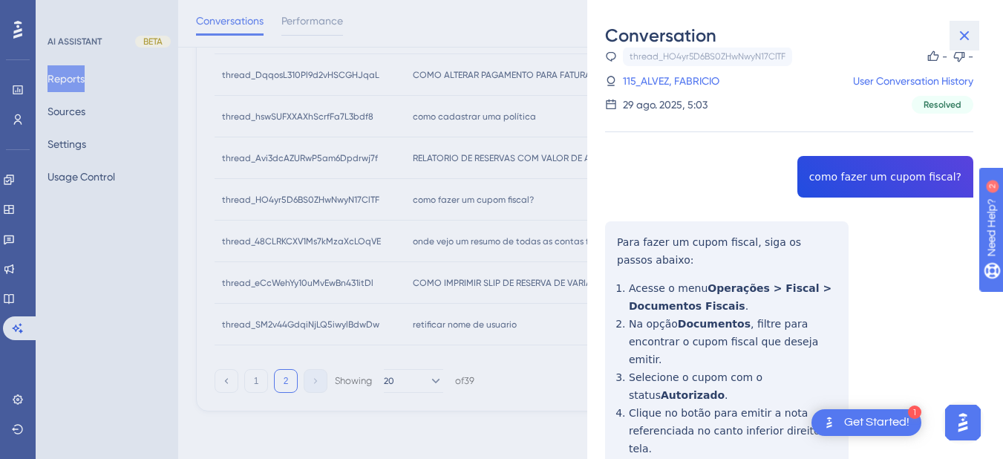
click at [968, 39] on icon at bounding box center [965, 36] width 10 height 10
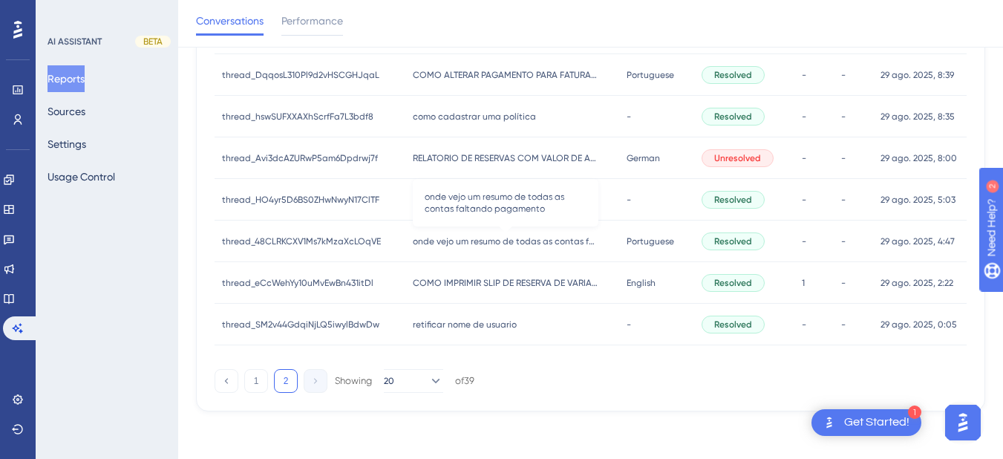
click at [454, 241] on span "onde vejo um resumo de todas as contas faltando pagamento" at bounding box center [506, 241] width 186 height 12
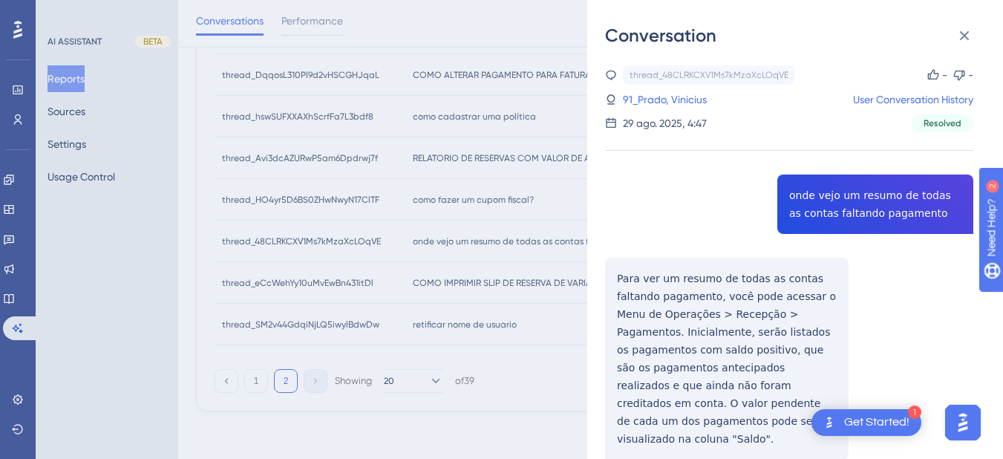
click at [830, 205] on div "thread_48CLRKCXV1Ms7kMzaXcLOqVE Copy - - 91_Prado, Vinicius User Conversation H…" at bounding box center [789, 454] width 368 height 779
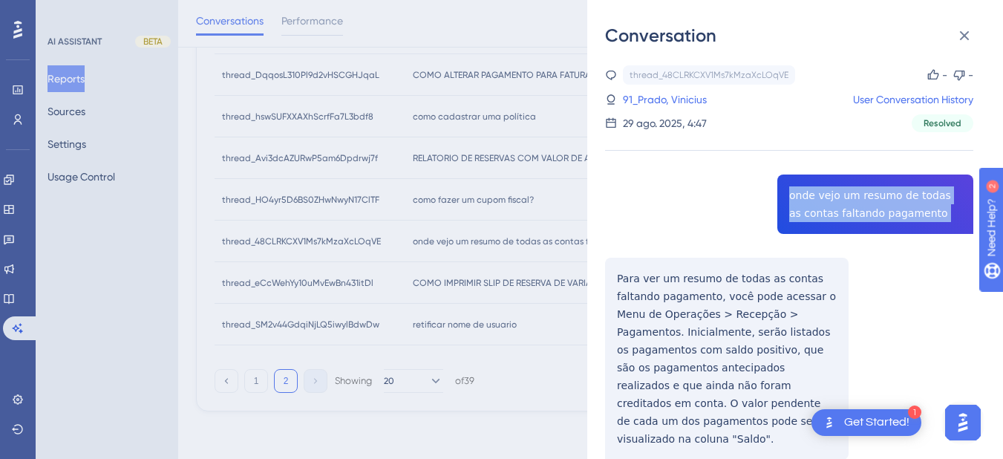
click at [831, 205] on div "thread_48CLRKCXV1Ms7kMzaXcLOqVE Copy - - 91_Prado, Vinicius User Conversation H…" at bounding box center [789, 454] width 368 height 779
drag, startPoint x: 619, startPoint y: 239, endPoint x: 623, endPoint y: 255, distance: 16.9
click at [619, 239] on div "thread_48CLRKCXV1Ms7kMzaXcLOqVE Copy - - 91_Prado, Vinicius User Conversation H…" at bounding box center [789, 454] width 368 height 779
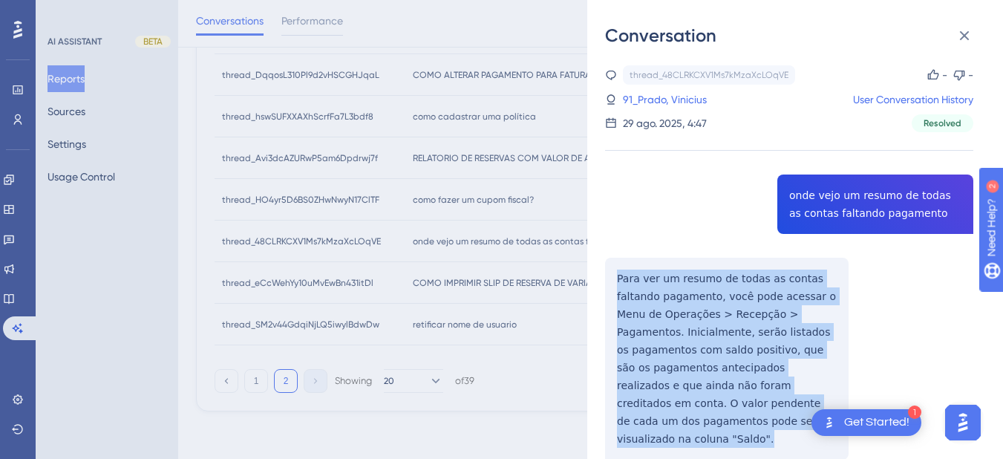
drag, startPoint x: 613, startPoint y: 273, endPoint x: 781, endPoint y: 423, distance: 225.1
click at [781, 428] on div "thread_48CLRKCXV1Ms7kMzaXcLOqVE Copy - - 91_Prado, Vinicius User Conversation H…" at bounding box center [789, 454] width 368 height 779
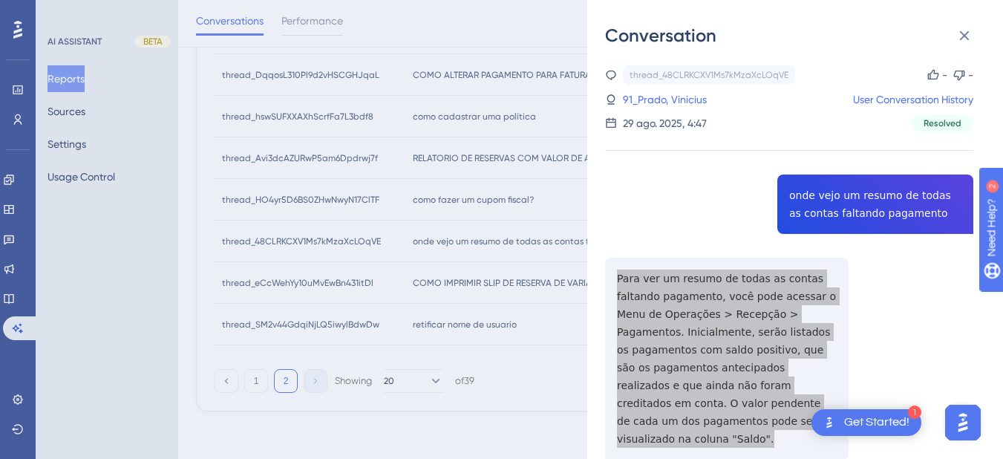
scroll to position [173, 0]
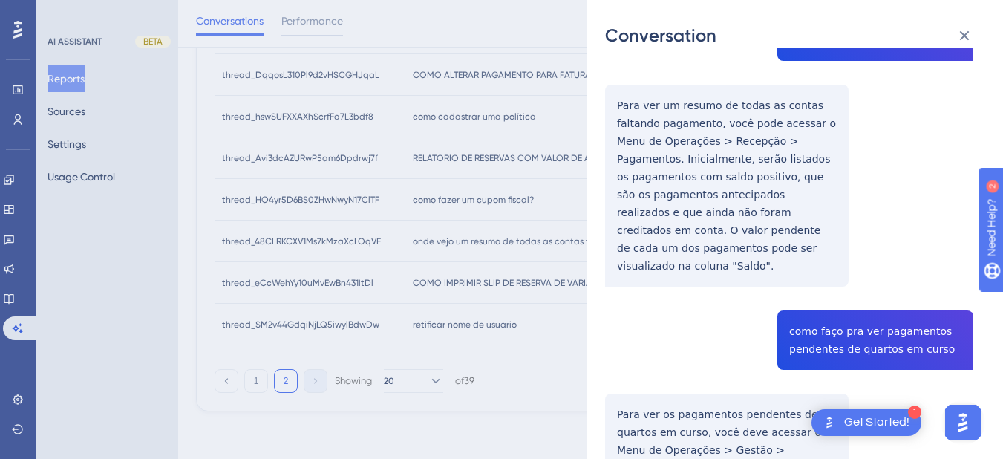
click at [842, 327] on div "thread_48CLRKCXV1Ms7kMzaXcLOqVE Copy - - 91_Prado, Vinicius User Conversation H…" at bounding box center [789, 281] width 368 height 779
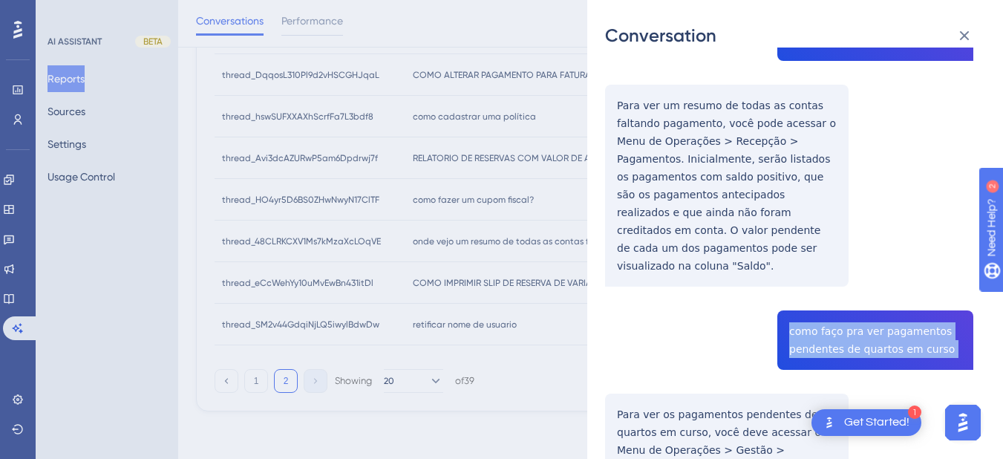
click at [842, 327] on div "thread_48CLRKCXV1Ms7kMzaXcLOqVE Copy - - 91_Prado, Vinicius User Conversation H…" at bounding box center [789, 281] width 368 height 779
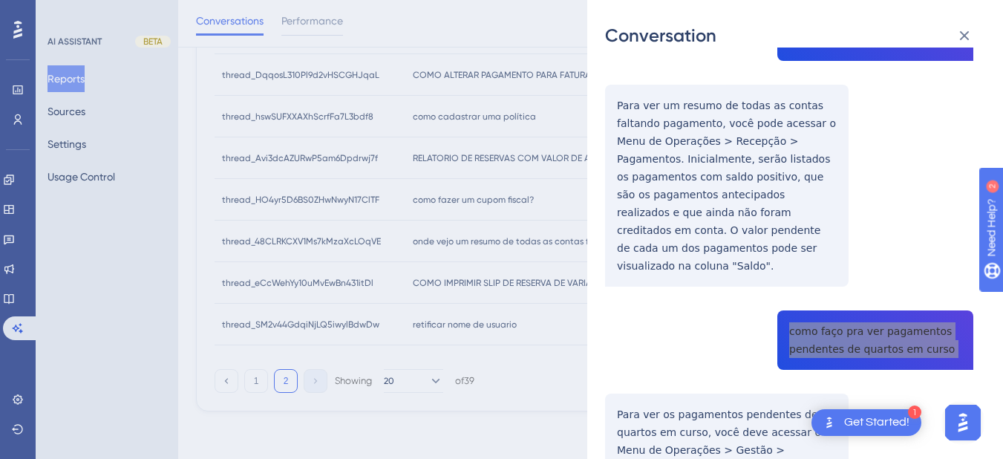
scroll to position [339, 0]
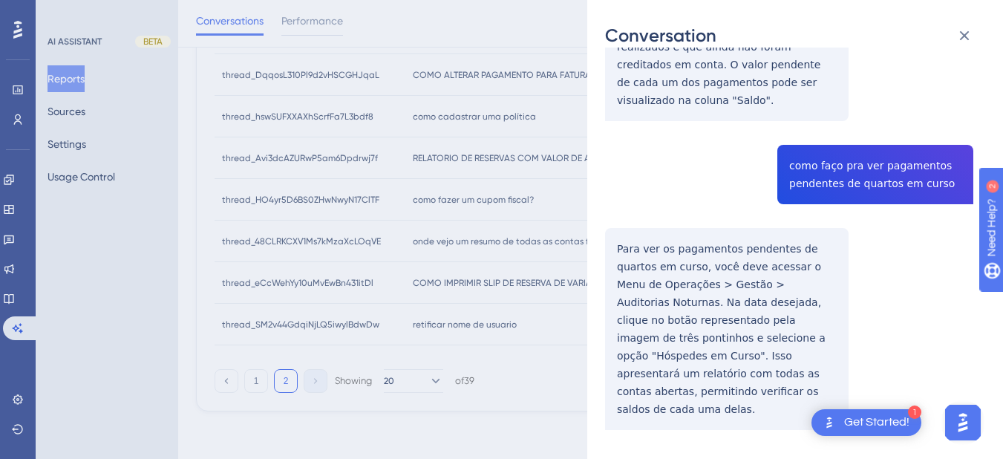
click at [650, 232] on div "thread_48CLRKCXV1Ms7kMzaXcLOqVE Copy - - 91_Prado, Vinicius User Conversation H…" at bounding box center [789, 116] width 368 height 779
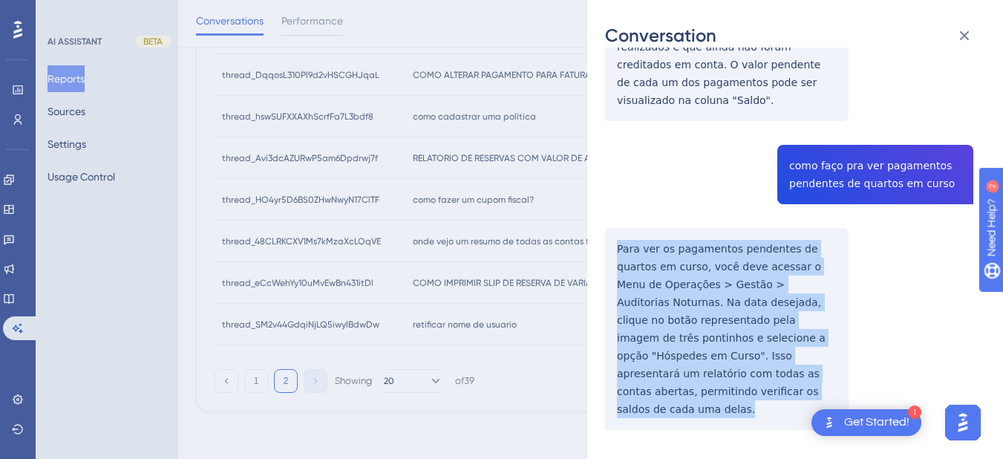
drag, startPoint x: 614, startPoint y: 228, endPoint x: 668, endPoint y: 373, distance: 154.4
click at [668, 373] on div "thread_48CLRKCXV1Ms7kMzaXcLOqVE Copy - - 91_Prado, Vinicius User Conversation H…" at bounding box center [789, 116] width 368 height 779
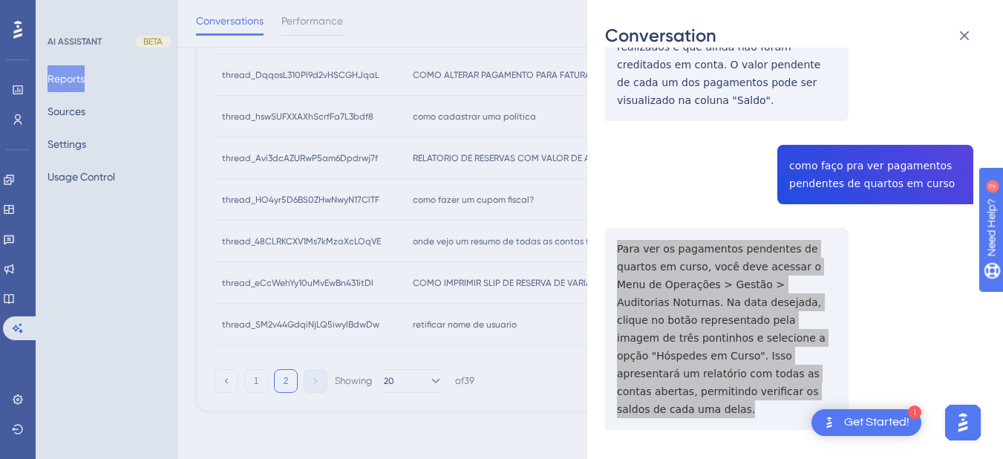
scroll to position [0, 0]
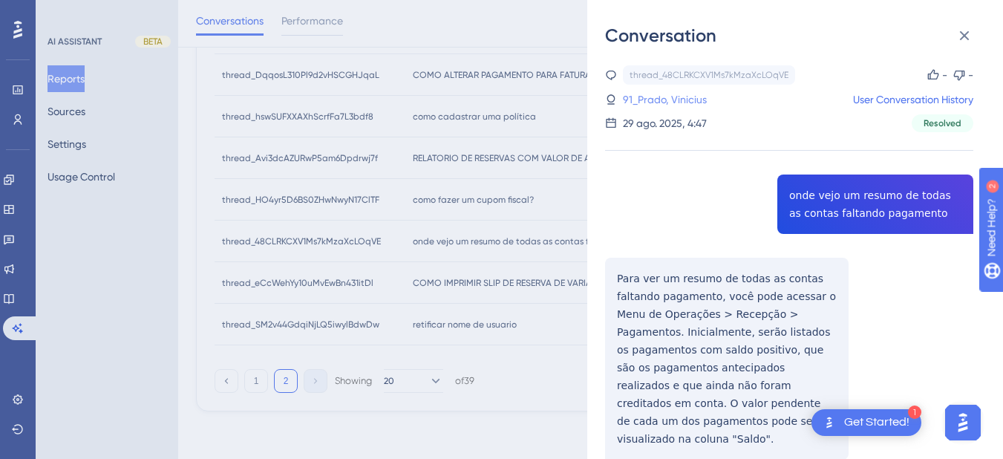
click at [653, 100] on link "91_Prado, Vinicius" at bounding box center [665, 100] width 84 height 18
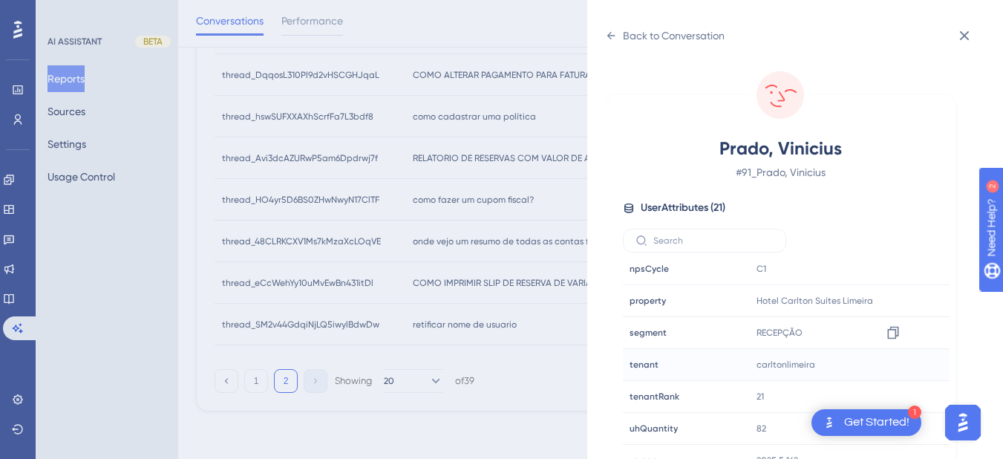
scroll to position [19, 0]
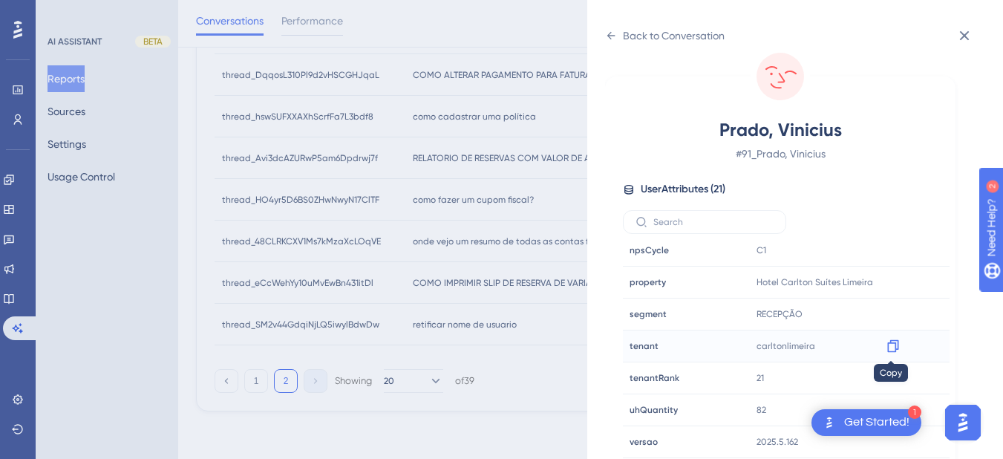
click at [886, 353] on icon at bounding box center [893, 346] width 15 height 15
click at [604, 28] on div "Back to Conversation Prado, Vinicius # 91_Prado, Vinicius User Attributes ( 21 …" at bounding box center [795, 229] width 416 height 459
click at [610, 36] on icon at bounding box center [611, 35] width 8 height 7
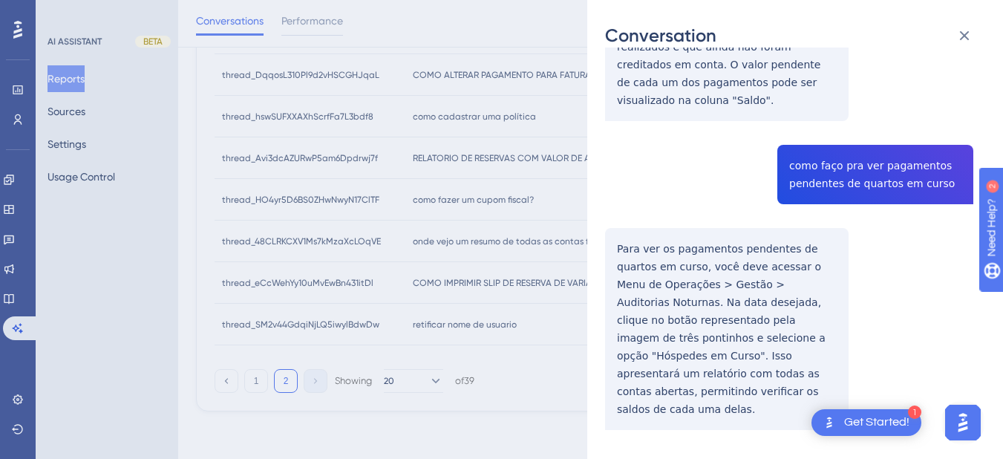
scroll to position [0, 0]
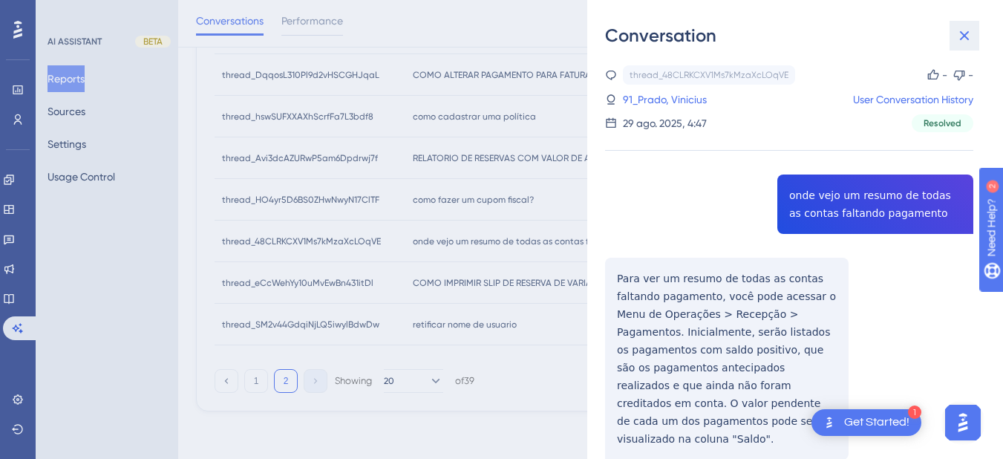
click at [968, 42] on icon at bounding box center [965, 36] width 18 height 18
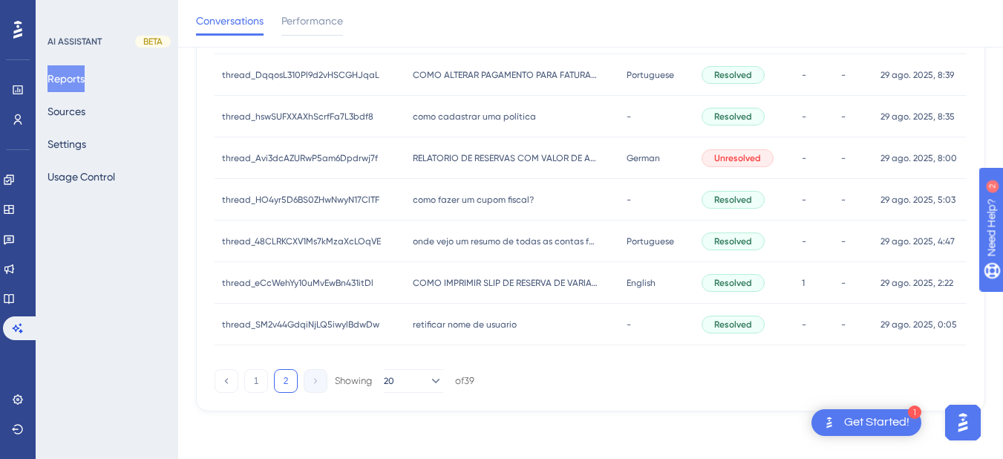
click at [461, 290] on div "COMO IMPRIMIR SLIP DE RESERVA DE VARIAS CONTAS AO MESMO TEMPO COMO IMPRIMIR SLI…" at bounding box center [512, 283] width 214 height 42
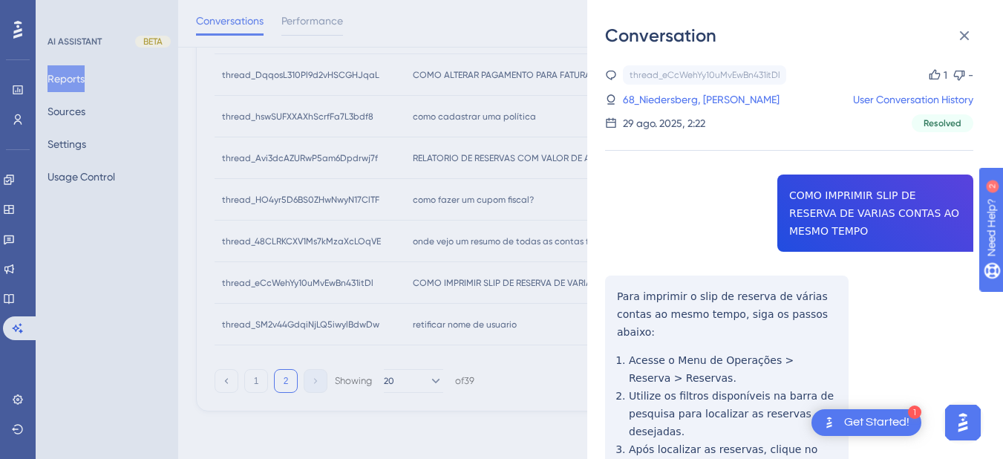
click at [853, 208] on div "thread_eCcWehYy10uMvEwBn431itDl Copy 1 - 68_Niedersberg, Leandro User Conversat…" at bounding box center [789, 414] width 368 height 699
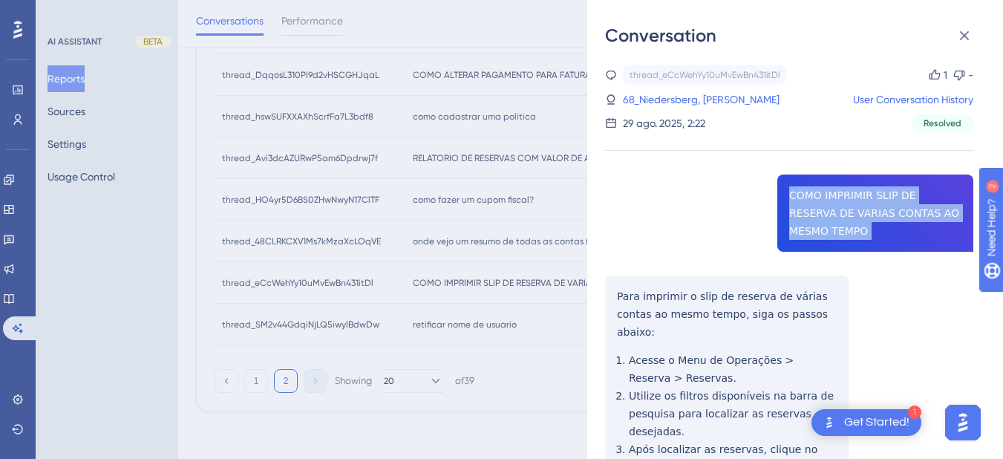
click at [853, 207] on div "thread_eCcWehYy10uMvEwBn431itDl Copy 1 - 68_Niedersberg, Leandro User Conversat…" at bounding box center [789, 414] width 368 height 699
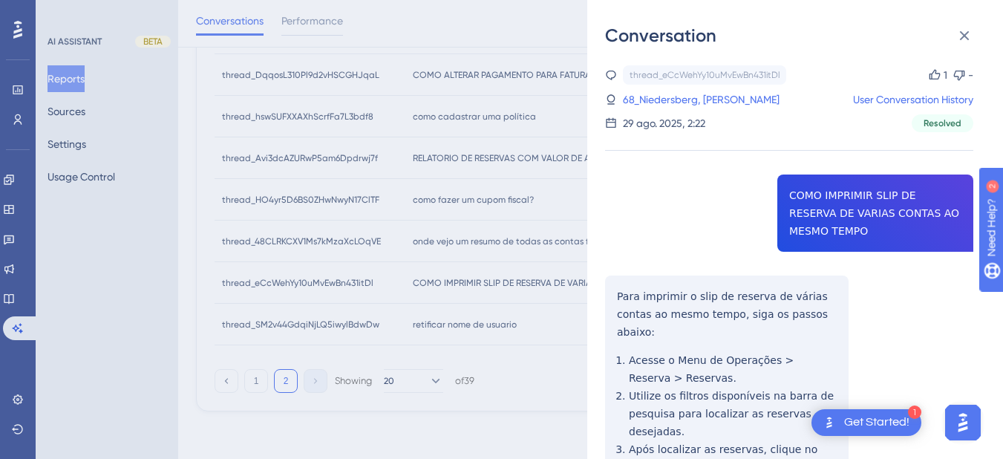
click at [622, 297] on div "thread_eCcWehYy10uMvEwBn431itDl Copy 1 - 68_Niedersberg, Leandro User Conversat…" at bounding box center [789, 414] width 368 height 699
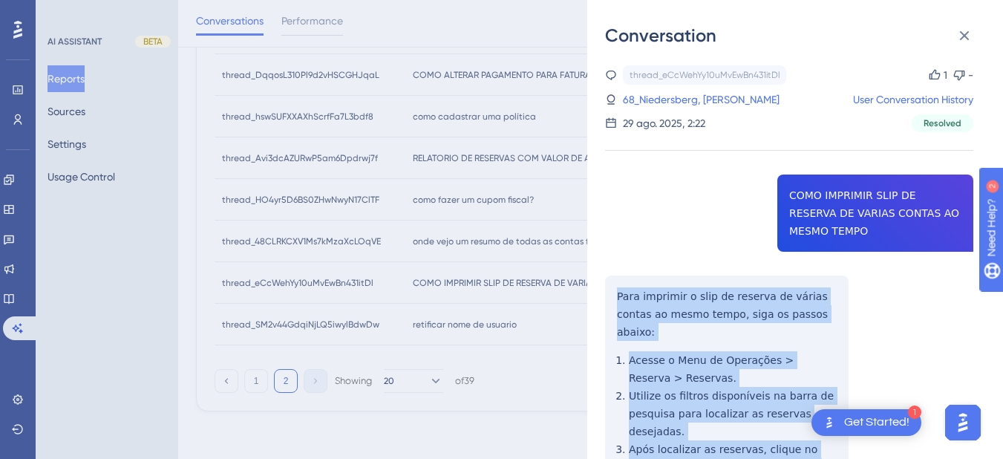
scroll to position [223, 0]
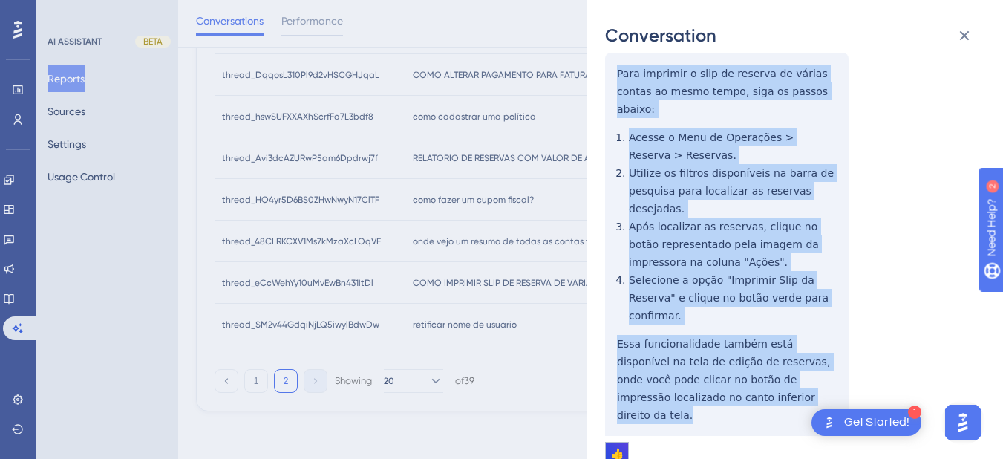
drag, startPoint x: 617, startPoint y: 291, endPoint x: 763, endPoint y: 342, distance: 154.3
click at [763, 342] on div "thread_eCcWehYy10uMvEwBn431itDl Copy 1 - 68_Niedersberg, Leandro User Conversat…" at bounding box center [789, 192] width 368 height 699
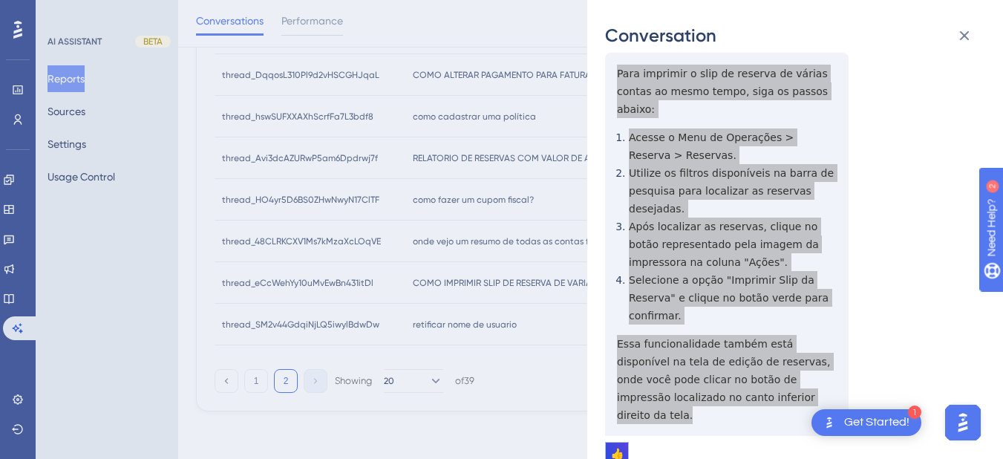
scroll to position [0, 0]
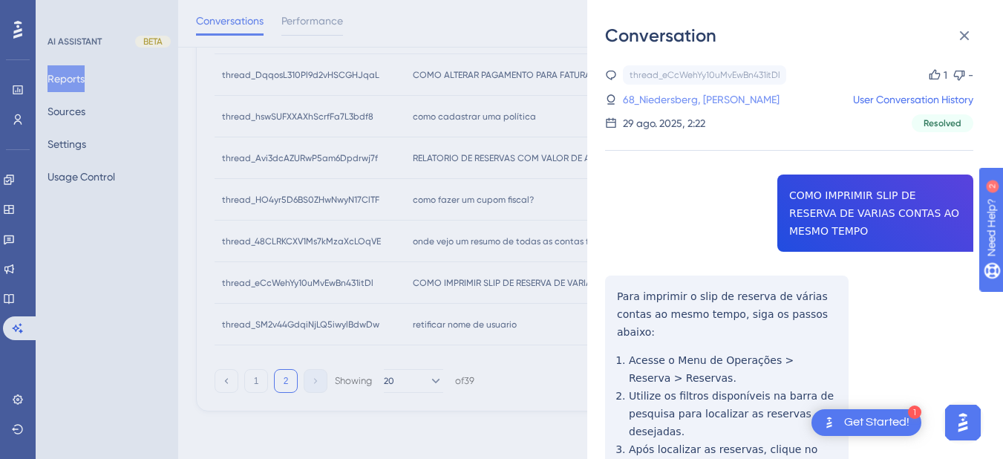
click at [676, 104] on link "68_Niedersberg, Leandro" at bounding box center [701, 100] width 157 height 18
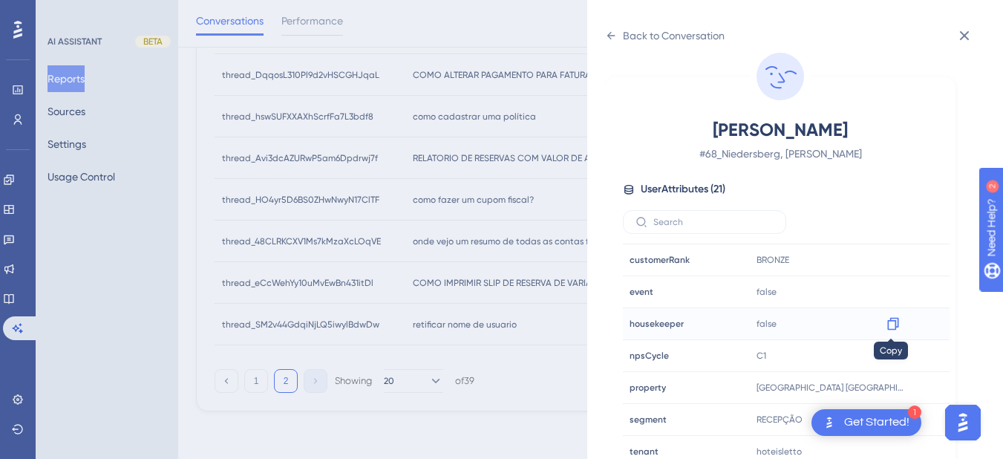
scroll to position [452, 0]
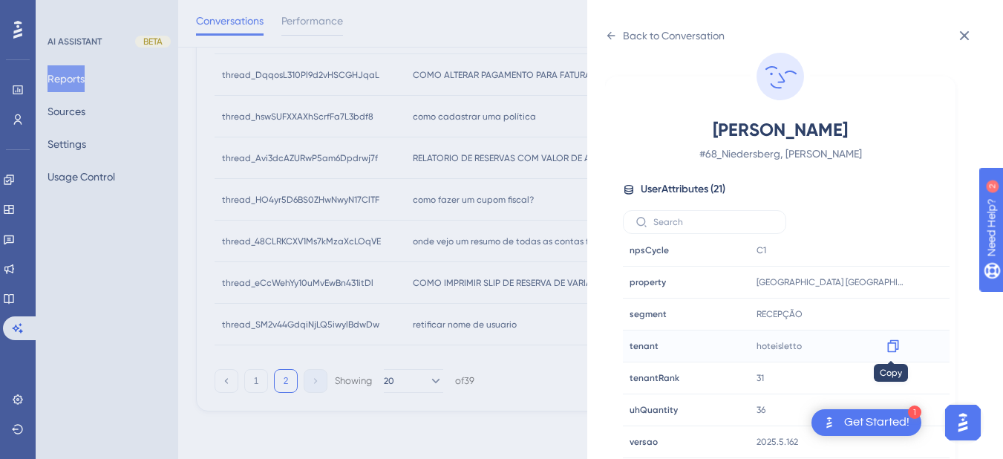
click at [886, 345] on icon at bounding box center [893, 346] width 15 height 15
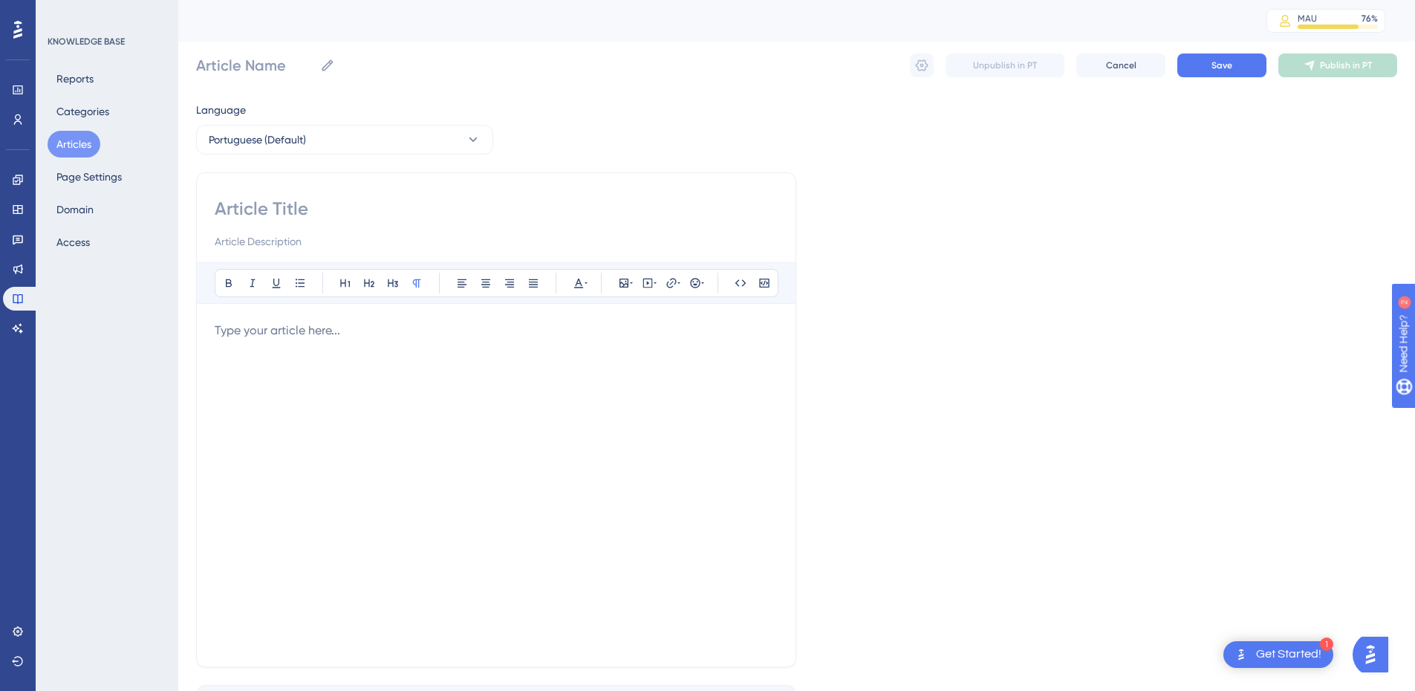
click at [81, 142] on button "Articles" at bounding box center [74, 144] width 53 height 27
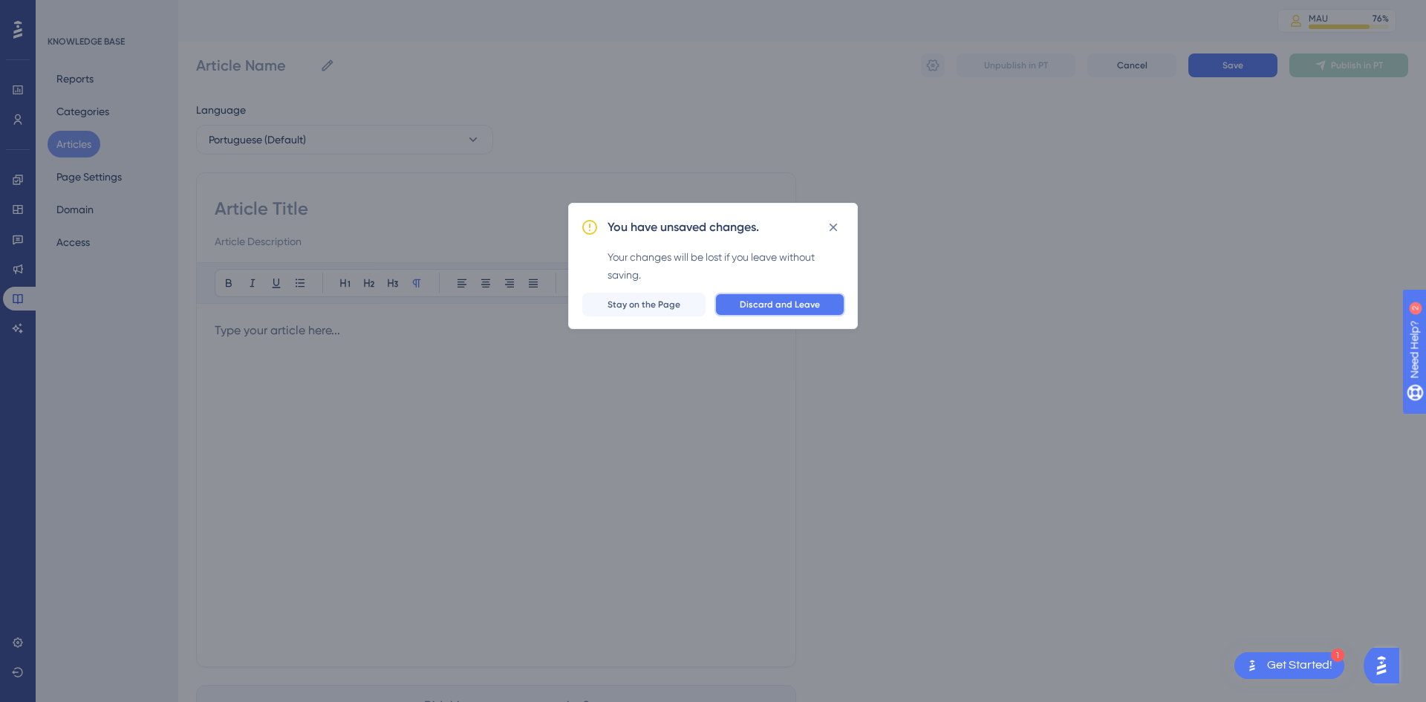
click at [760, 305] on span "Discard and Leave" at bounding box center [780, 305] width 80 height 12
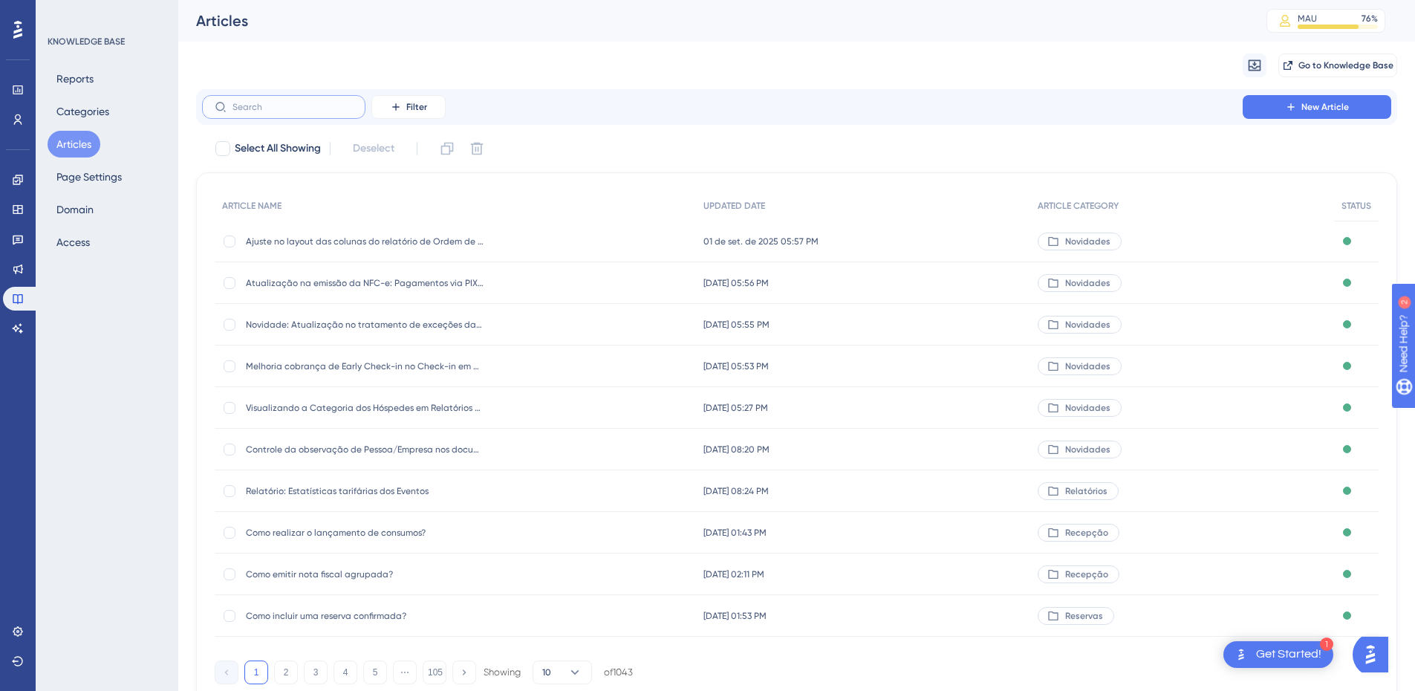
click at [237, 108] on input "text" at bounding box center [292, 107] width 120 height 10
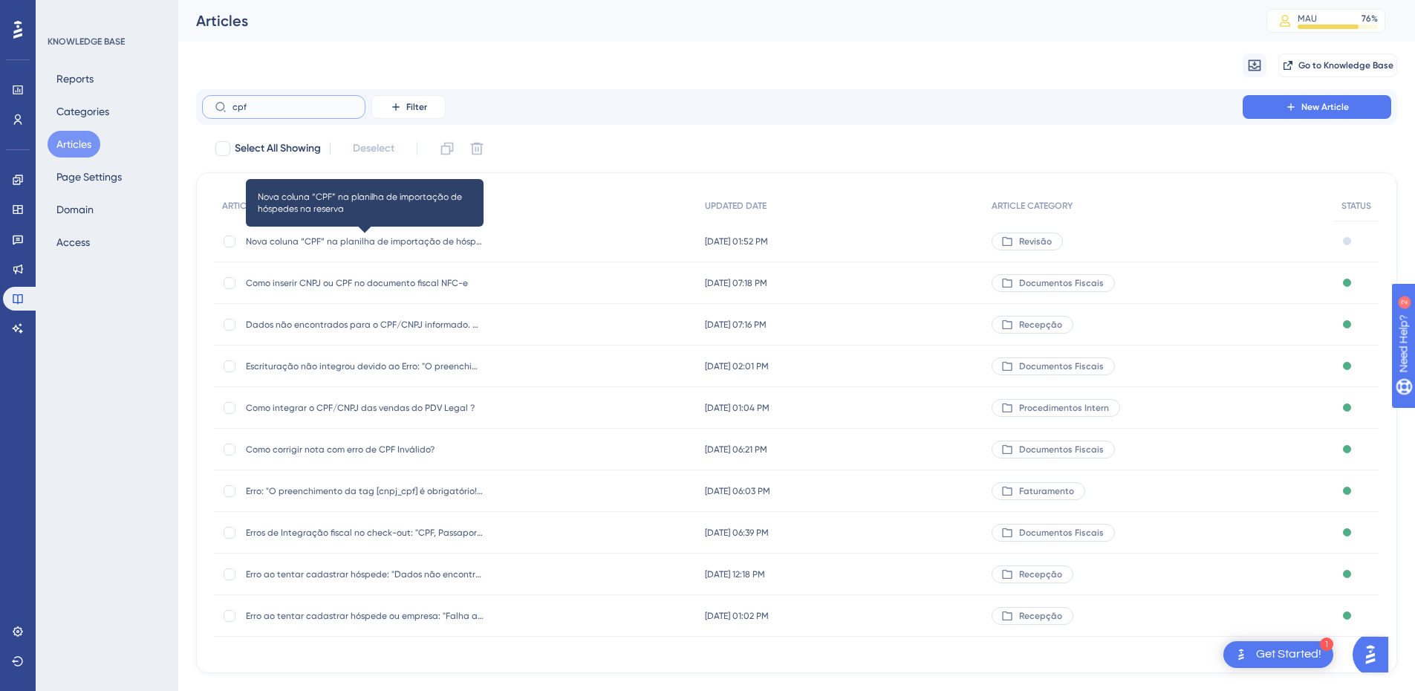
type input "cpf"
click at [396, 242] on span "Nova coluna “CPF” na planilha de importação de hóspedes na reserva" at bounding box center [365, 241] width 238 height 12
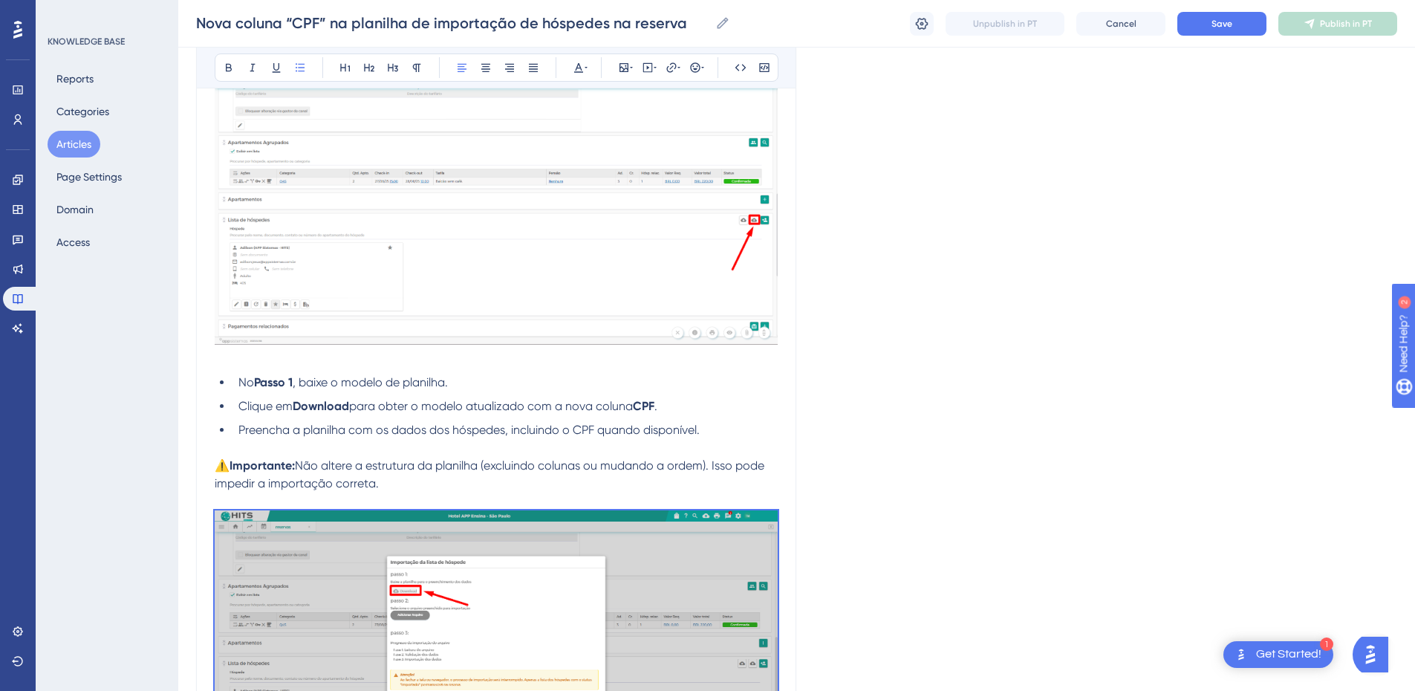
scroll to position [1191, 0]
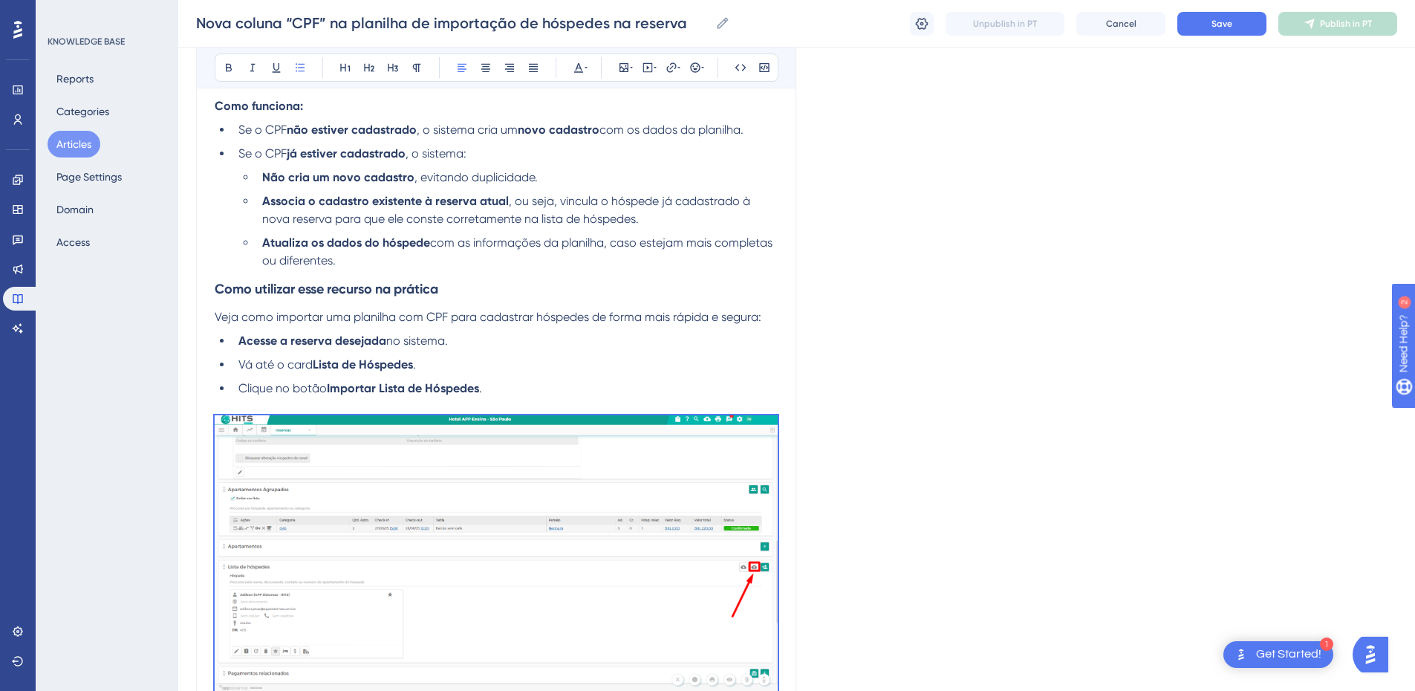
drag, startPoint x: 684, startPoint y: 311, endPoint x: 213, endPoint y: 321, distance: 470.9
click at [213, 321] on div "Nova coluna “CPF” na planilha de importação de hóspedes na reserva Para tornar …" at bounding box center [496, 196] width 600 height 2442
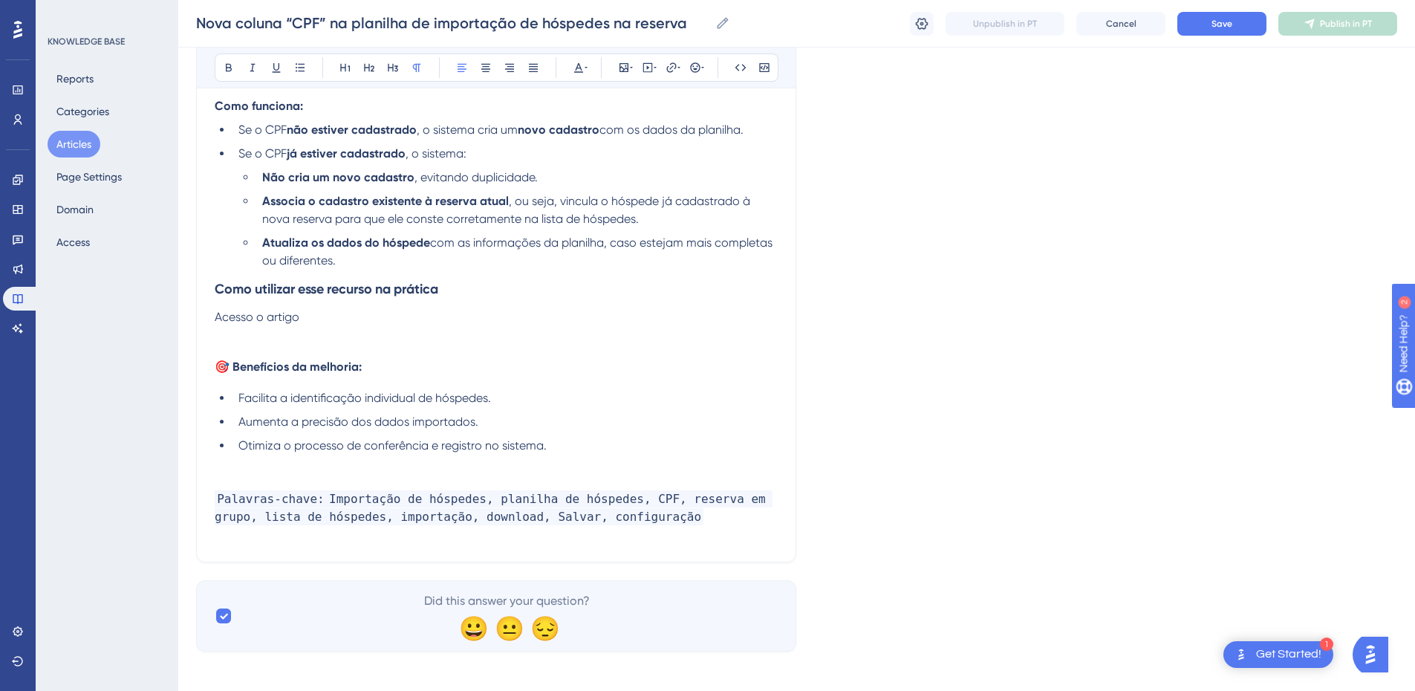
click at [318, 318] on p "Acesso o artigo" at bounding box center [496, 317] width 563 height 18
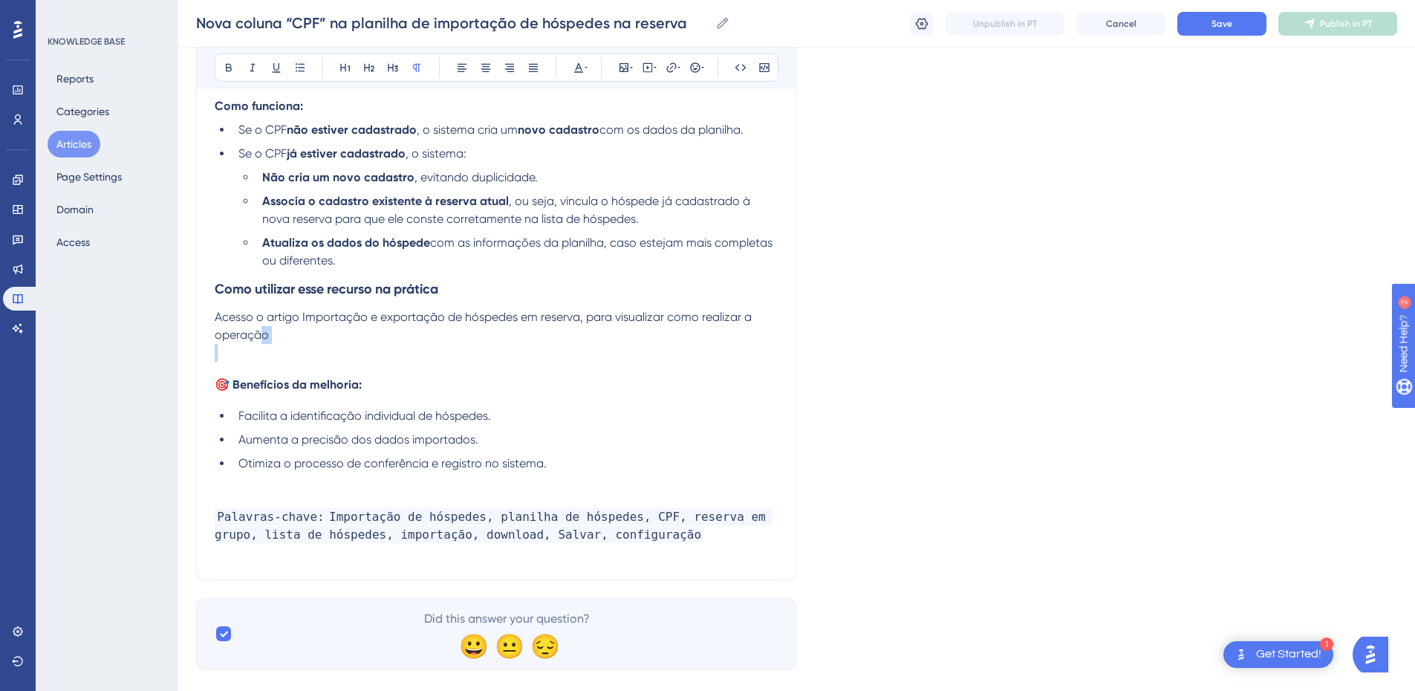
drag, startPoint x: 322, startPoint y: 359, endPoint x: 260, endPoint y: 336, distance: 65.8
click at [290, 344] on p "Acesso o artigo Importação e exportação de hóspedes em reserva, para visualizar…" at bounding box center [496, 326] width 563 height 36
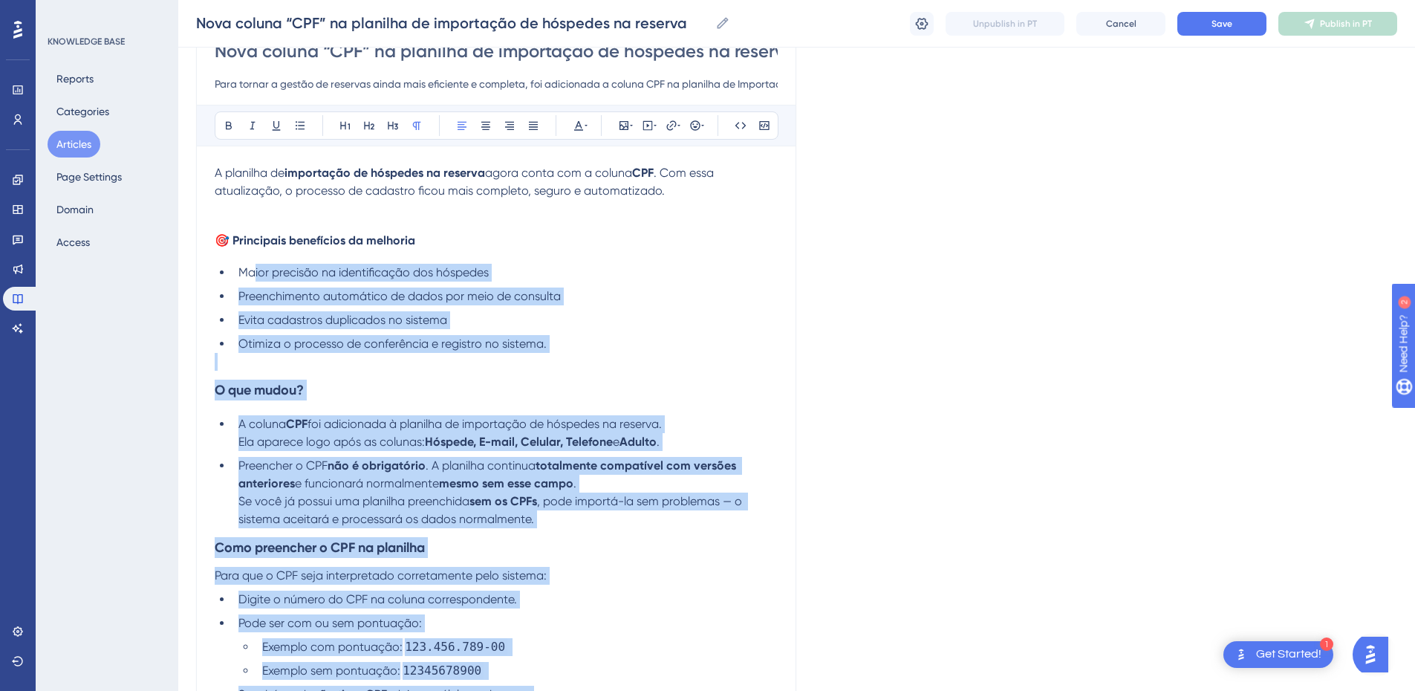
scroll to position [0, 0]
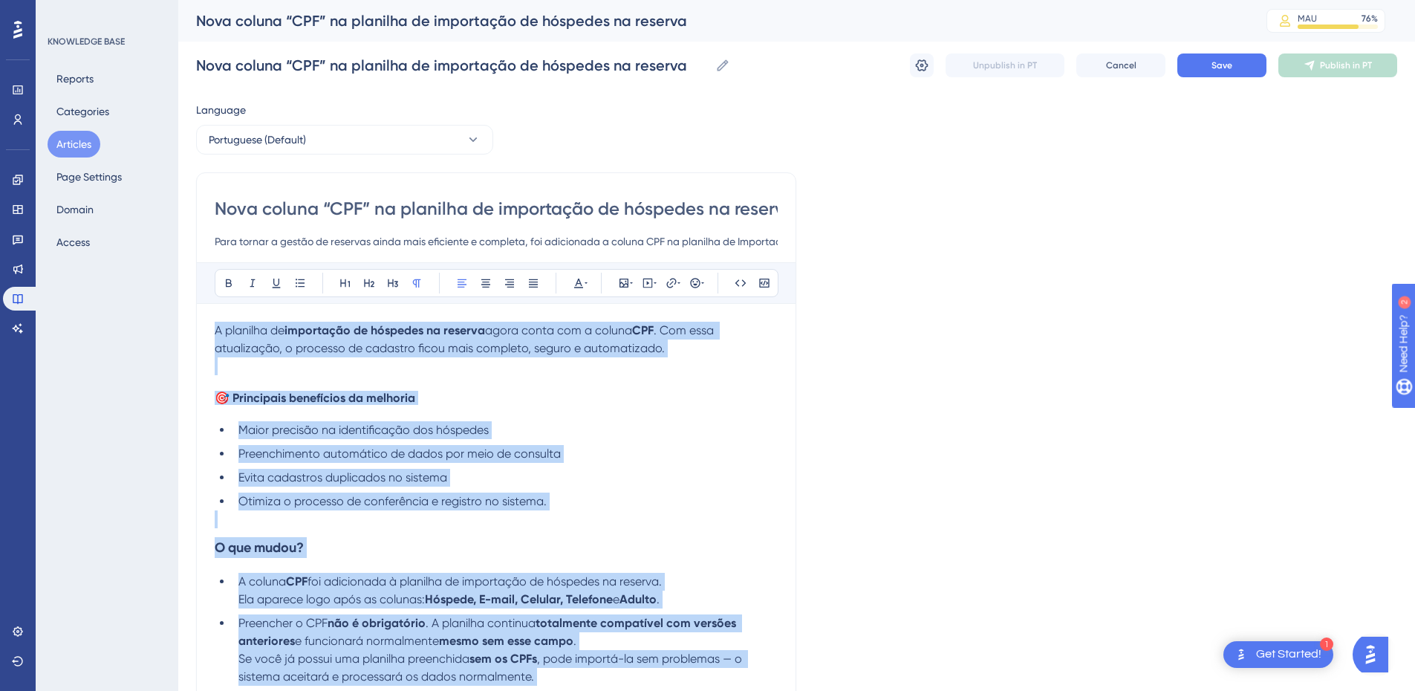
drag, startPoint x: 599, startPoint y: 478, endPoint x: 196, endPoint y: 319, distance: 433.4
copy div "L ipsumdol si ametconsec ad elitsedd ei tempori utlab etdol mag a enimad MIN . …"
click at [359, 467] on ul "Maior precisão na identificação dos hóspedes Preenchimento automático de dados …" at bounding box center [496, 465] width 563 height 89
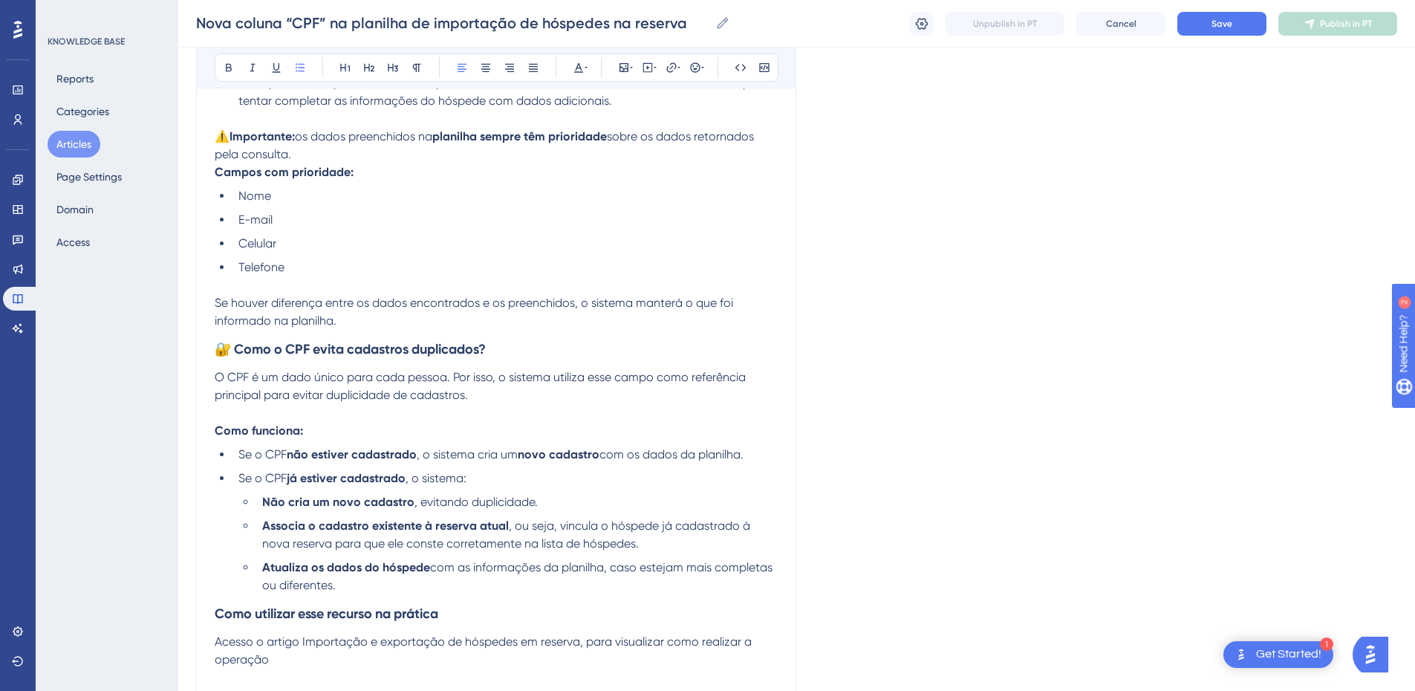
scroll to position [1220, 0]
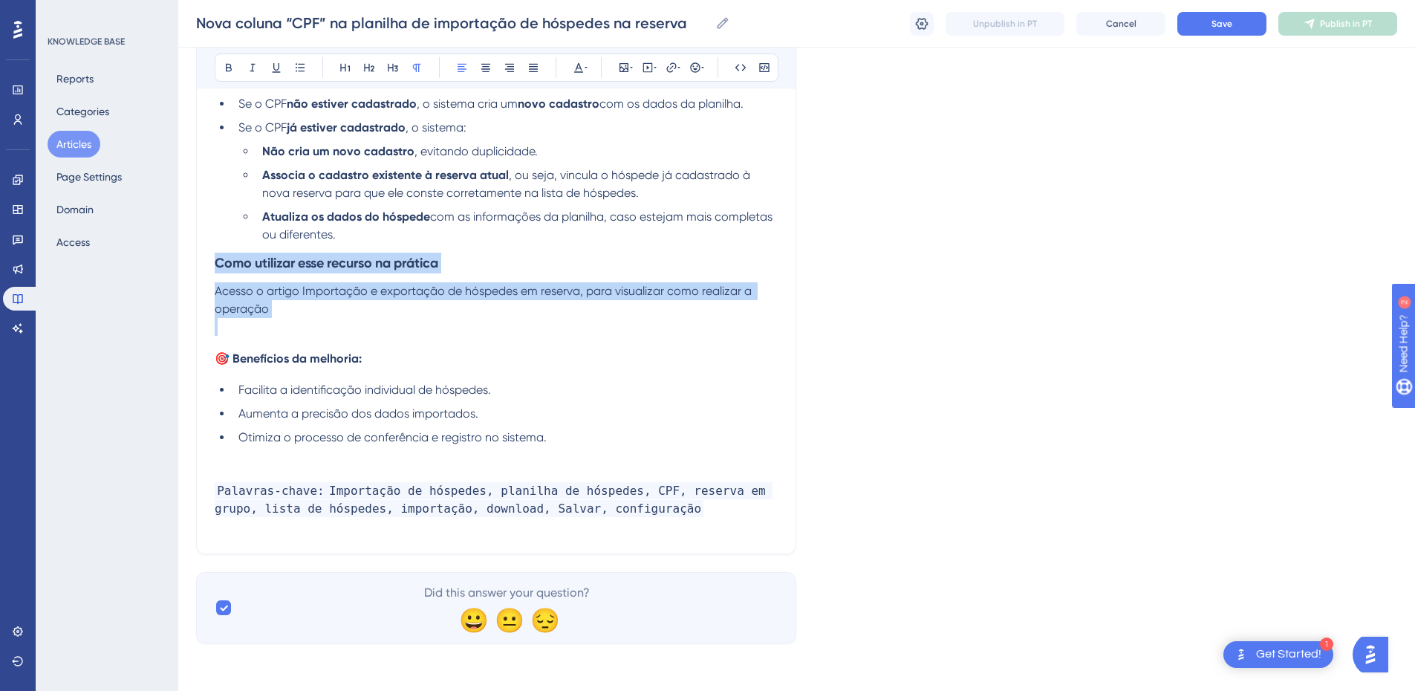
drag, startPoint x: 316, startPoint y: 316, endPoint x: 193, endPoint y: 256, distance: 136.2
copy div "Como utilizar esse recurso na prática Acesso o artigo Importação e exportação d…"
click at [250, 330] on p at bounding box center [496, 327] width 563 height 18
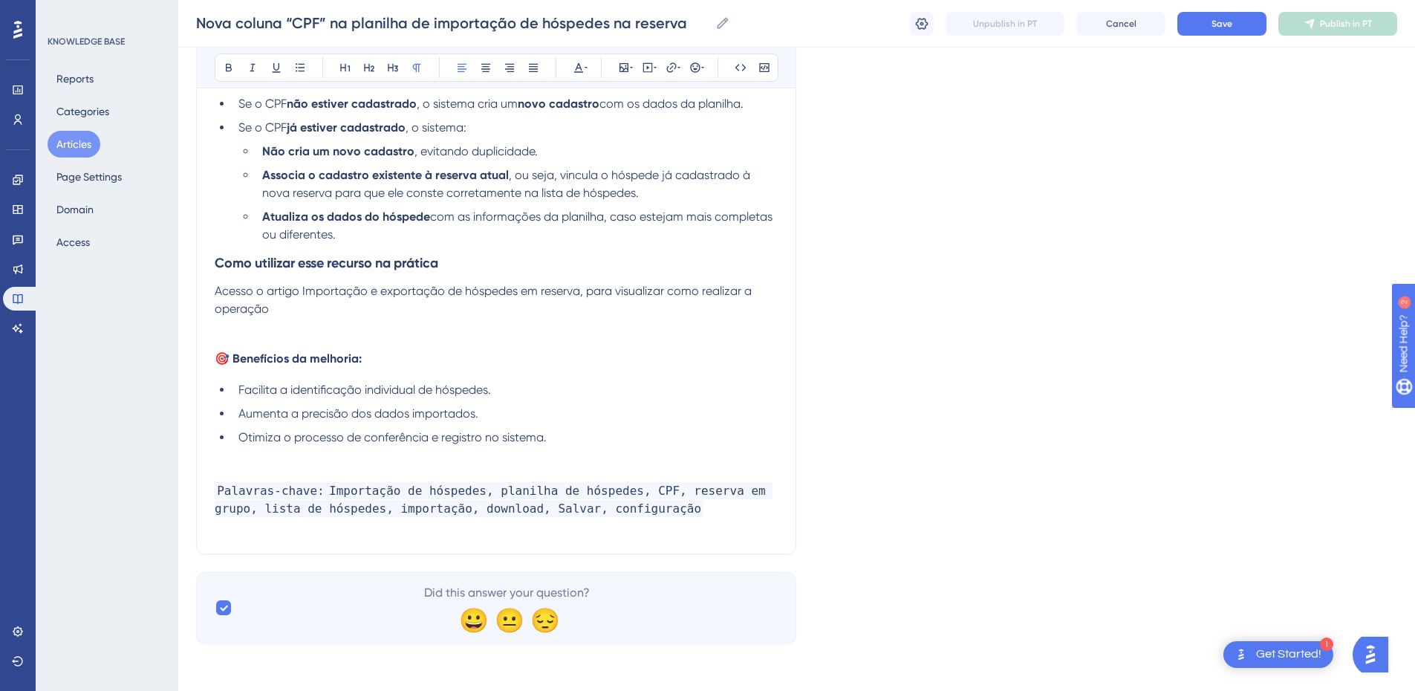
drag, startPoint x: 291, startPoint y: 301, endPoint x: 200, endPoint y: 286, distance: 91.8
click at [273, 308] on p "Acesse o artigo Importação e exportação de hóspedes em reserva para visualizar …" at bounding box center [496, 300] width 563 height 36
drag, startPoint x: 284, startPoint y: 304, endPoint x: 208, endPoint y: 291, distance: 77.5
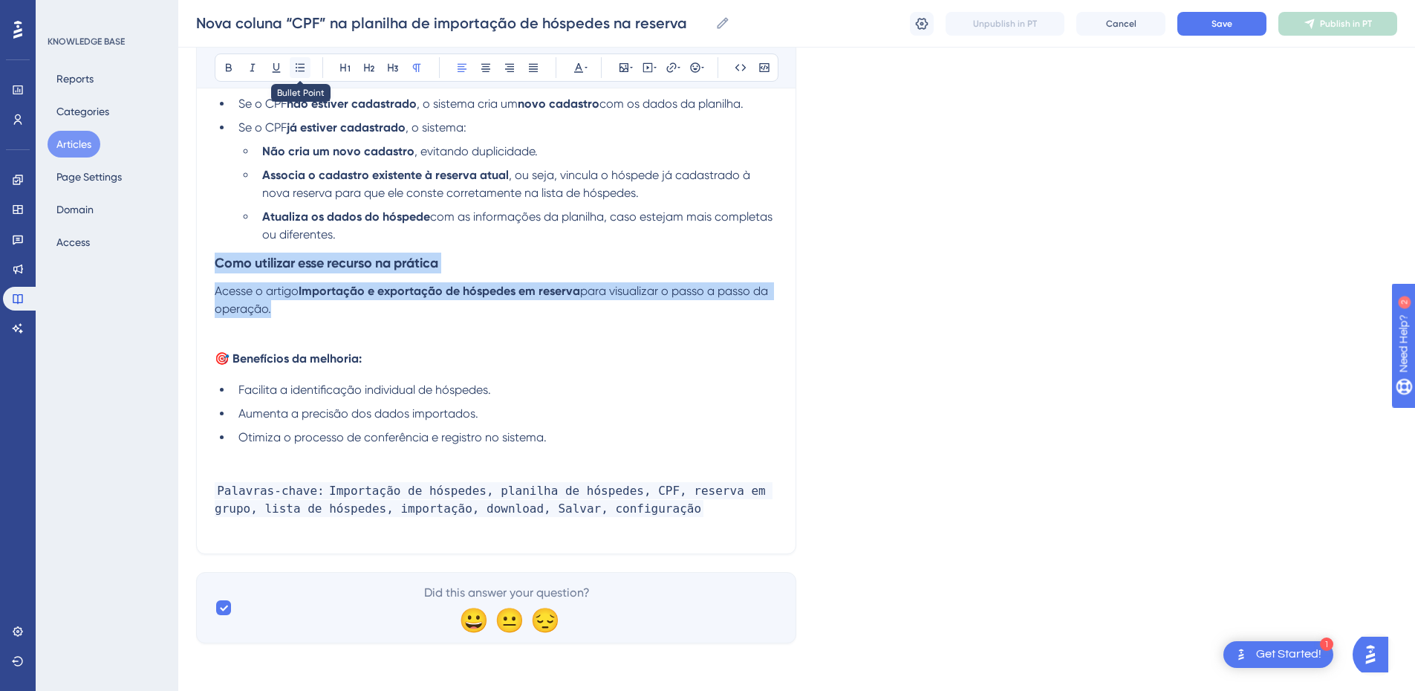
click at [298, 66] on icon at bounding box center [300, 68] width 12 height 12
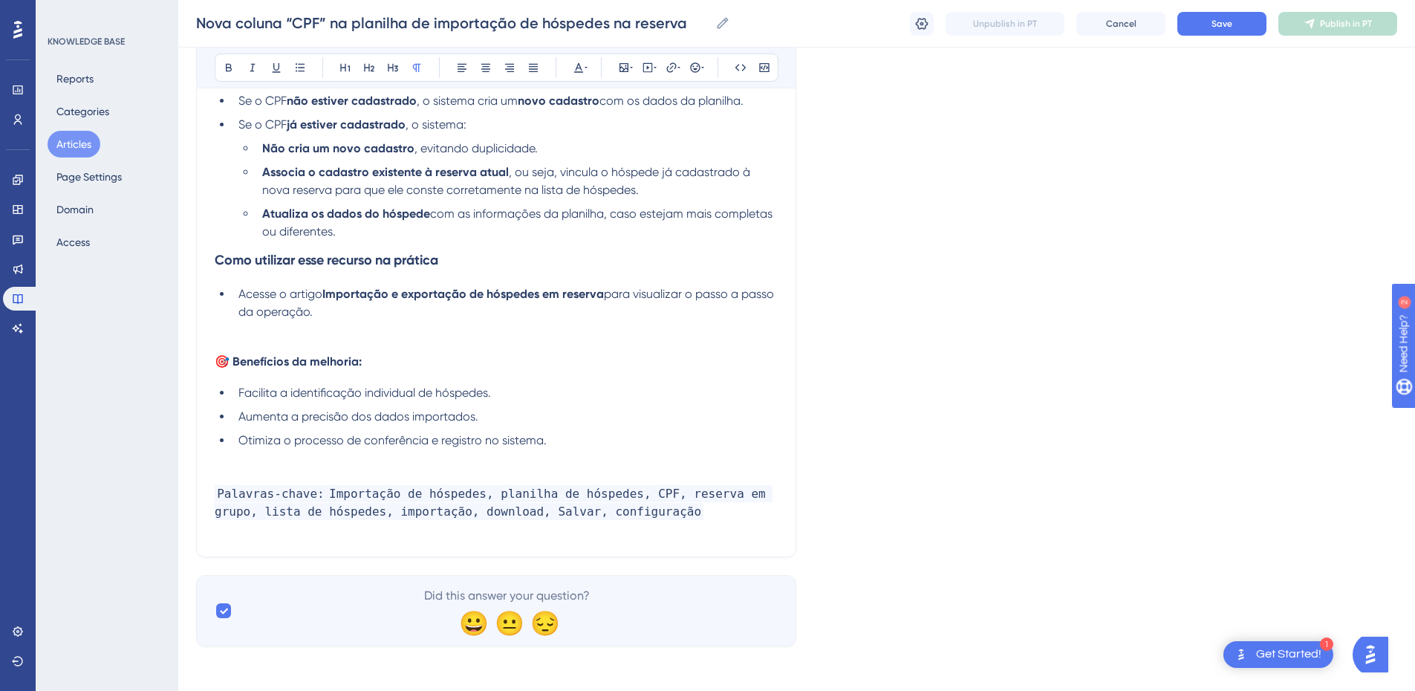
click at [342, 339] on p at bounding box center [496, 330] width 563 height 18
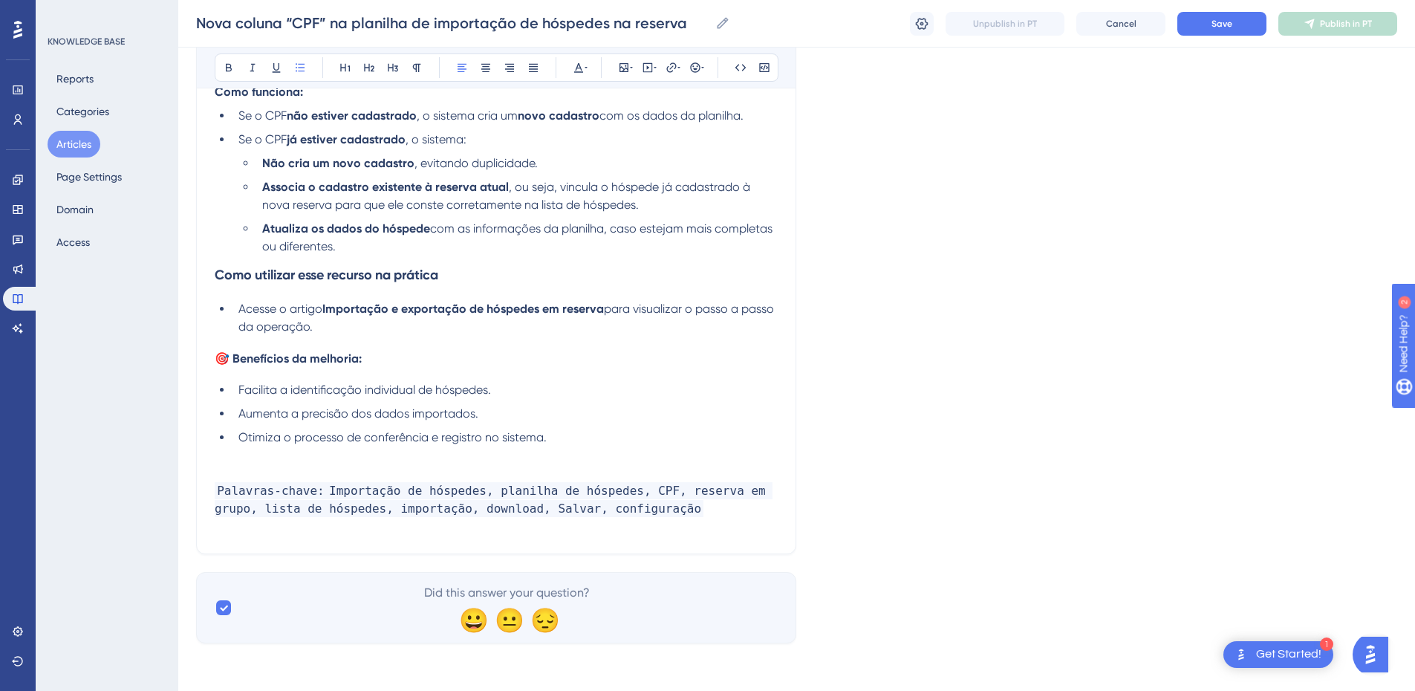
scroll to position [1035, 0]
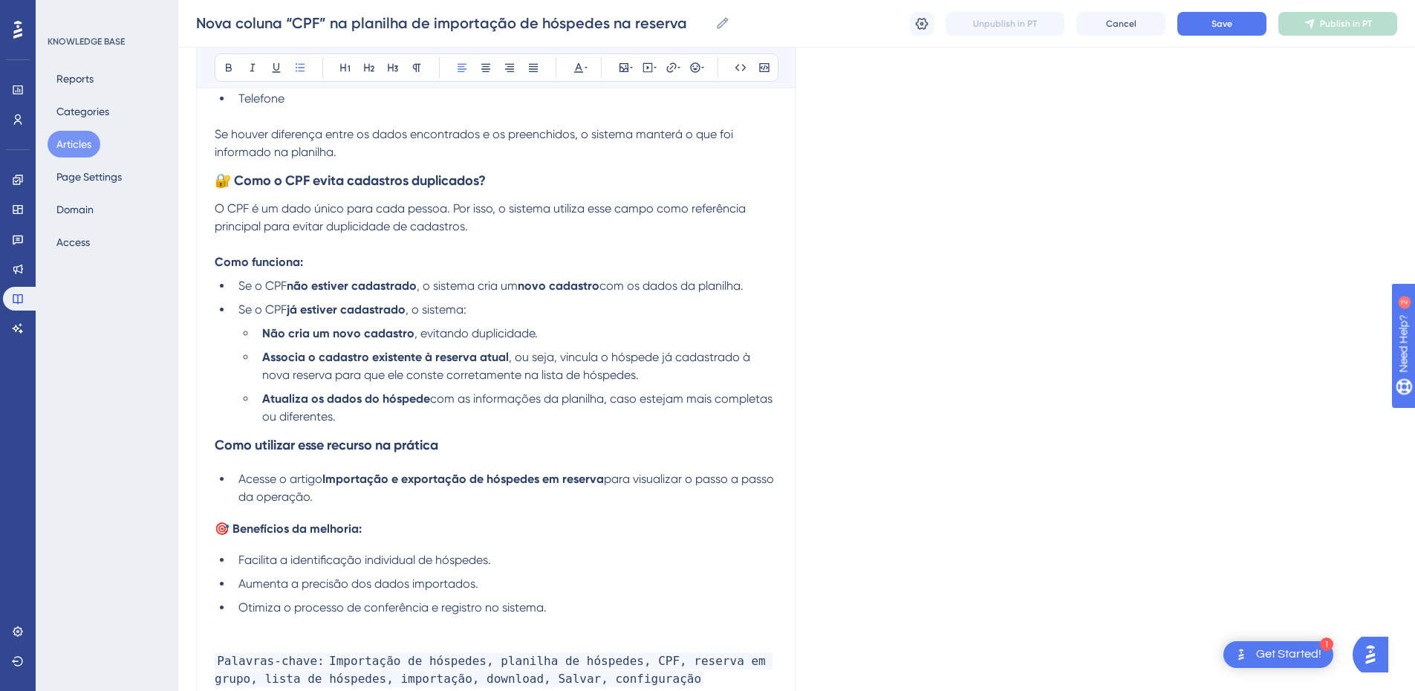
click at [264, 260] on strong "Como funciona:" at bounding box center [259, 262] width 88 height 14
click at [290, 446] on strong "Como utilizar esse recurso na prática" at bounding box center [327, 445] width 224 height 16
click at [410, 57] on button at bounding box center [416, 67] width 21 height 21
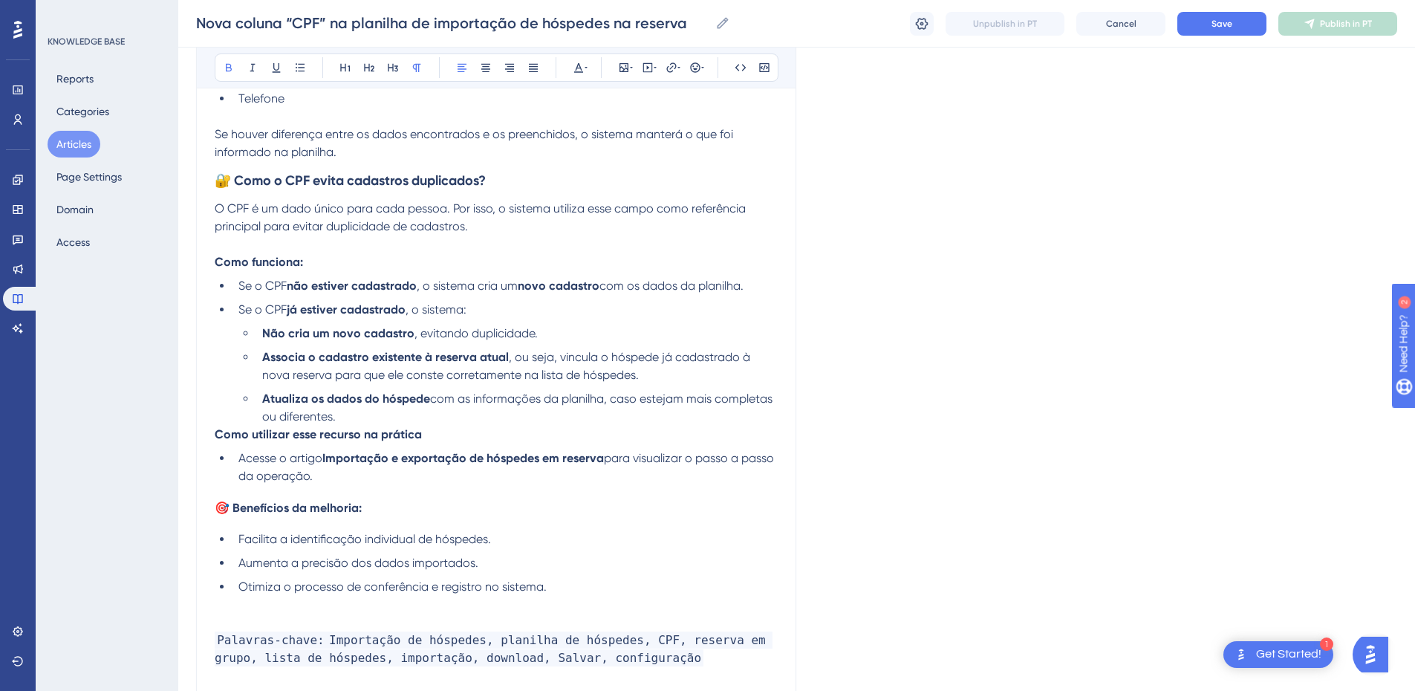
click at [215, 437] on strong "Como utilizar esse recurso na prática" at bounding box center [318, 434] width 207 height 14
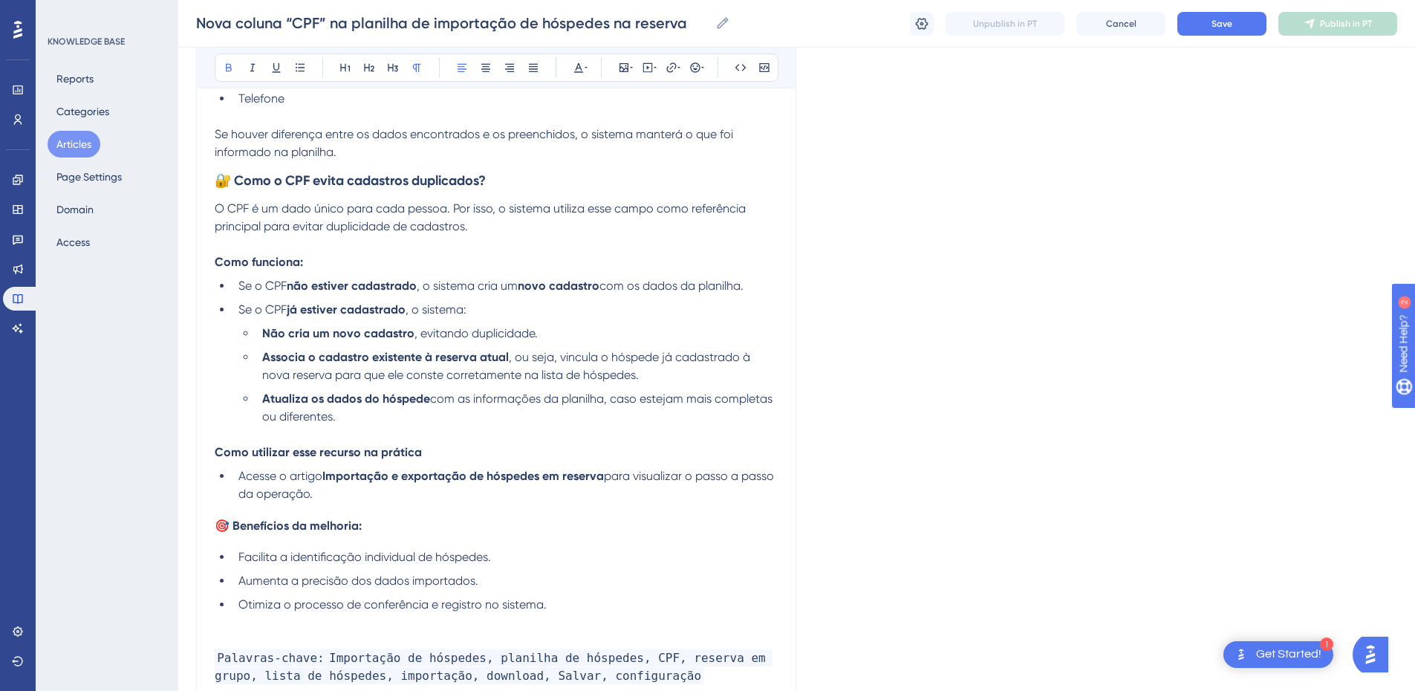
drag, startPoint x: 325, startPoint y: 479, endPoint x: 603, endPoint y: 477, distance: 277.7
click at [603, 477] on strong "Importação e exportação de hóspedes em reserva" at bounding box center [462, 476] width 281 height 14
click at [668, 68] on icon at bounding box center [671, 67] width 10 height 10
type input "h"
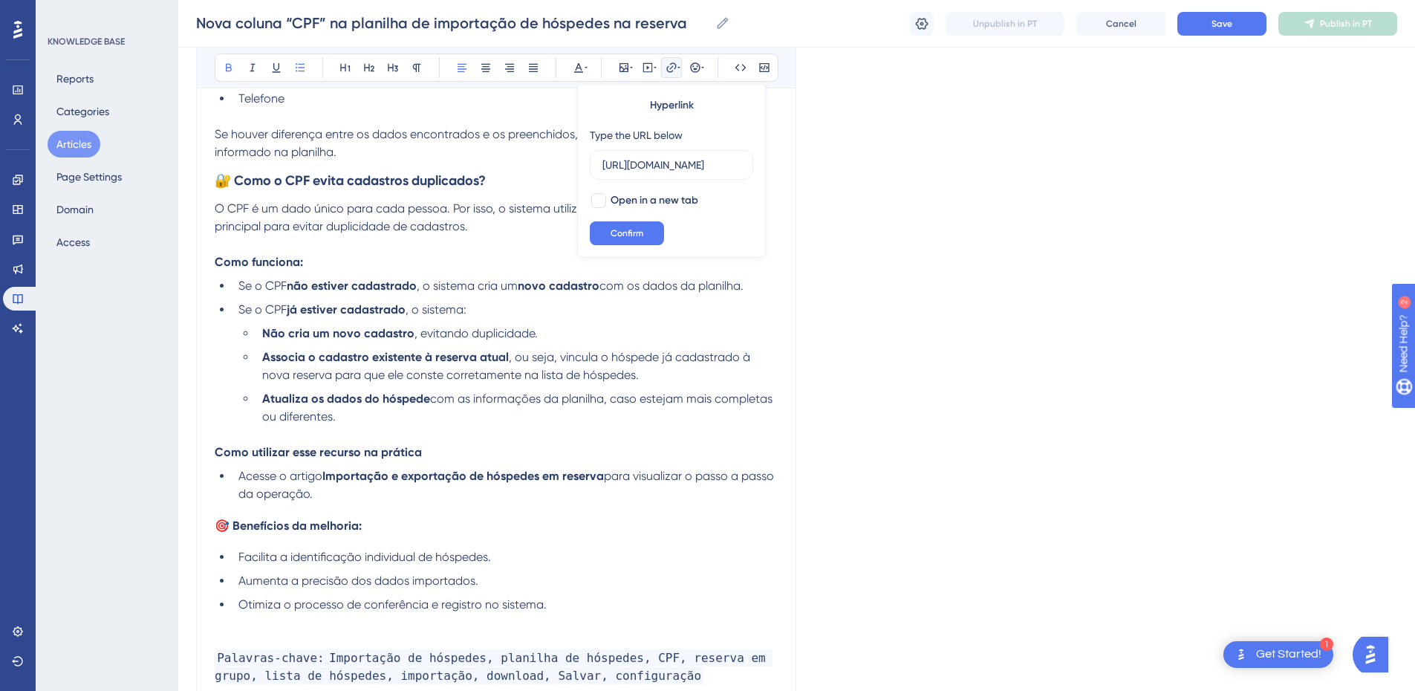
scroll to position [0, 411]
type input "[URL][DOMAIN_NAME]"
click at [630, 201] on span "Open in a new tab" at bounding box center [654, 201] width 88 height 18
checkbox input "true"
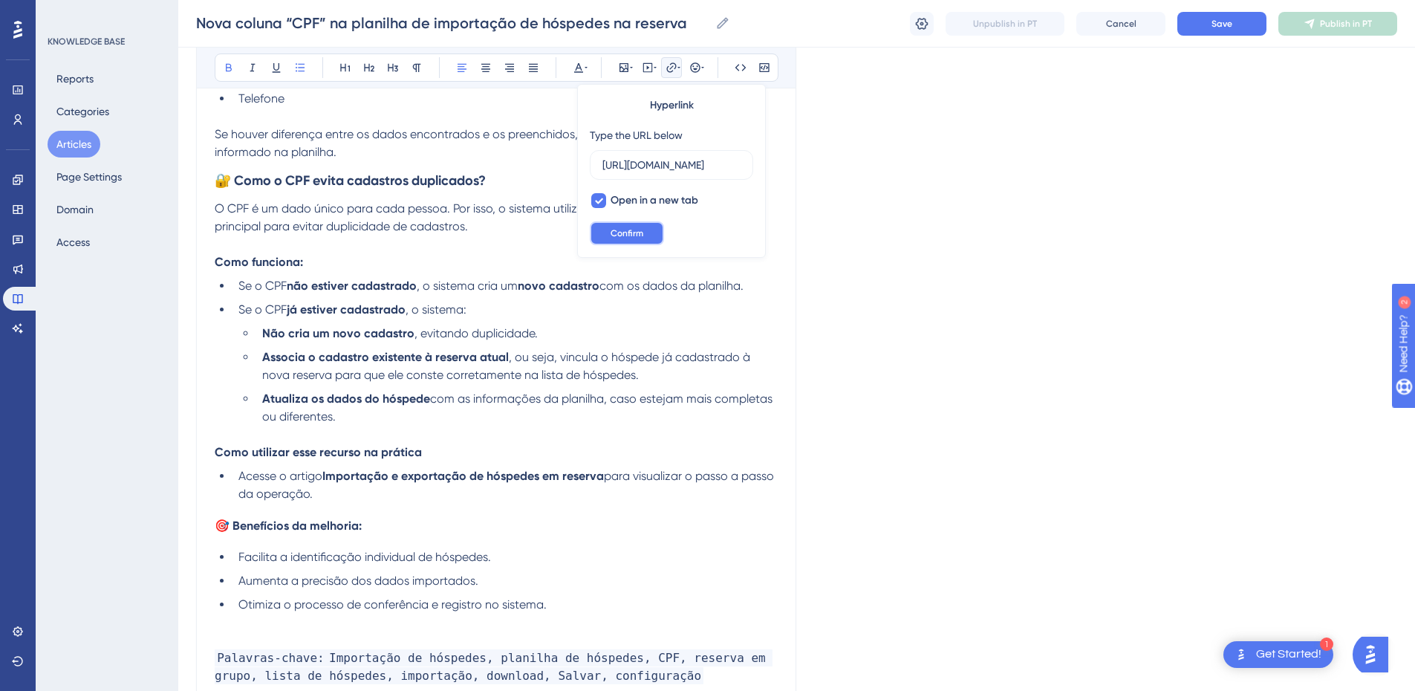
click at [618, 235] on span "Confirm" at bounding box center [626, 233] width 33 height 12
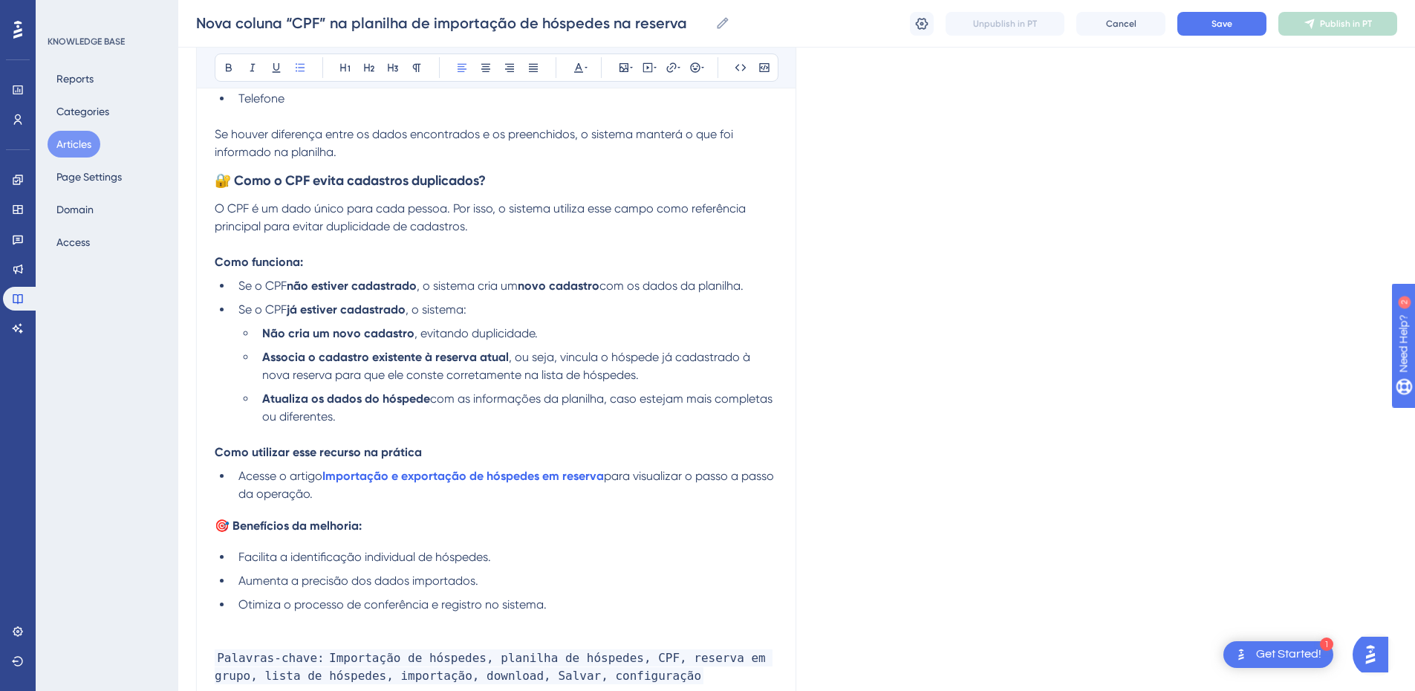
click at [387, 521] on h4 "🎯 Benefícios da melhoria:" at bounding box center [496, 525] width 563 height 14
drag, startPoint x: 606, startPoint y: 483, endPoint x: 325, endPoint y: 480, distance: 280.7
click at [325, 480] on li "Acesse o artigo Importação e exportação de hóspedes em reserva para visualizar …" at bounding box center [504, 485] width 545 height 36
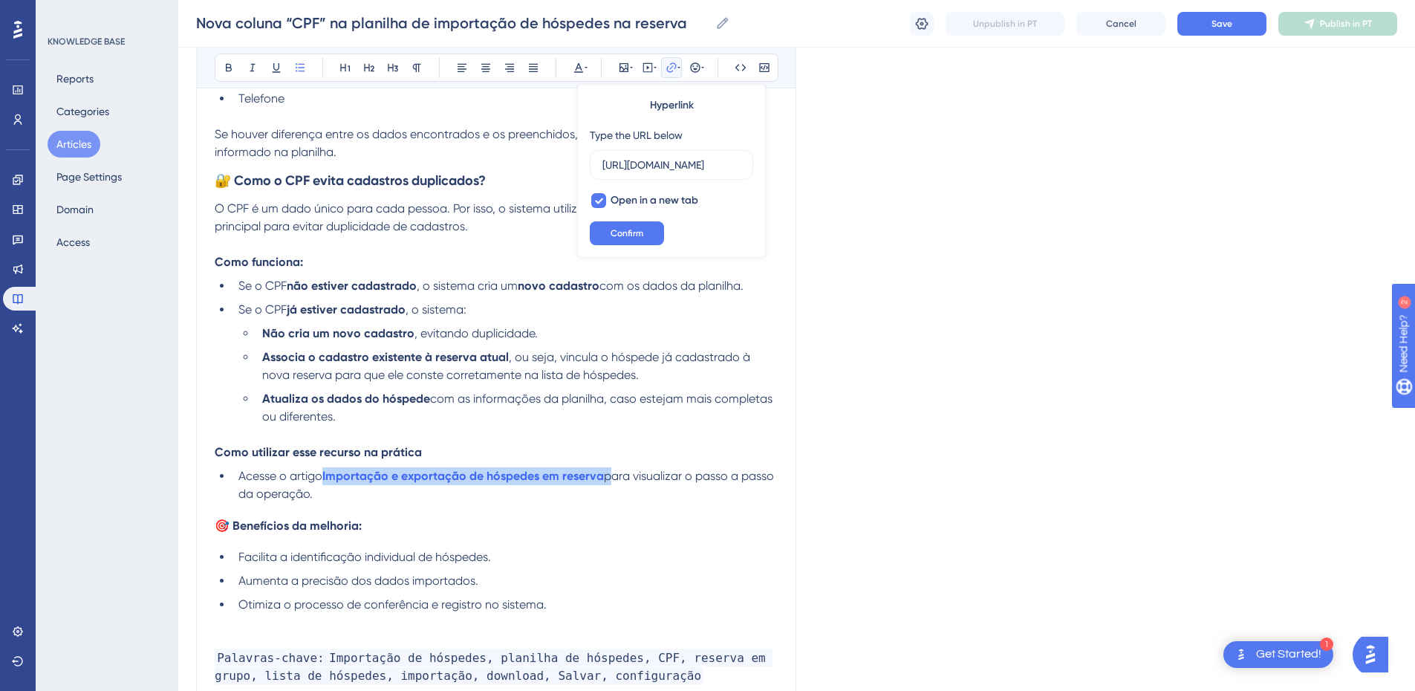
drag, startPoint x: 607, startPoint y: 480, endPoint x: 325, endPoint y: 484, distance: 282.2
click at [325, 484] on li "Acesse o artigo Importação e exportação de hóspedes em reserva para visualizar …" at bounding box center [504, 485] width 545 height 36
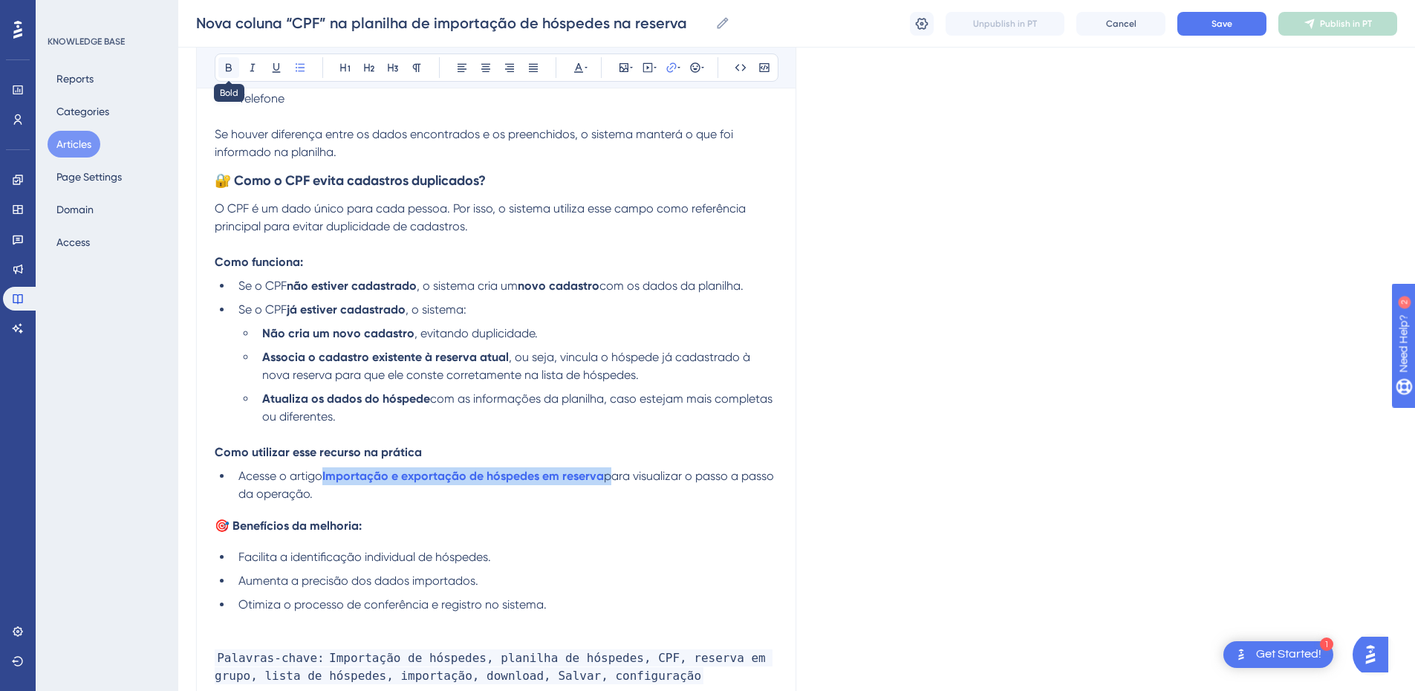
click at [223, 71] on icon at bounding box center [229, 68] width 12 height 12
click at [261, 487] on span "para visualizar o passo a passo da operação." at bounding box center [505, 485] width 535 height 32
click at [354, 500] on li "Acesse o artigo Importação e exportação de hóspedes em reserva para visualizar …" at bounding box center [504, 485] width 545 height 36
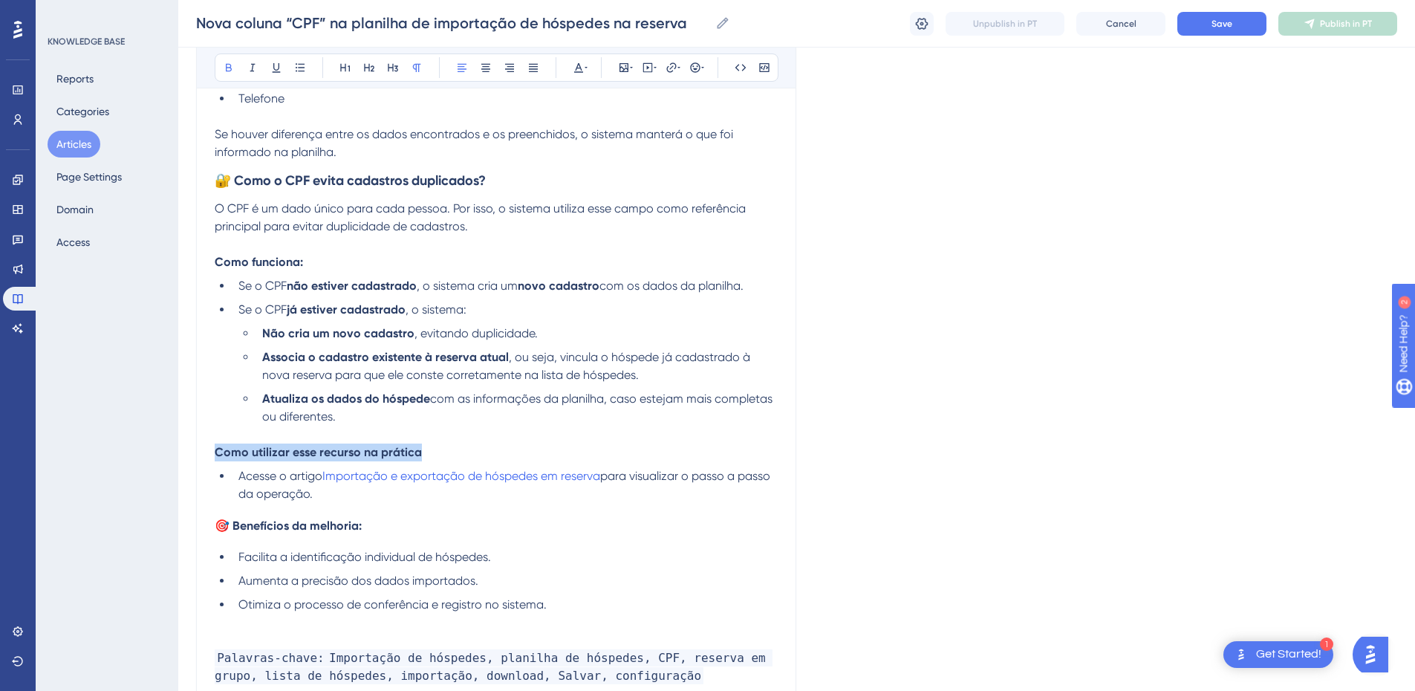
drag, startPoint x: 436, startPoint y: 452, endPoint x: 194, endPoint y: 450, distance: 242.1
drag, startPoint x: 333, startPoint y: 496, endPoint x: 215, endPoint y: 259, distance: 264.3
copy div "Como funciona: Se o CPF não estiver cadastrado , o sistema cria um novo cadastr…"
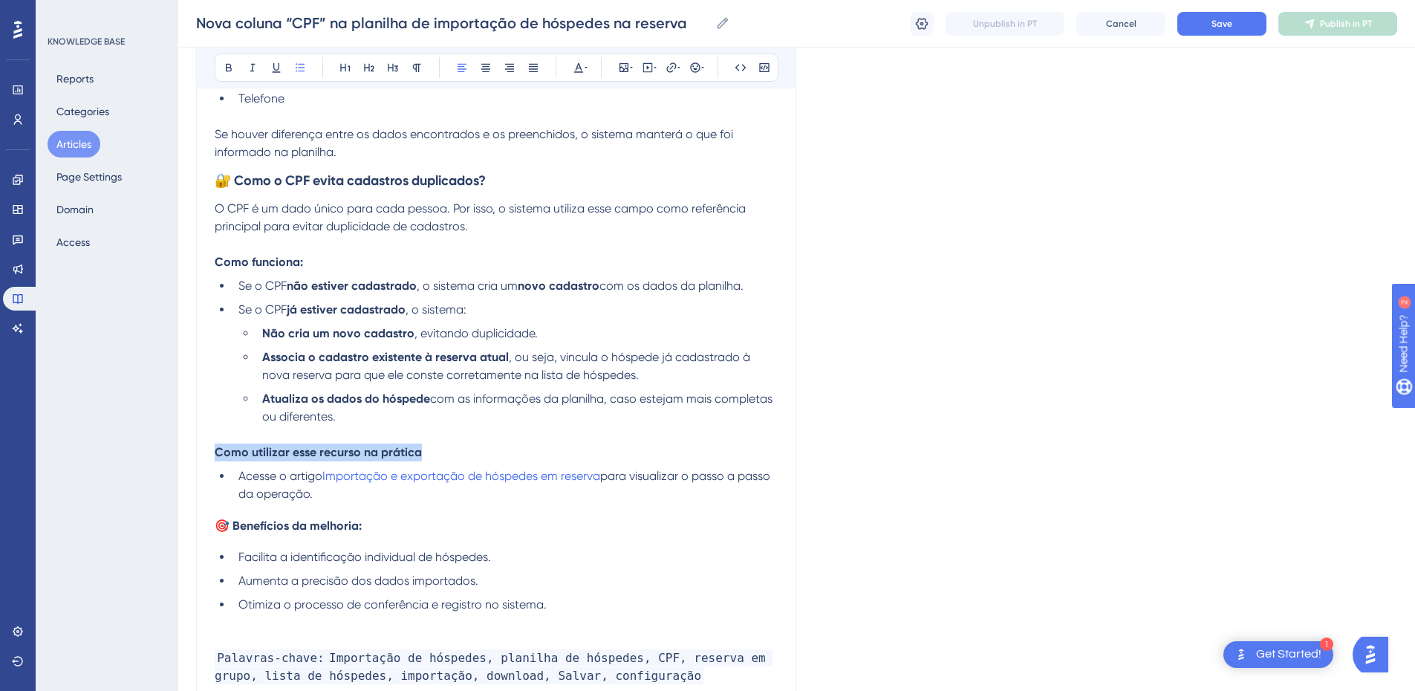
click at [336, 503] on li "Acesse o artigo Importação e exportação de hóspedes em reserva para visualizar …" at bounding box center [504, 485] width 545 height 36
drag, startPoint x: 335, startPoint y: 486, endPoint x: 304, endPoint y: 480, distance: 31.7
click at [304, 480] on li "Acesse o artigo Importação e exportação de hóspedes em reserva para visualizar …" at bounding box center [504, 485] width 545 height 36
click at [327, 492] on li "Acesse o artigo Importação e exportação de hóspedes em reserva para visualizar …" at bounding box center [504, 485] width 545 height 36
drag, startPoint x: 322, startPoint y: 493, endPoint x: 210, endPoint y: 452, distance: 119.3
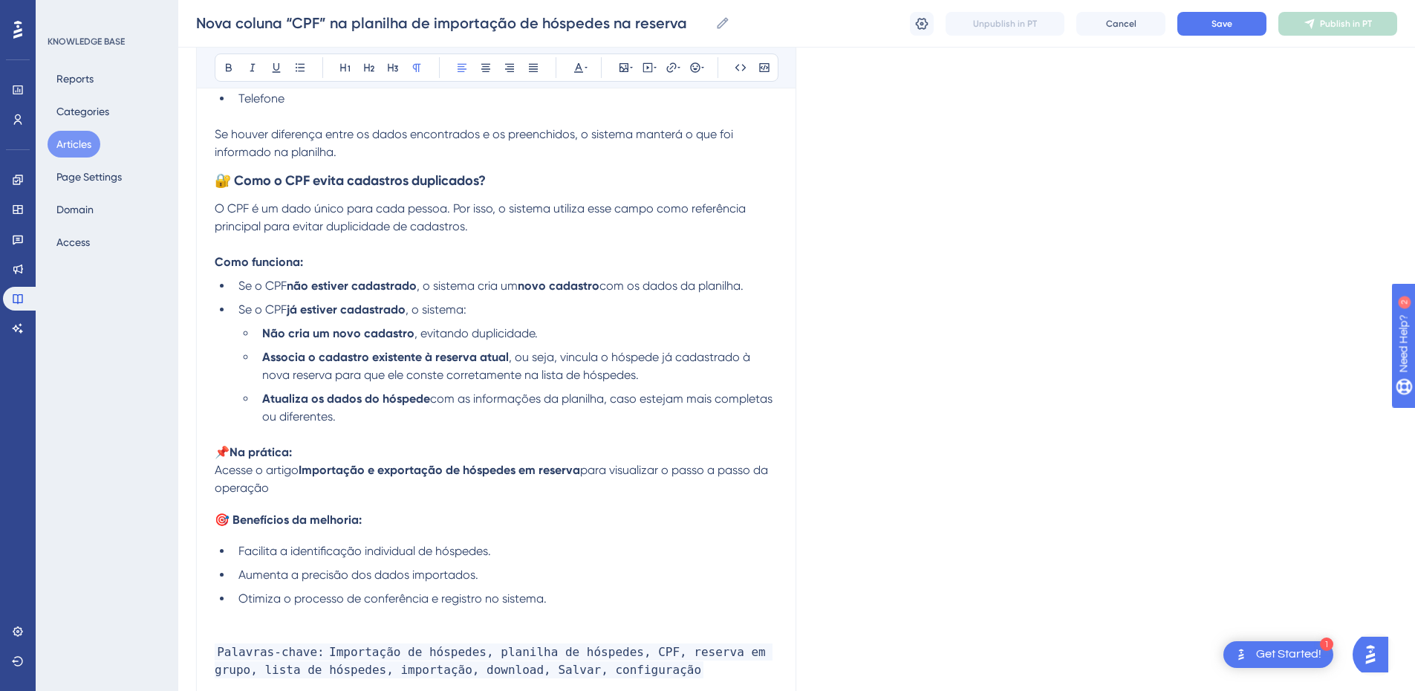
click at [219, 475] on span "Acesse o artigo" at bounding box center [257, 470] width 84 height 14
click at [216, 475] on span "Acesse o artigo" at bounding box center [257, 470] width 84 height 14
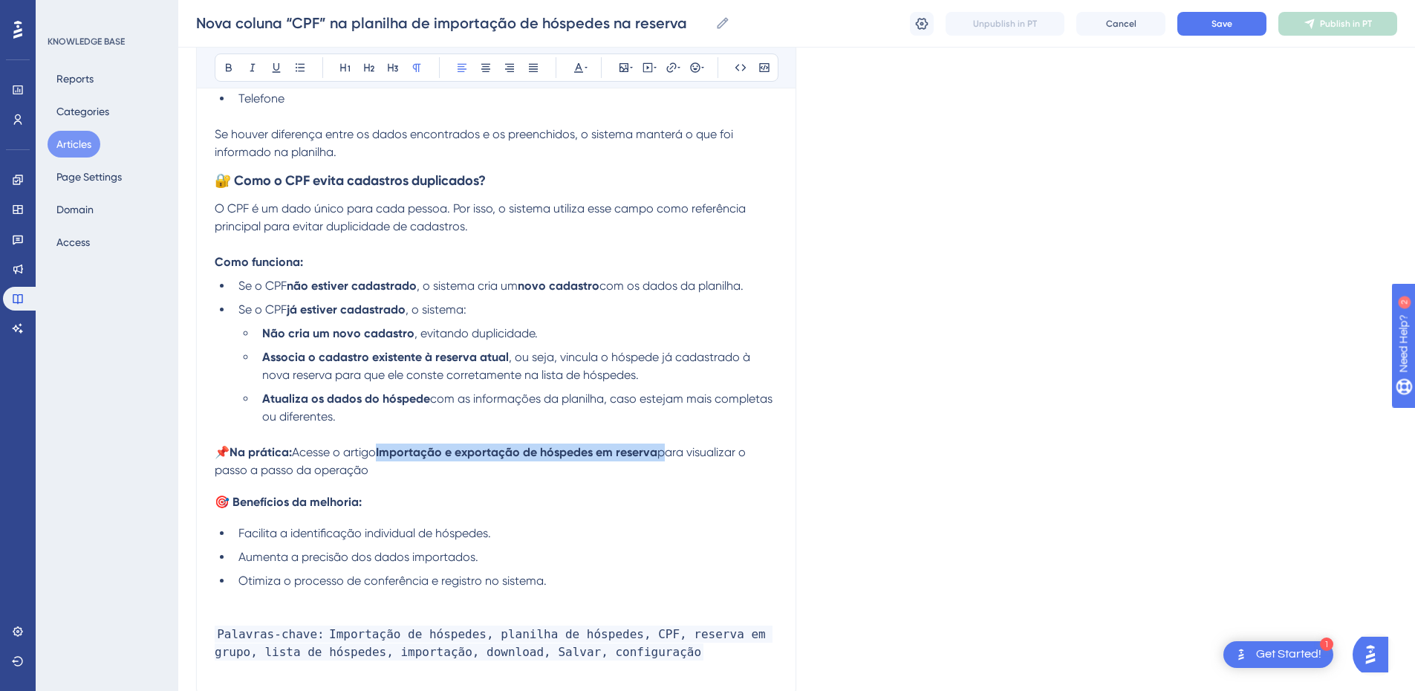
drag, startPoint x: 666, startPoint y: 451, endPoint x: 387, endPoint y: 453, distance: 279.2
click at [387, 453] on p "📌 Na prática: Acesse o artigo Importação e exportação de hóspedes em reserva pa…" at bounding box center [496, 461] width 563 height 36
click at [674, 67] on icon at bounding box center [671, 68] width 12 height 12
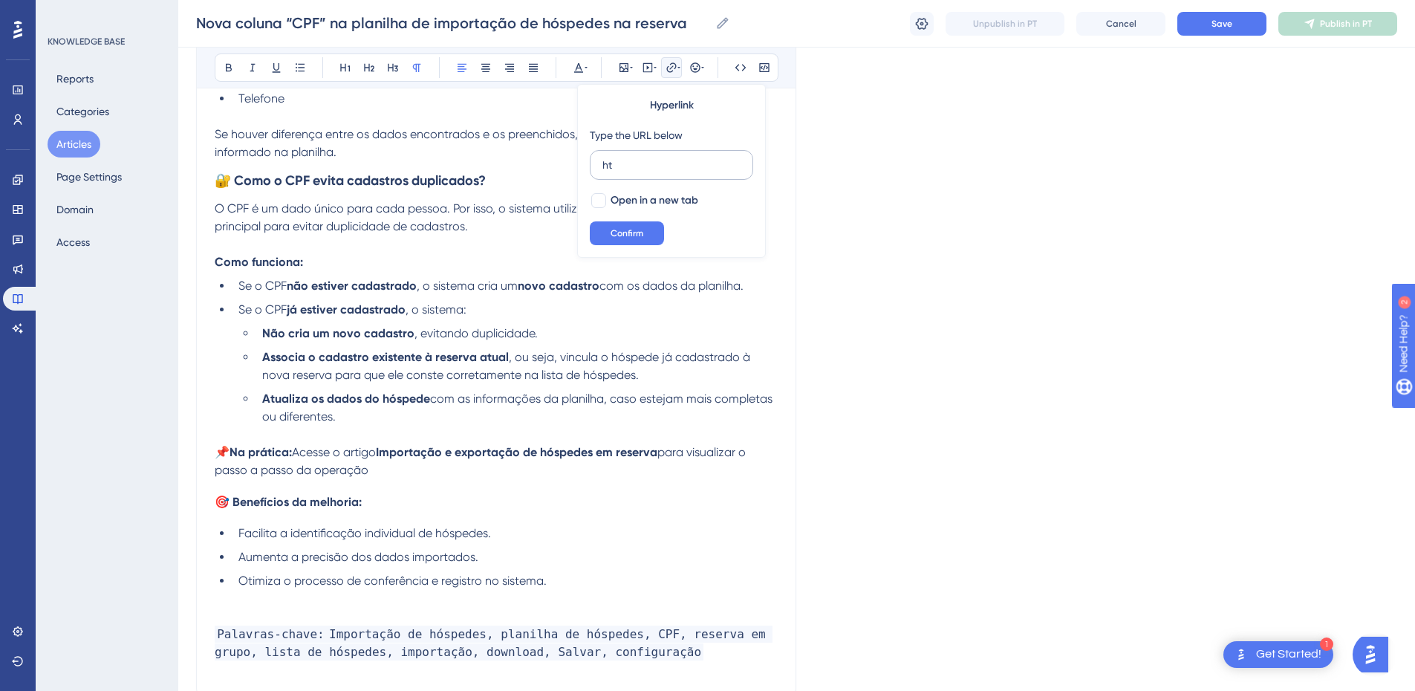
type input "h"
type input "[URL][DOMAIN_NAME]"
click at [633, 208] on span "Open in a new tab" at bounding box center [654, 201] width 88 height 18
checkbox input "true"
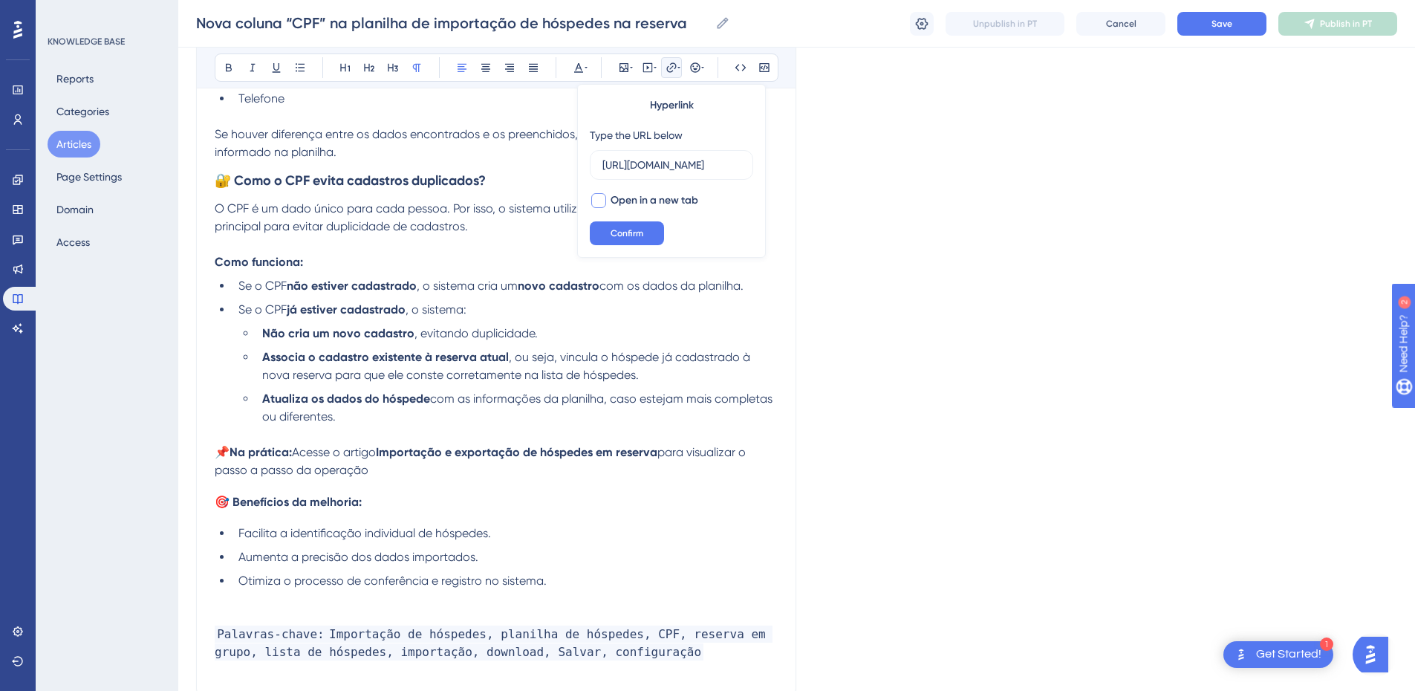
scroll to position [0, 0]
click at [629, 232] on span "Confirm" at bounding box center [626, 233] width 33 height 12
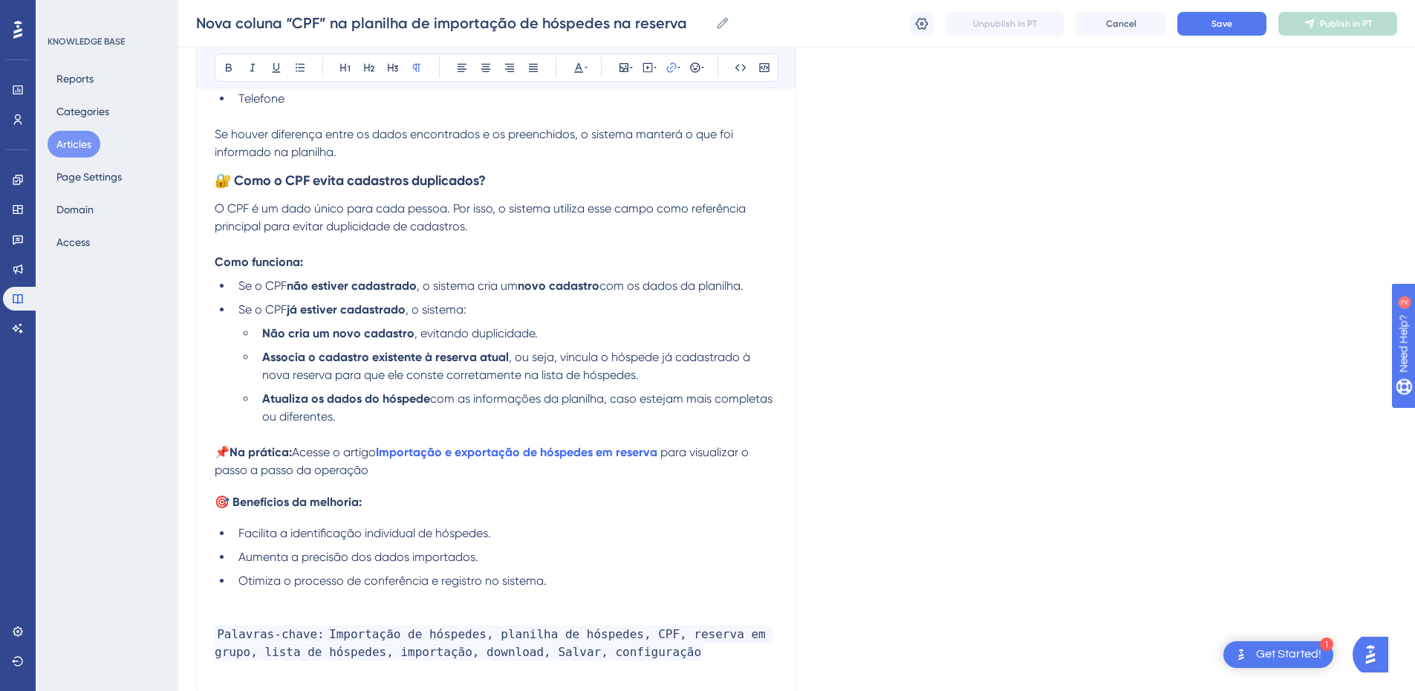
click at [529, 473] on p "📌 Na prática: Acesse o artigo Importação e exportação de hóspedes em reserva pa…" at bounding box center [496, 461] width 563 height 36
drag, startPoint x: 664, startPoint y: 456, endPoint x: 384, endPoint y: 457, distance: 280.0
click at [384, 457] on p "📌 Na prática: Acesse o artigo Importação e exportação de hóspedes em reserva pa…" at bounding box center [496, 461] width 563 height 36
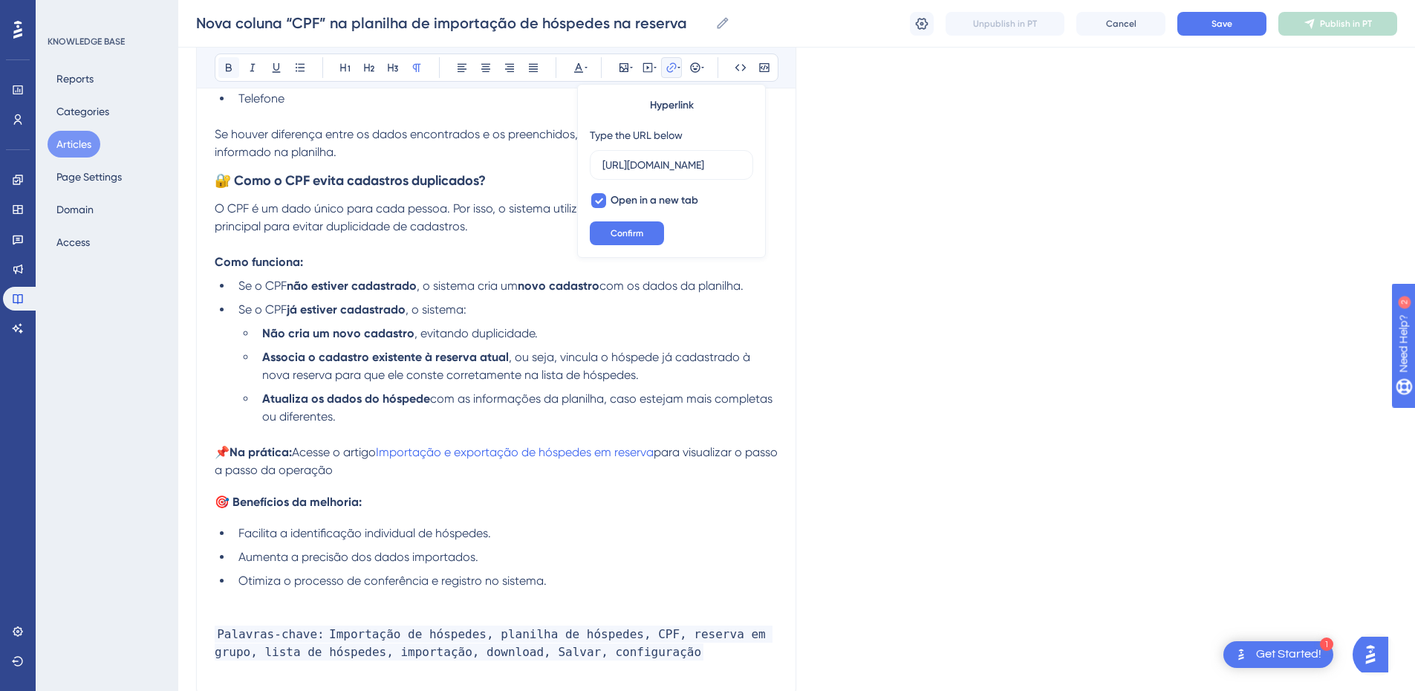
click at [223, 69] on icon at bounding box center [229, 68] width 12 height 12
click at [290, 477] on span "para visualizar o passo a passo da operação" at bounding box center [498, 461] width 566 height 32
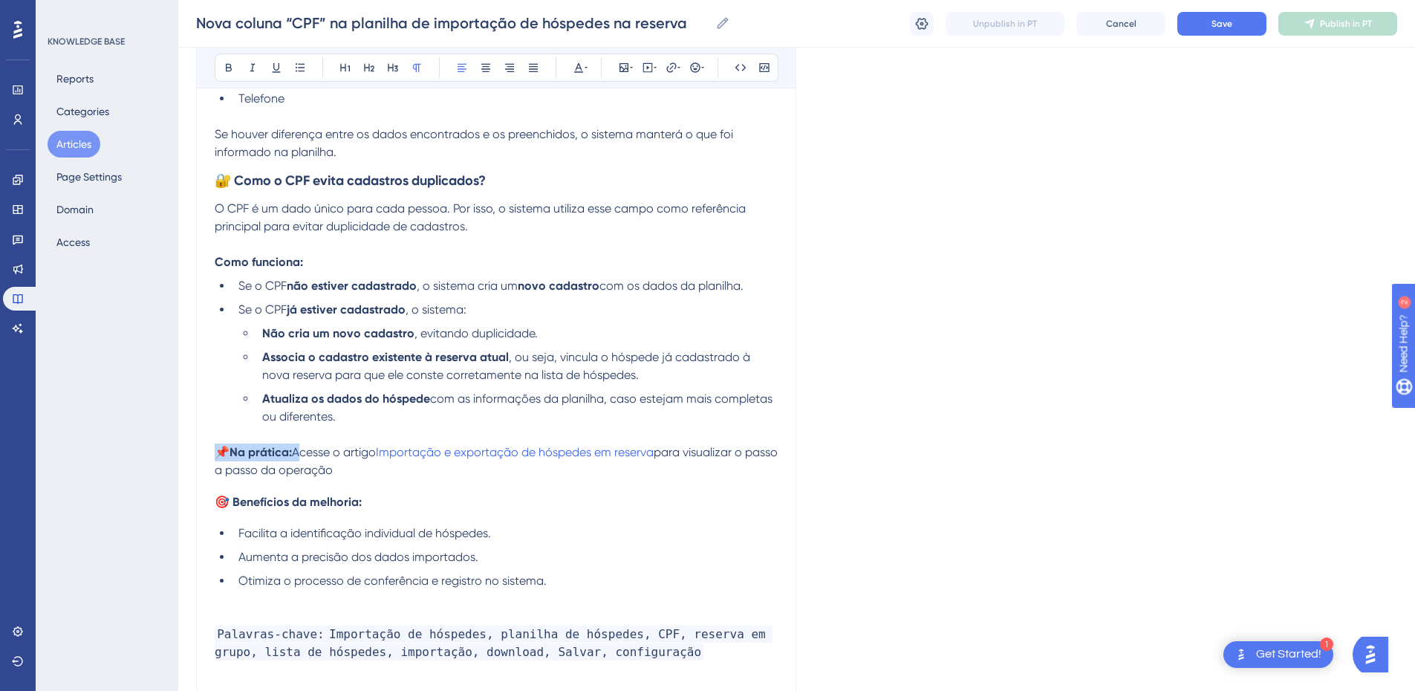
drag, startPoint x: 297, startPoint y: 454, endPoint x: 200, endPoint y: 453, distance: 96.5
click at [216, 459] on span "Acesse o artigo" at bounding box center [257, 452] width 84 height 14
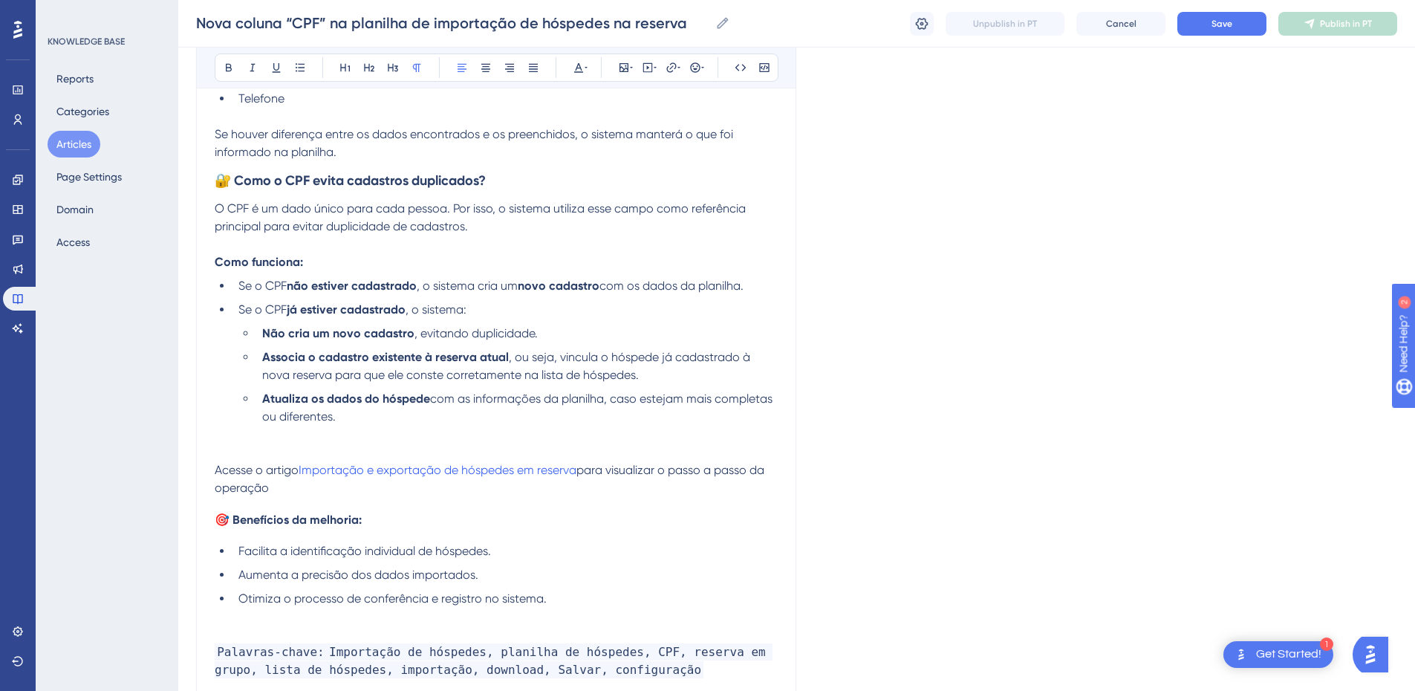
click at [224, 451] on p at bounding box center [496, 452] width 563 height 18
click at [224, 451] on span "Passo a passo para utilizar o recurso" at bounding box center [314, 452] width 198 height 14
click at [224, 71] on icon at bounding box center [229, 68] width 12 height 12
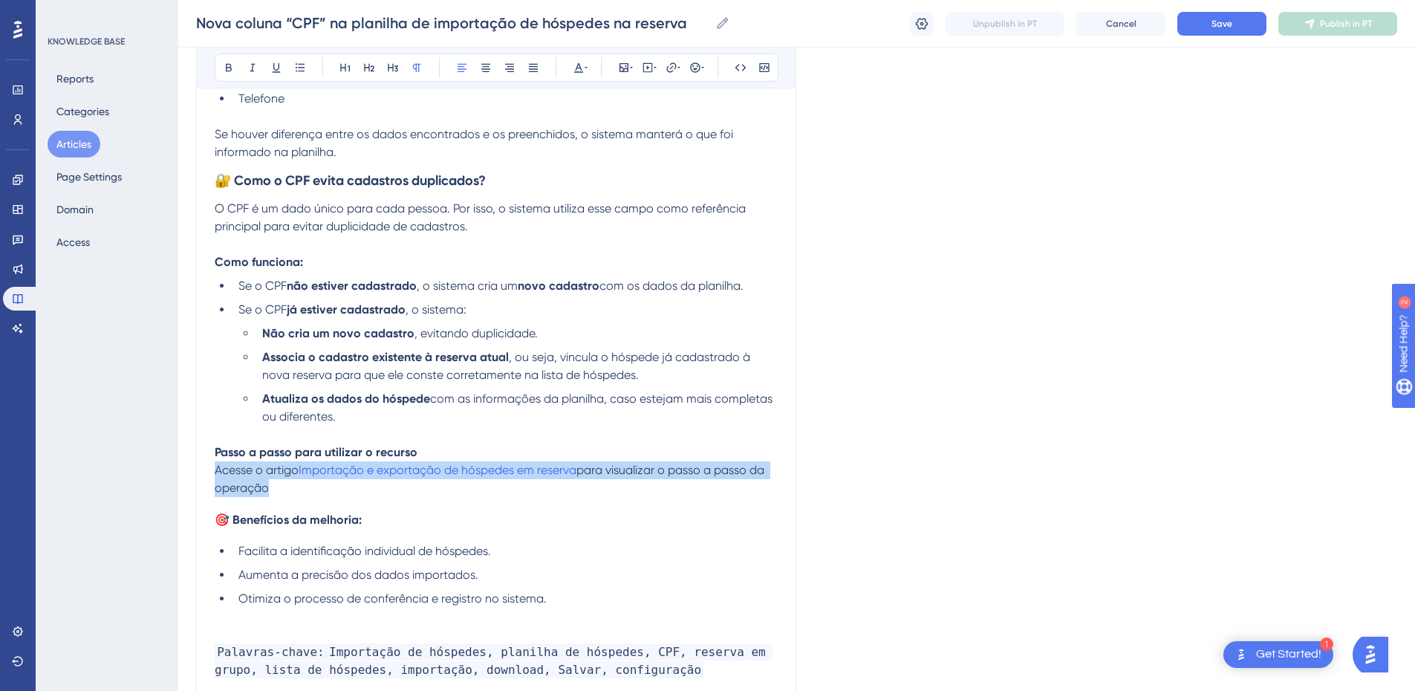
drag, startPoint x: 267, startPoint y: 489, endPoint x: 215, endPoint y: 478, distance: 53.0
click at [215, 478] on p "Acesse o artigo Importação e exportação de hóspedes em reserva para visualizar …" at bounding box center [496, 479] width 563 height 36
click at [301, 66] on icon at bounding box center [300, 68] width 12 height 12
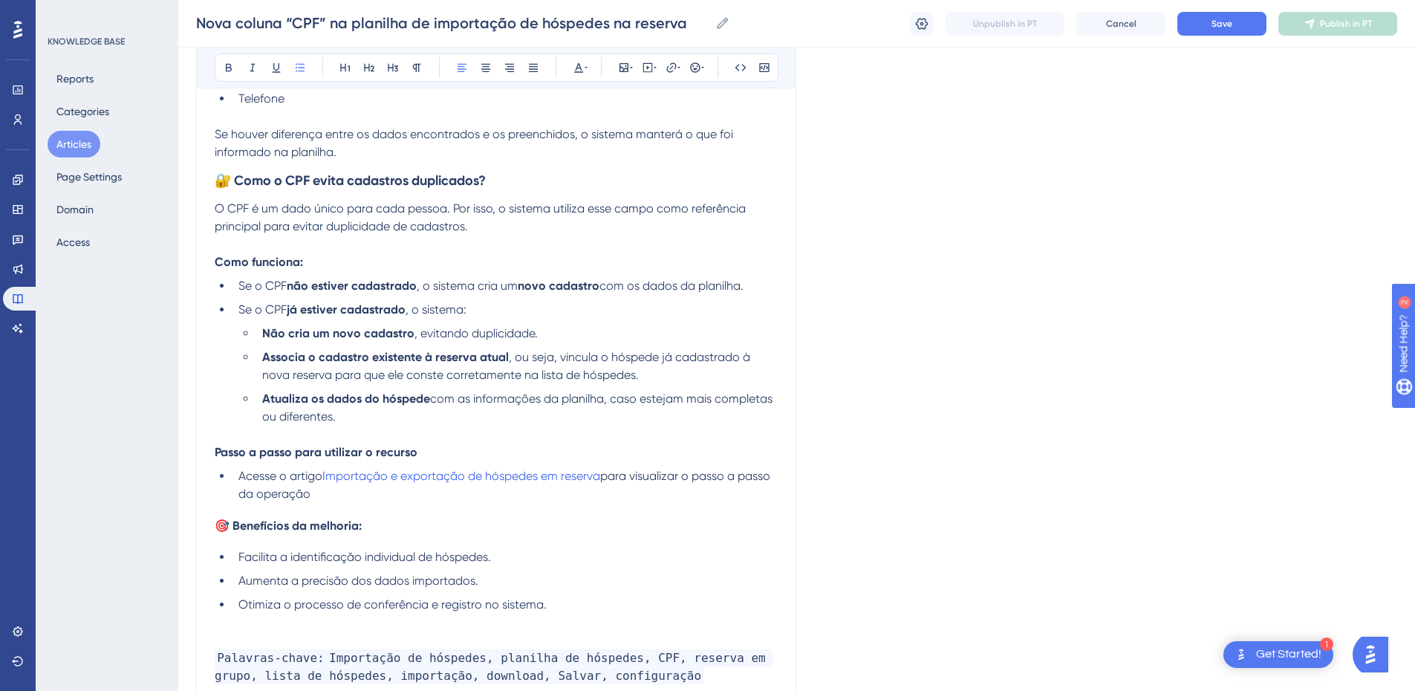
click at [463, 449] on p "Passo a passo para utilizar o recurso" at bounding box center [496, 452] width 563 height 18
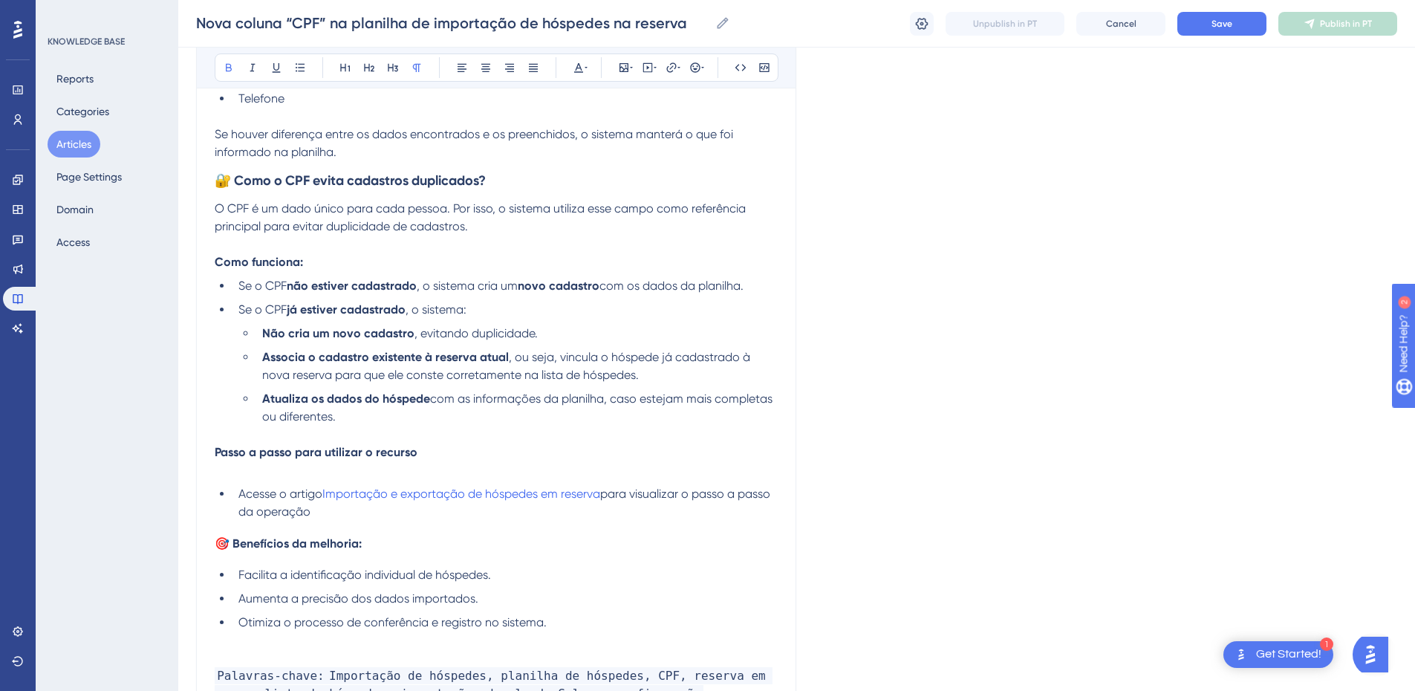
click at [241, 541] on span "🎯 Benefícios da melhoria:" at bounding box center [288, 543] width 147 height 14
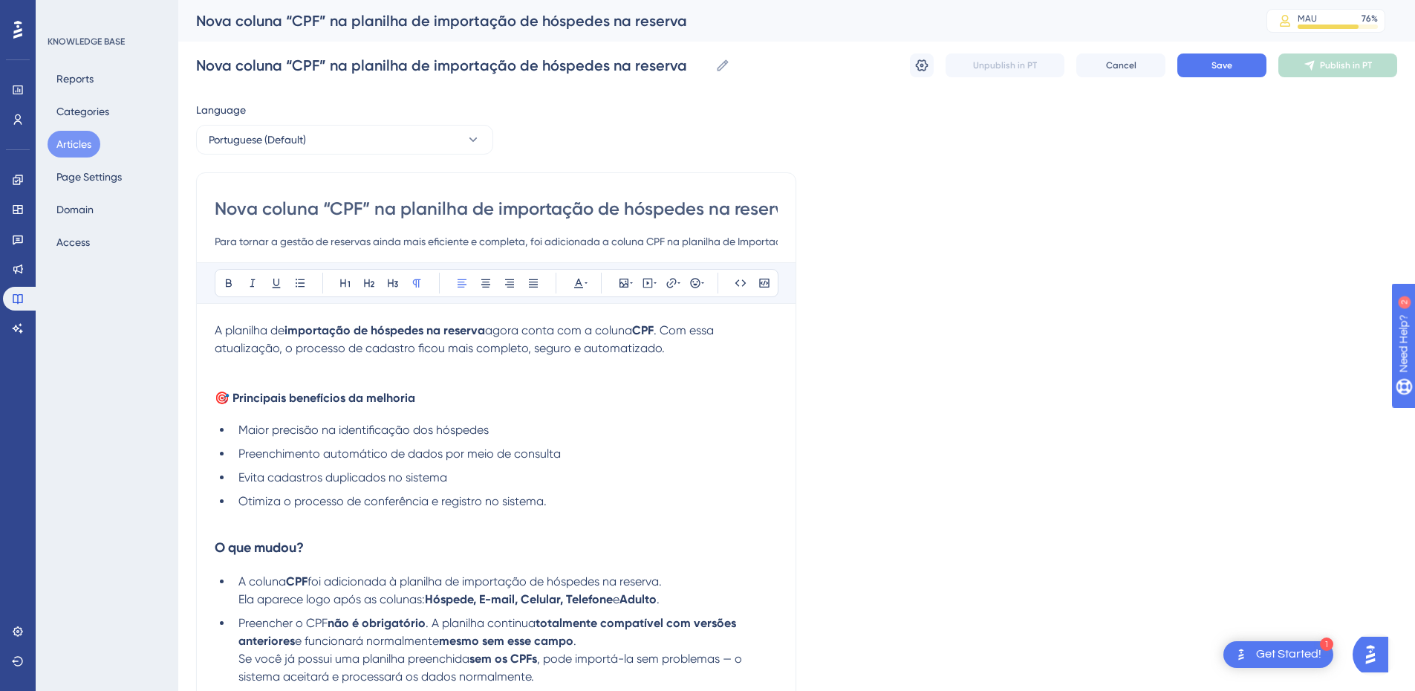
click at [274, 393] on span "🎯 Principais benefícios da melhoria" at bounding box center [315, 398] width 200 height 14
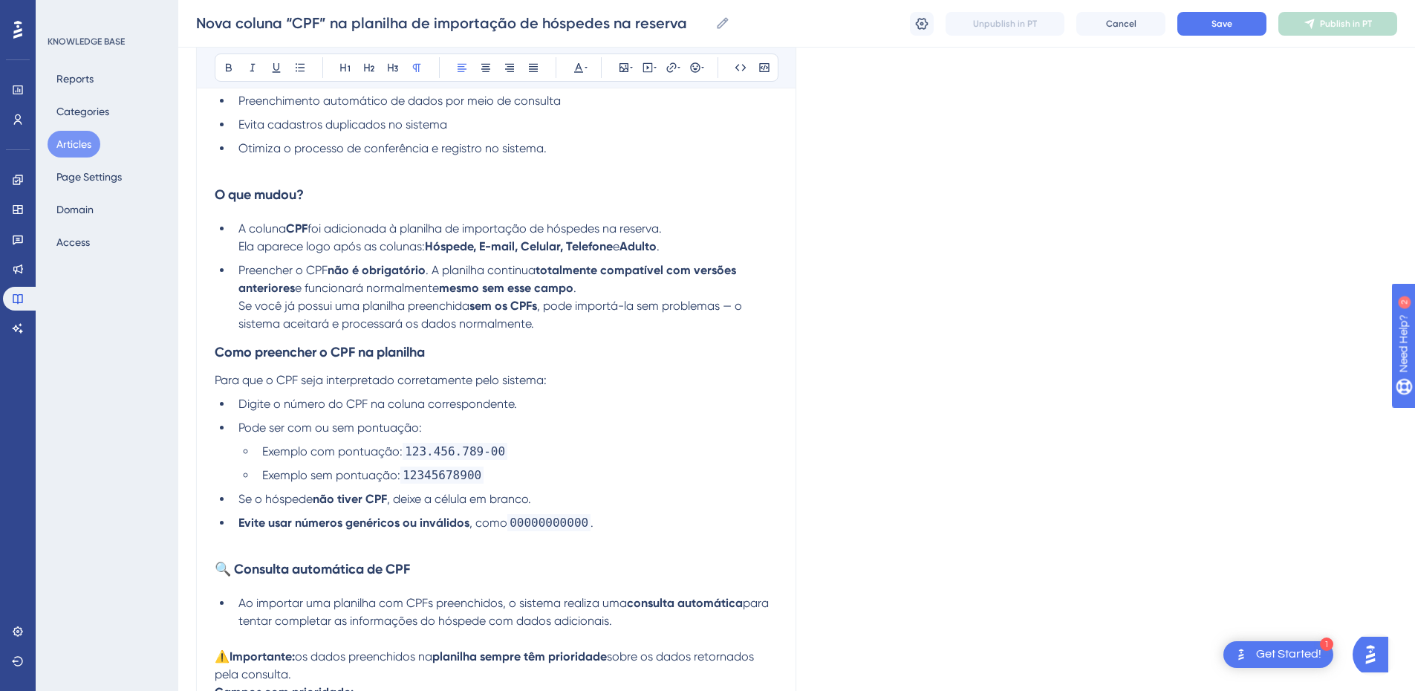
scroll to position [520, 0]
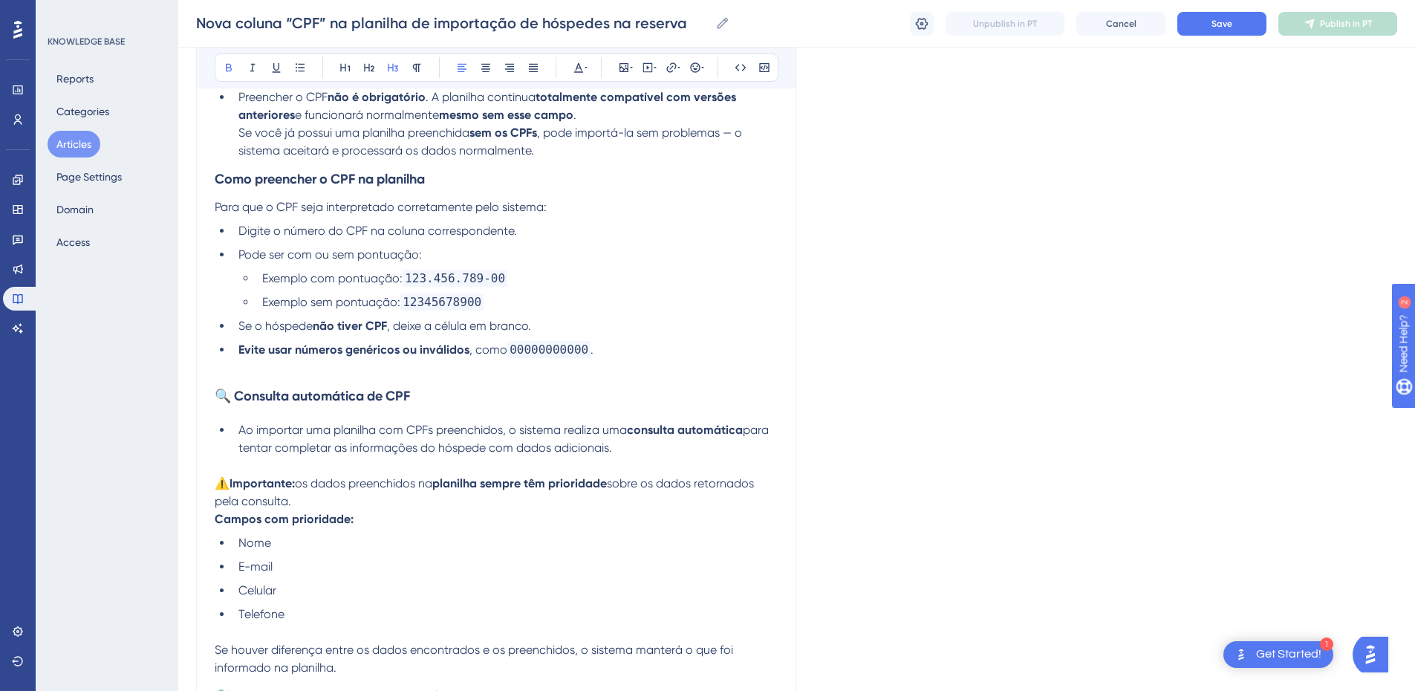
click at [274, 392] on strong "🔍 Consulta automática de CPF" at bounding box center [312, 396] width 195 height 16
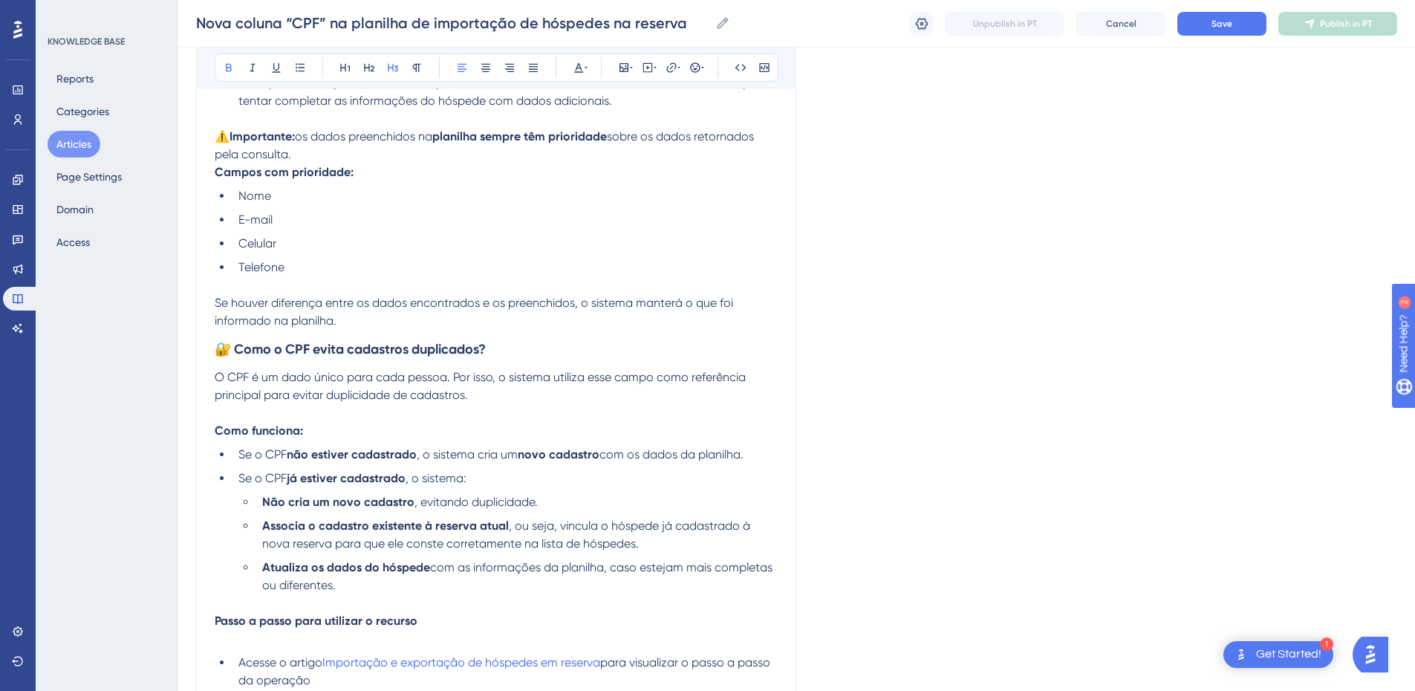
scroll to position [1040, 0]
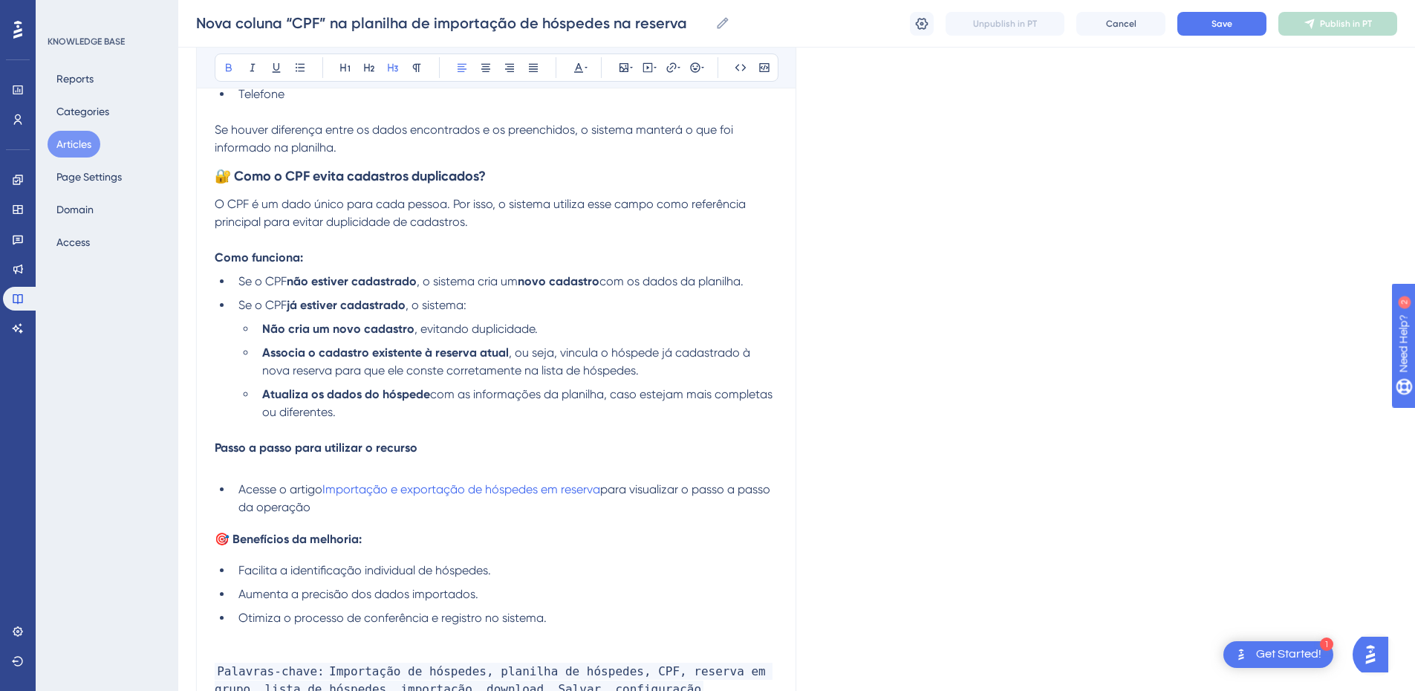
click at [296, 463] on p at bounding box center [496, 466] width 563 height 18
click at [296, 445] on strong "Passo a passo para utilizar o recurso" at bounding box center [316, 447] width 203 height 14
click at [391, 68] on icon at bounding box center [393, 68] width 12 height 12
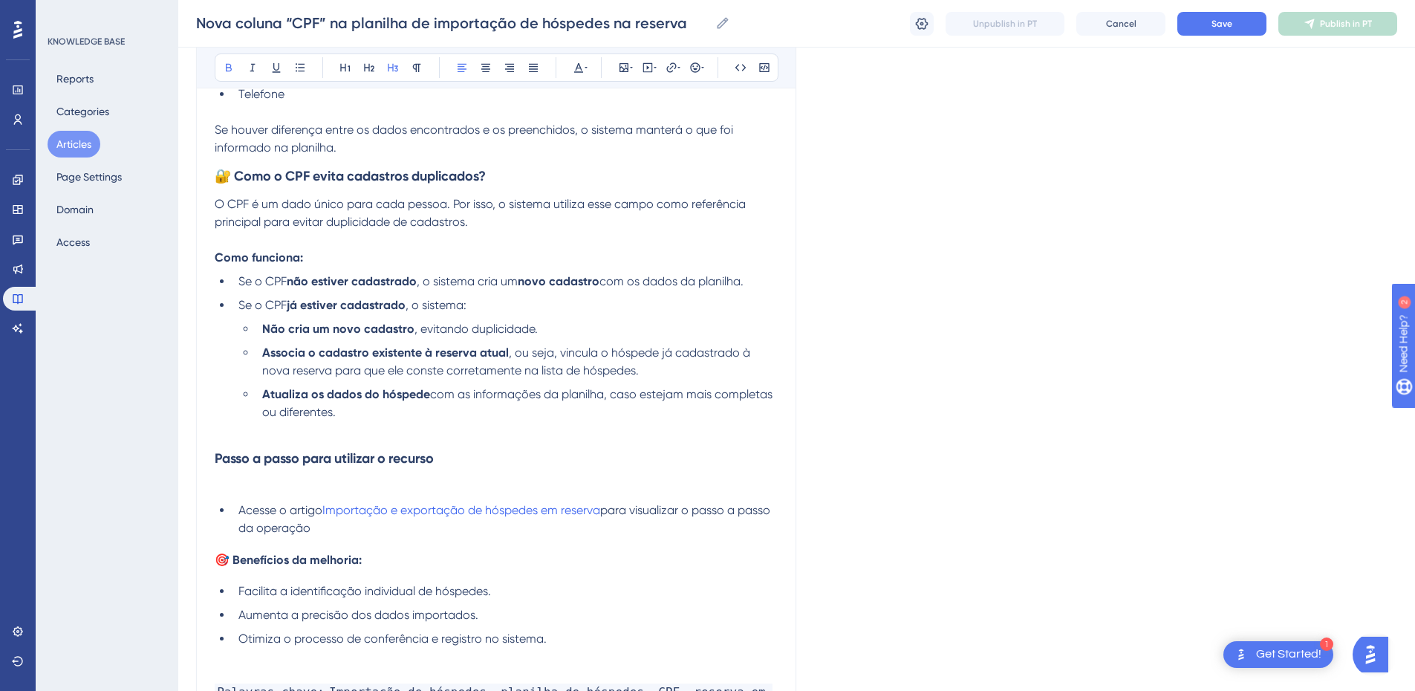
click at [248, 486] on p at bounding box center [496, 486] width 563 height 18
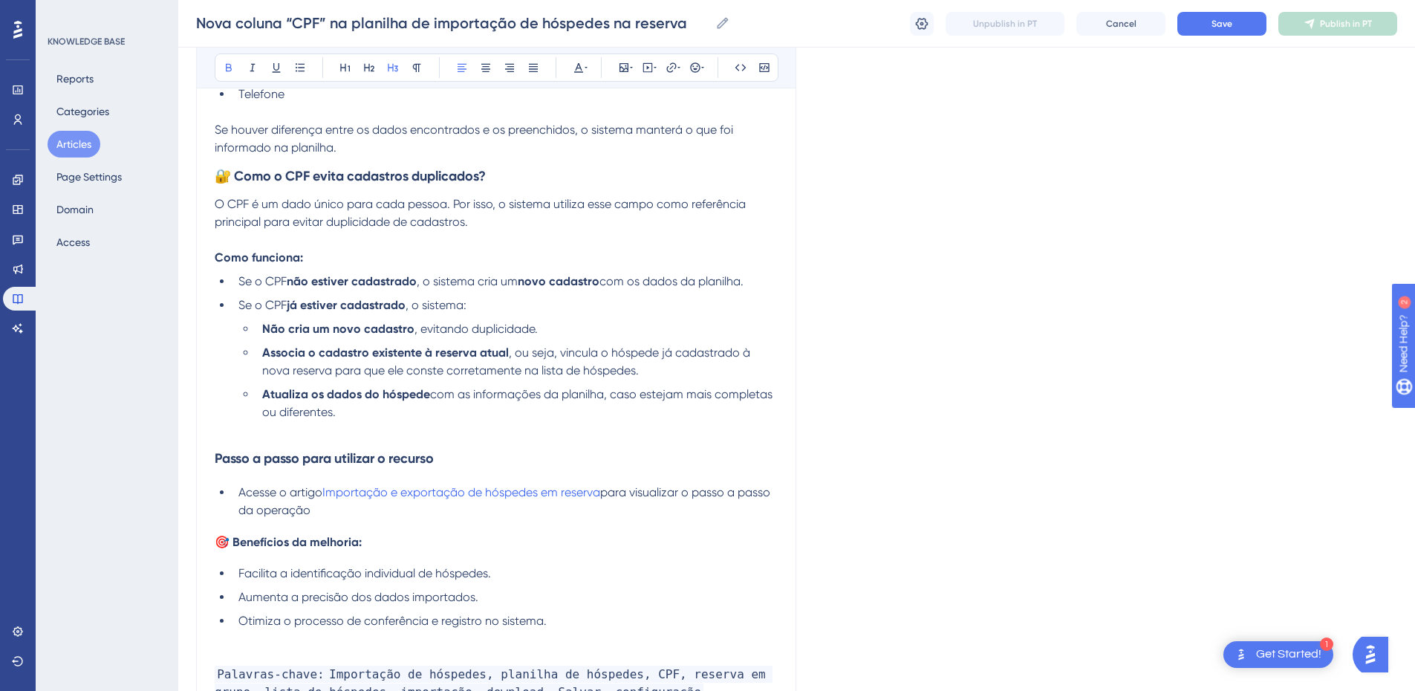
click at [250, 449] on h3 "Passo a passo para utilizar o recurso" at bounding box center [496, 458] width 563 height 39
click at [256, 425] on p at bounding box center [496, 430] width 563 height 18
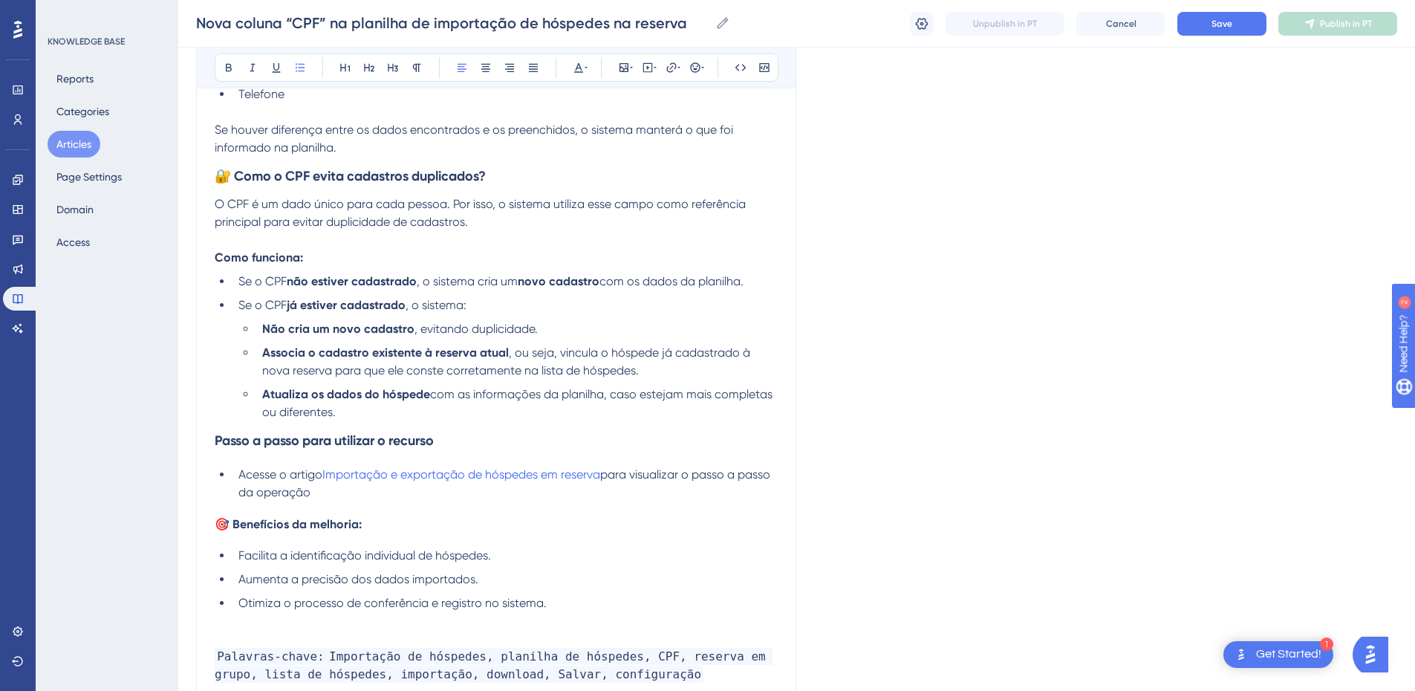
click at [330, 501] on li "Acesse o artigo Importação e exportação de hóspedes em reserva para visualizar …" at bounding box center [504, 484] width 545 height 36
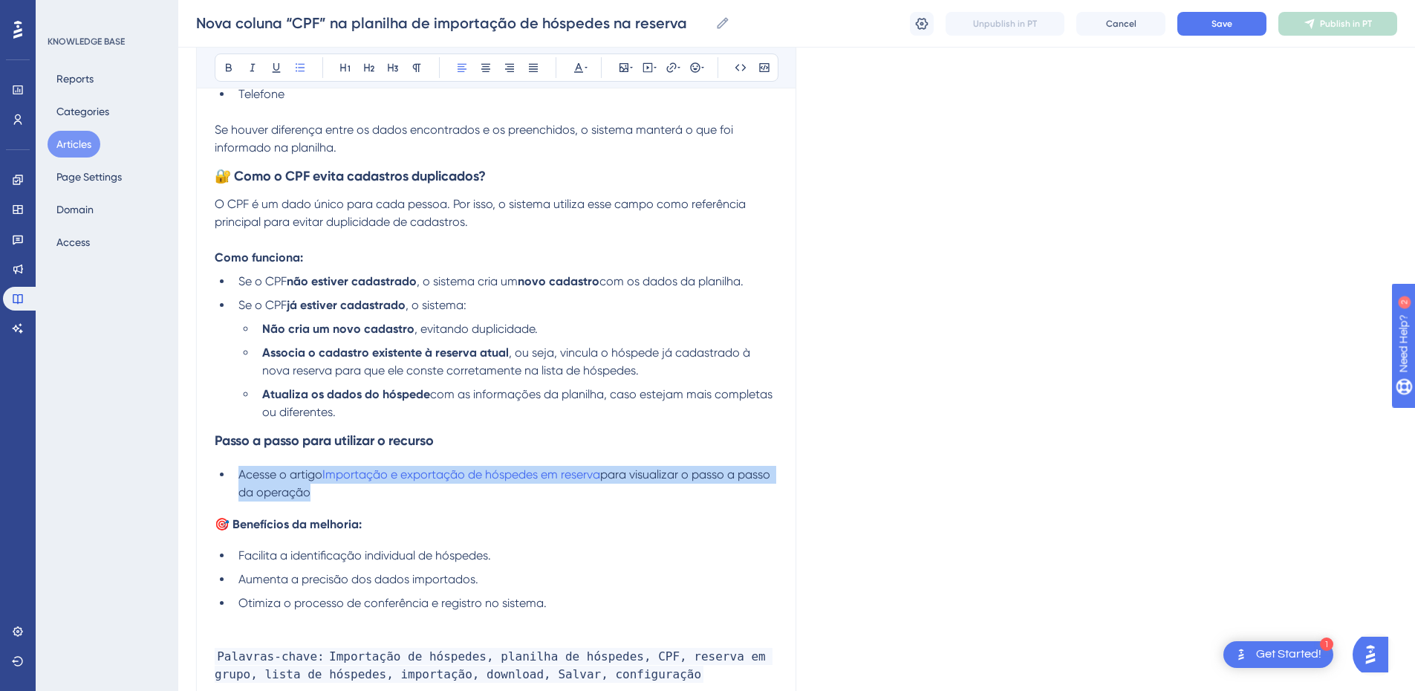
drag, startPoint x: 317, startPoint y: 495, endPoint x: 235, endPoint y: 483, distance: 82.7
click at [235, 483] on li "Acesse o artigo Importação e exportação de hóspedes em reserva para visualizar …" at bounding box center [504, 484] width 545 height 36
copy li "Acesse o artigo Importação e exportação de hóspedes em reserva para visualizar …"
click at [346, 497] on li "Acesse o artigo Importação e exportação de hóspedes em reserva para visualizar …" at bounding box center [504, 484] width 545 height 36
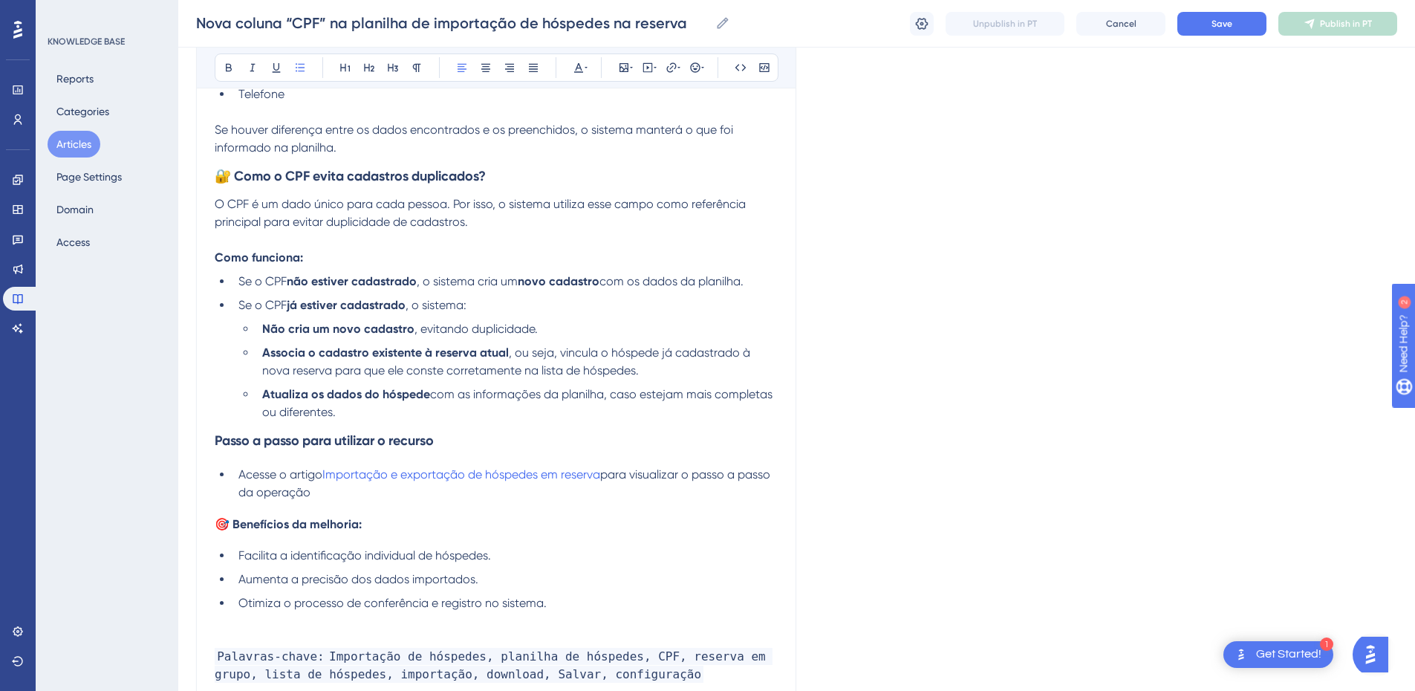
click at [688, 530] on h4 "🎯 Benefícios da melhoria:" at bounding box center [496, 524] width 563 height 14
drag, startPoint x: 609, startPoint y: 477, endPoint x: 613, endPoint y: 488, distance: 11.3
click at [613, 488] on li "Acesse o artigo Importação e exportação de hóspedes em reserva para visualizar …" at bounding box center [504, 484] width 545 height 36
click at [475, 493] on li "Acesse o artigo Importação e exportação de hóspedes em reserva e saiba como rea…" at bounding box center [504, 484] width 545 height 36
click at [1232, 19] on button "Save" at bounding box center [1221, 24] width 89 height 24
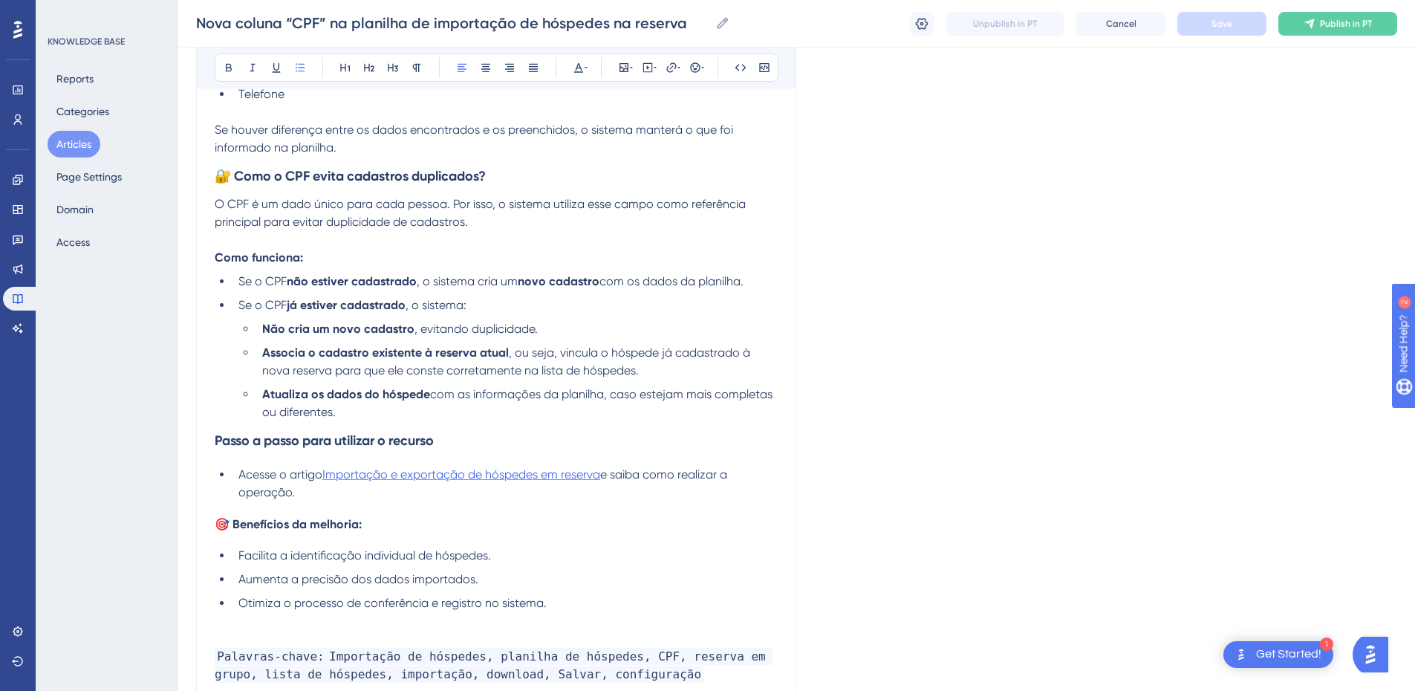
scroll to position [1208, 0]
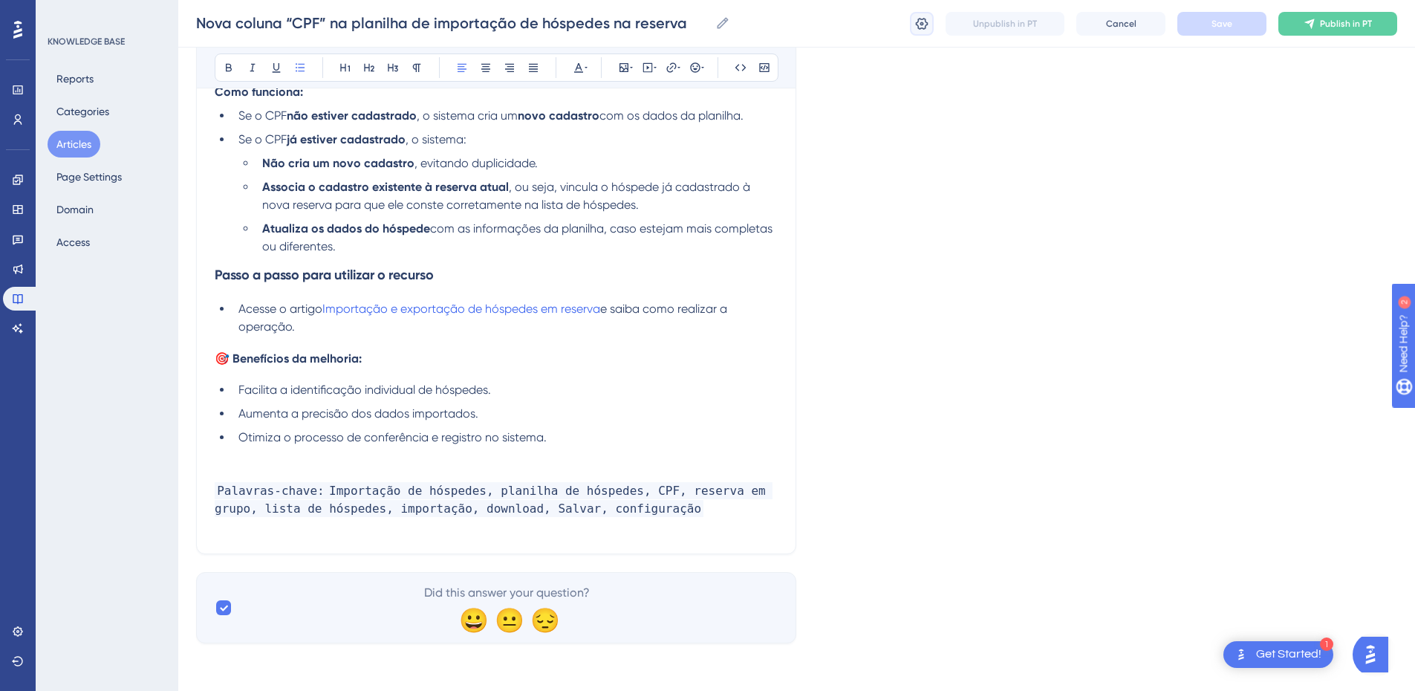
click at [920, 30] on icon at bounding box center [921, 23] width 15 height 15
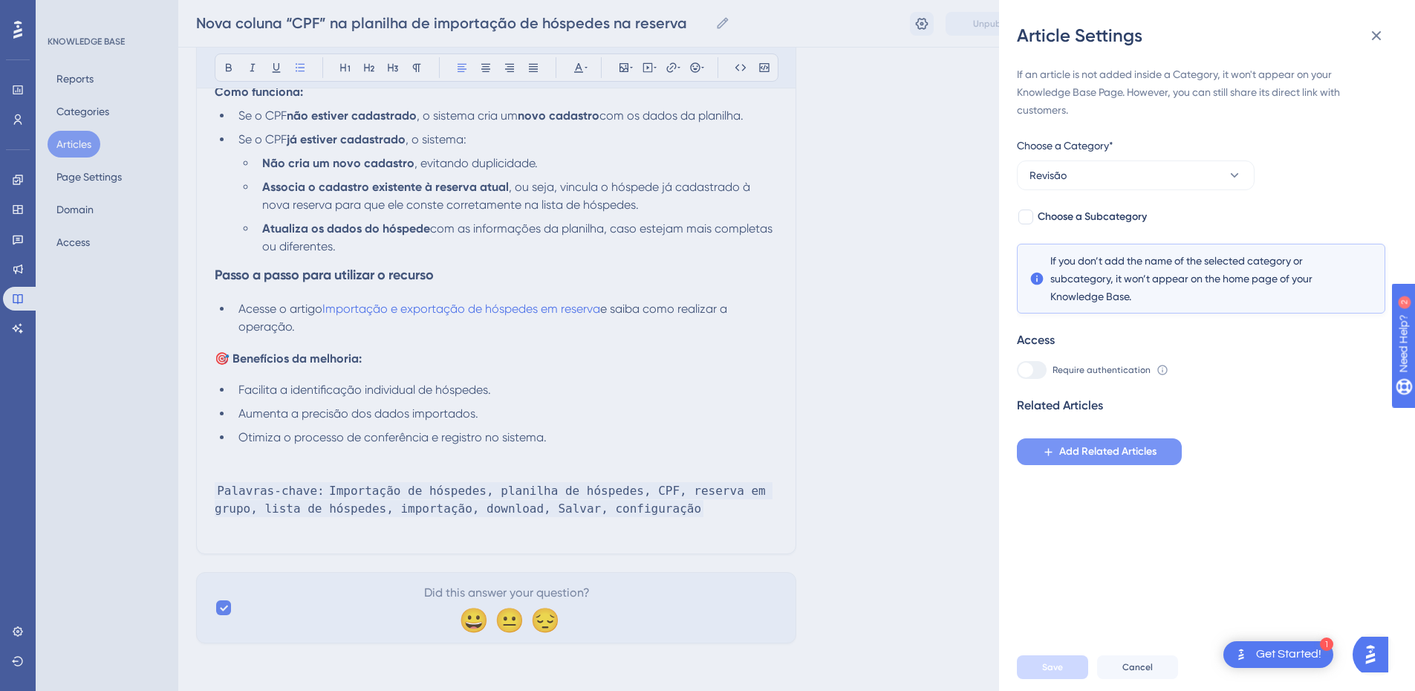
click at [1100, 462] on button "Add Related Articles" at bounding box center [1099, 451] width 165 height 27
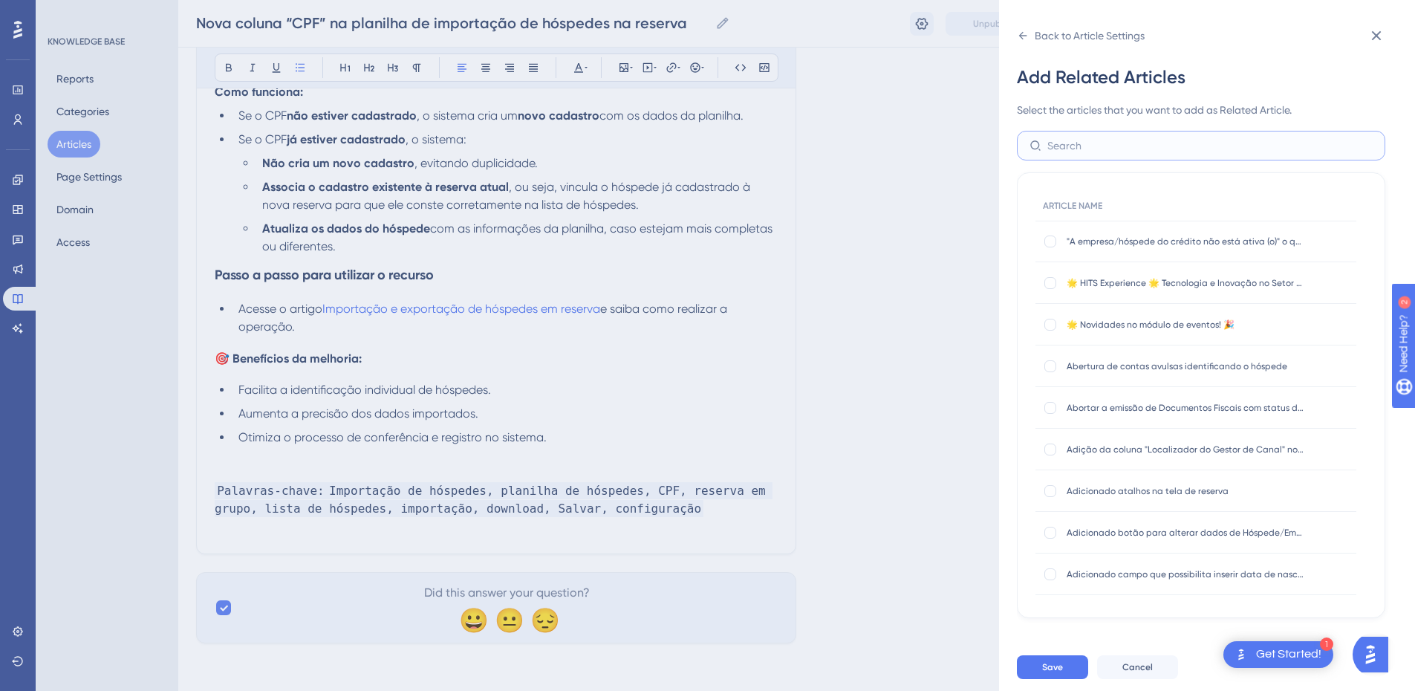
click at [1073, 148] on input "text" at bounding box center [1209, 145] width 325 height 16
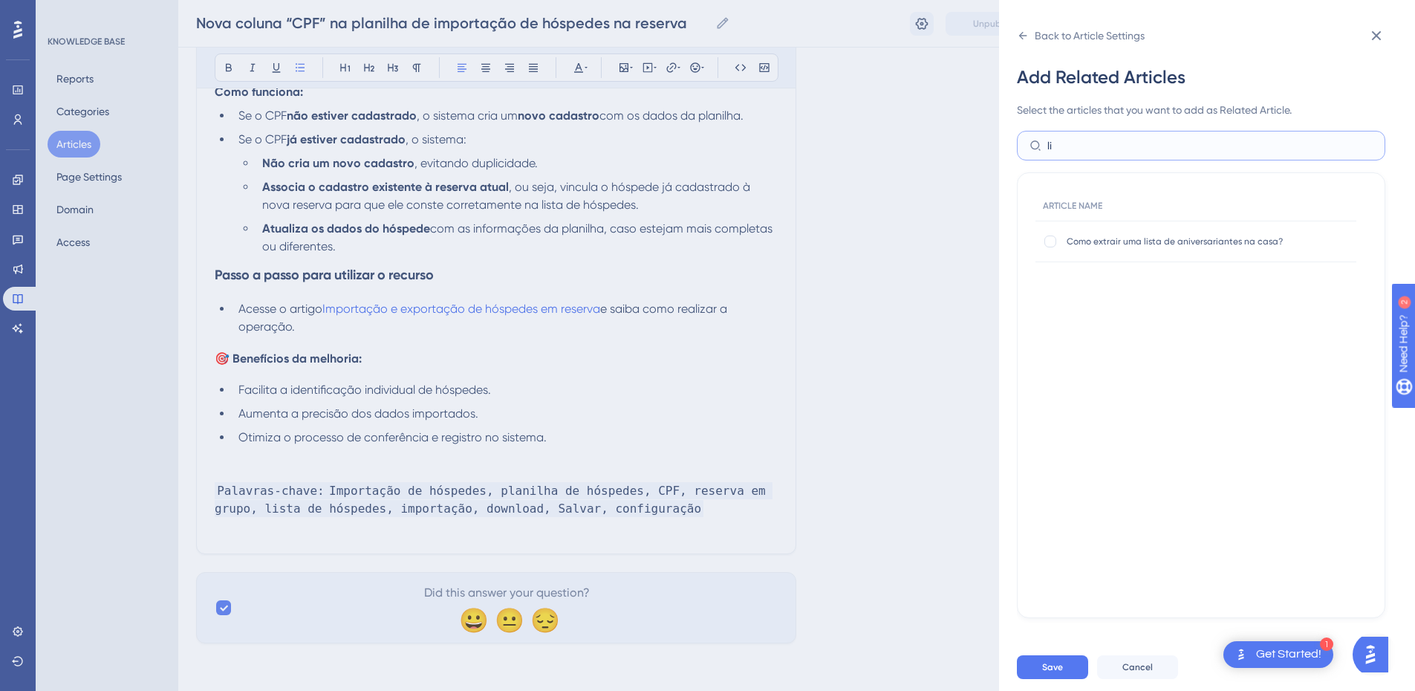
type input "l"
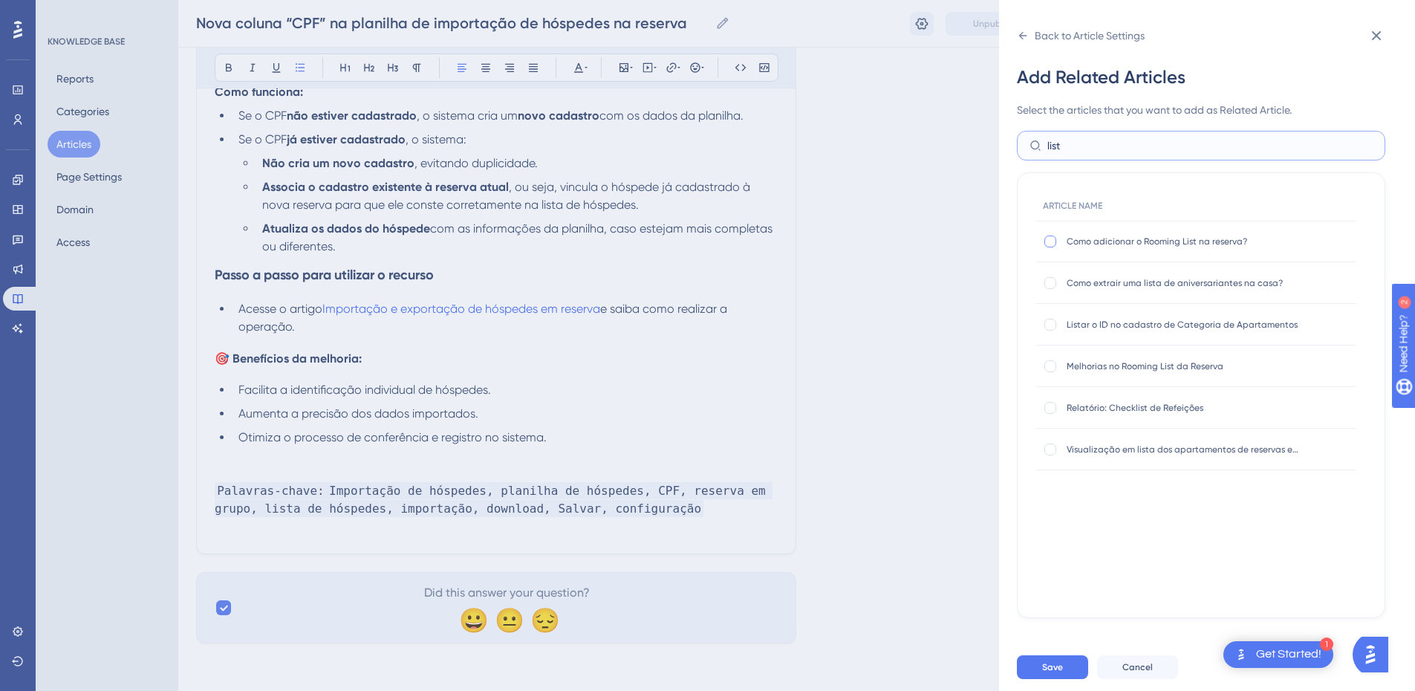
type input "list"
click at [1049, 243] on div at bounding box center [1050, 241] width 12 height 12
checkbox input "true"
click at [1090, 141] on input "list" at bounding box center [1209, 145] width 325 height 16
type input "l"
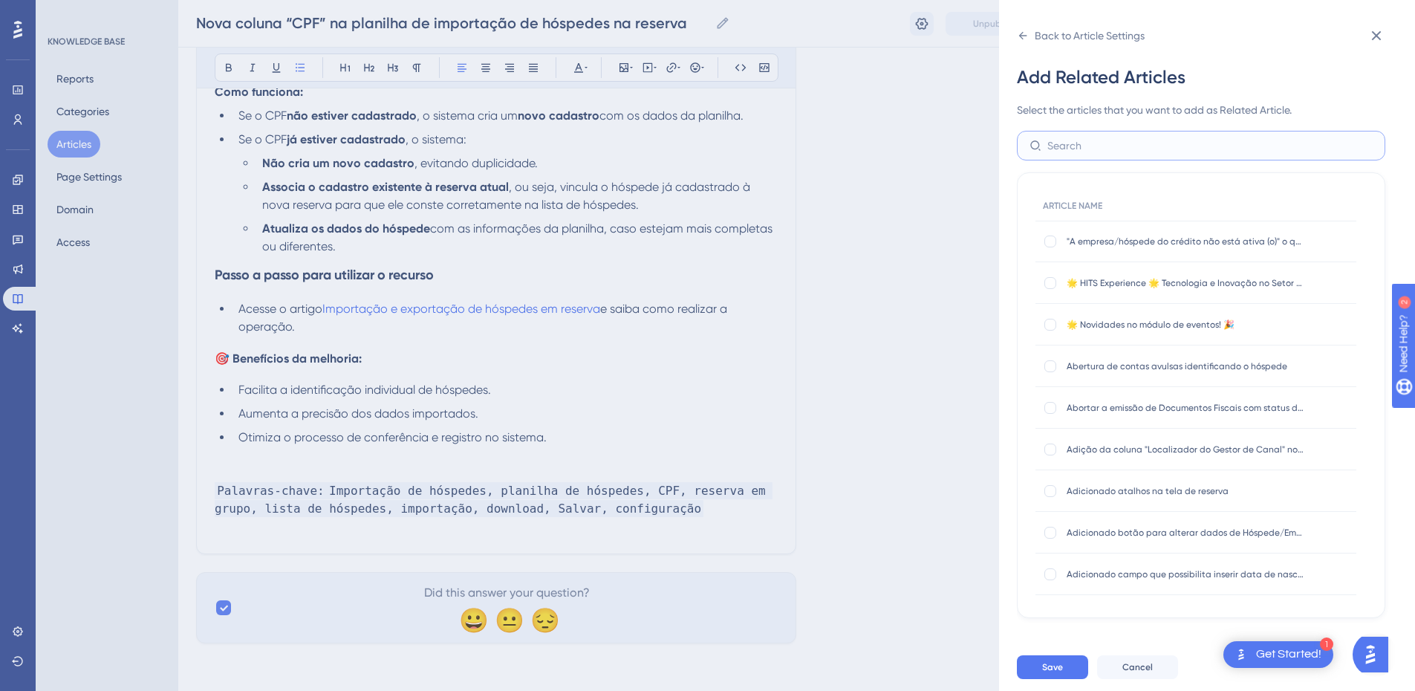
click at [1069, 150] on input "text" at bounding box center [1209, 145] width 325 height 16
type input "como in"
click at [1044, 535] on div at bounding box center [1050, 532] width 12 height 12
checkbox input "true"
click at [1052, 572] on div at bounding box center [1050, 574] width 12 height 12
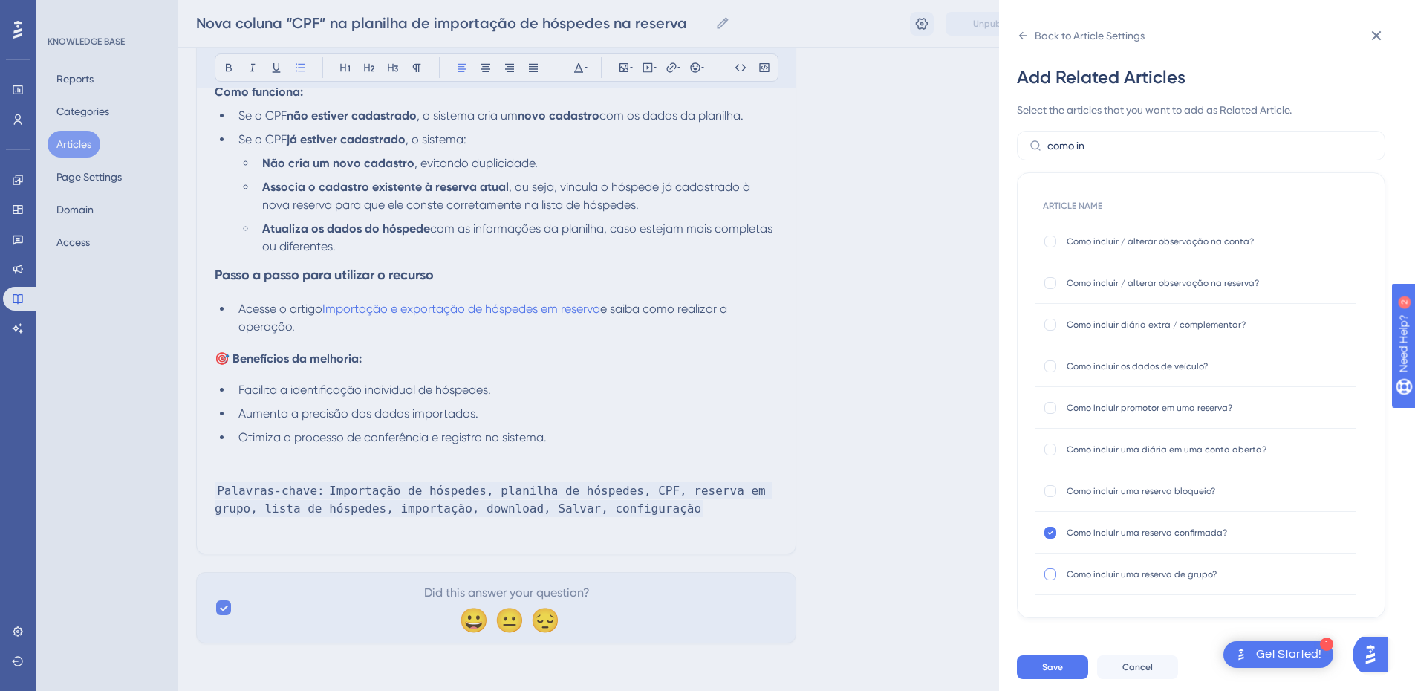
checkbox input "true"
click at [1048, 672] on button "Save" at bounding box center [1052, 667] width 71 height 24
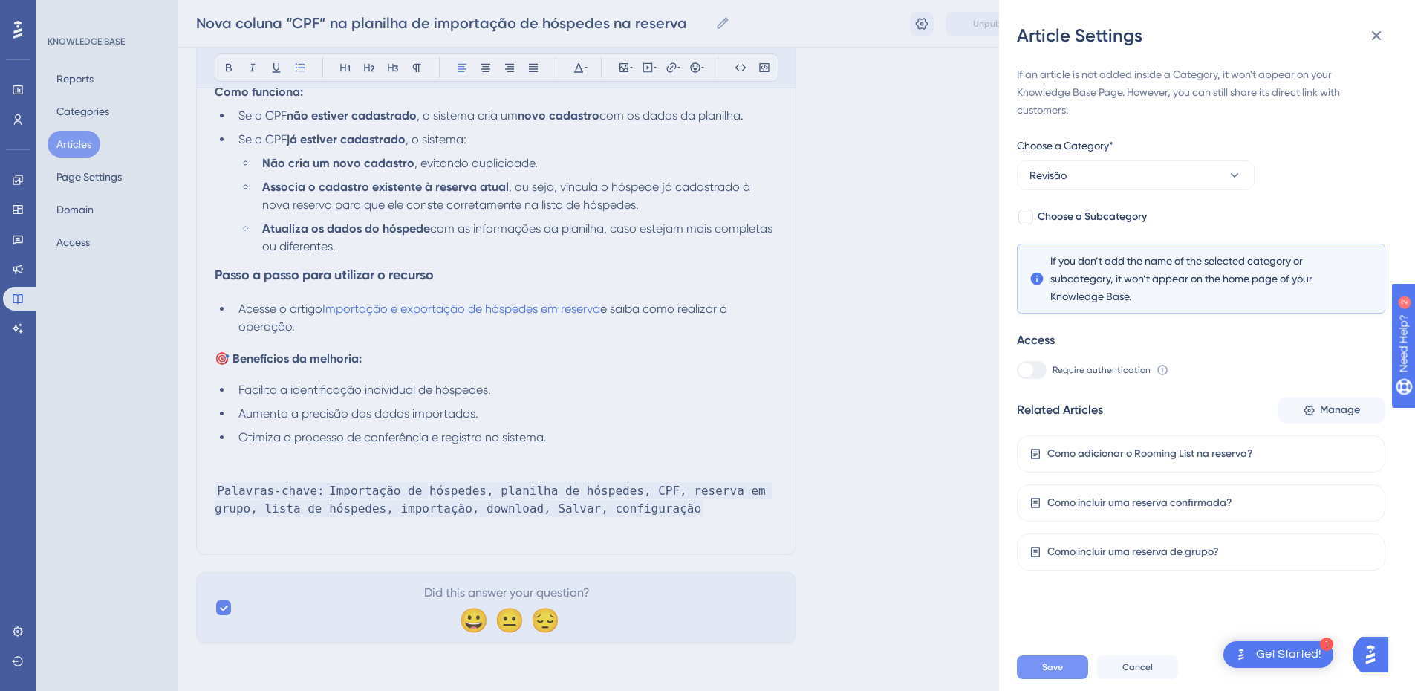
click at [1048, 672] on span "Save" at bounding box center [1052, 667] width 21 height 12
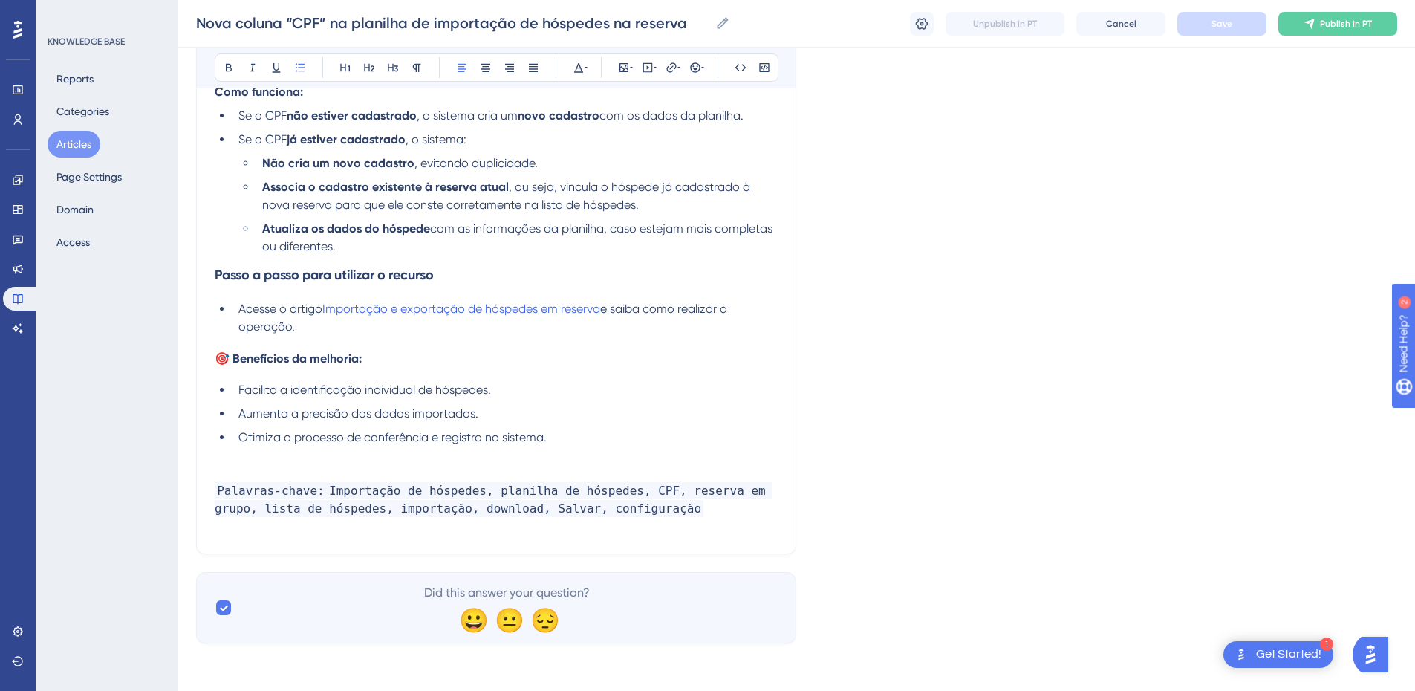
drag, startPoint x: 64, startPoint y: 147, endPoint x: 232, endPoint y: 5, distance: 219.7
click at [64, 147] on button "Articles" at bounding box center [74, 144] width 53 height 27
